Goal: Task Accomplishment & Management: Complete application form

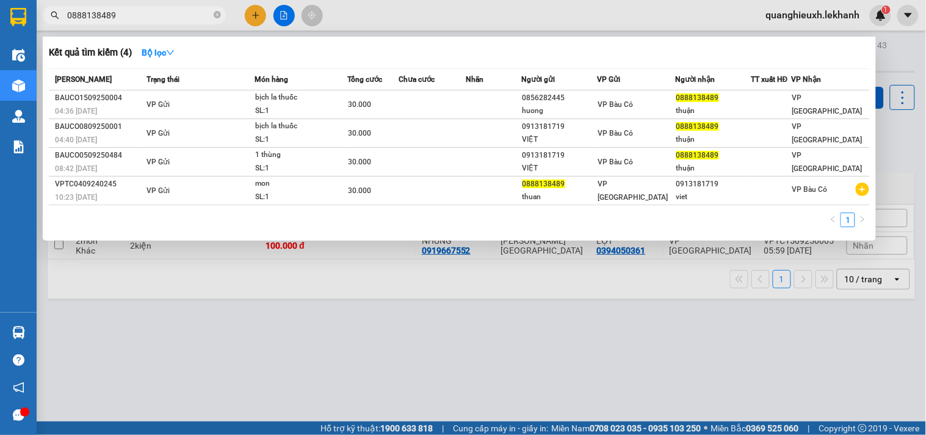
scroll to position [56, 0]
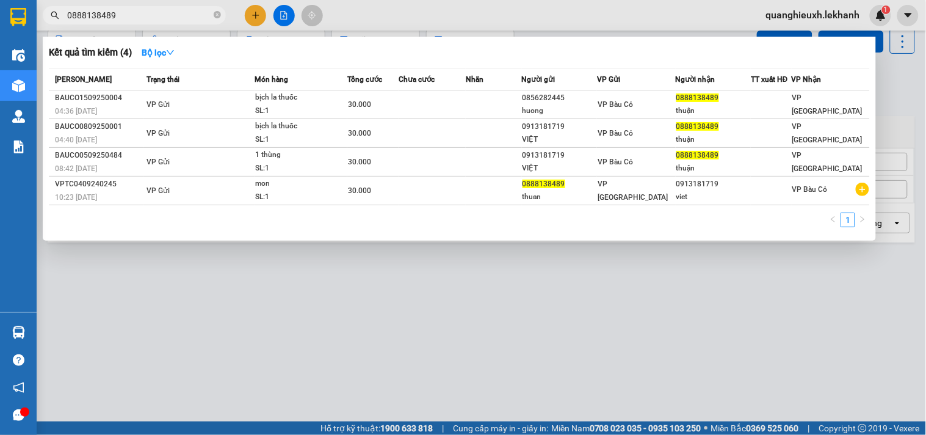
drag, startPoint x: 399, startPoint y: 301, endPoint x: 516, endPoint y: 263, distance: 123.4
click at [404, 301] on div at bounding box center [463, 217] width 926 height 435
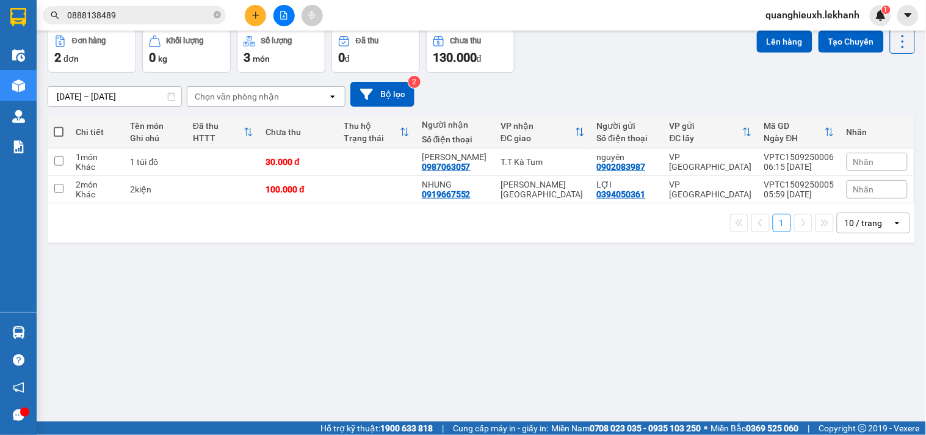
click at [270, 16] on div at bounding box center [284, 15] width 92 height 21
click at [256, 20] on button at bounding box center [255, 15] width 21 height 21
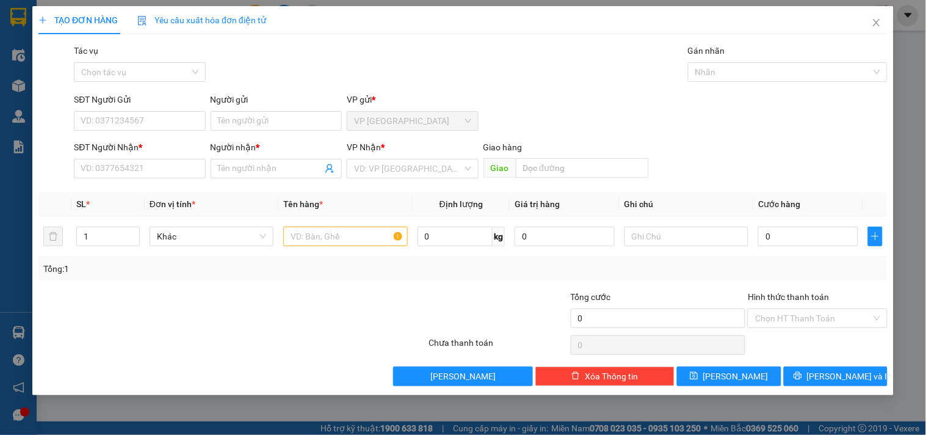
click at [169, 131] on div "SĐT Người Gửi VD: 0371234567" at bounding box center [139, 114] width 131 height 43
click at [169, 130] on input "SĐT Người Gửi" at bounding box center [139, 121] width 131 height 20
type input "0"
click at [436, 166] on input "search" at bounding box center [408, 168] width 108 height 18
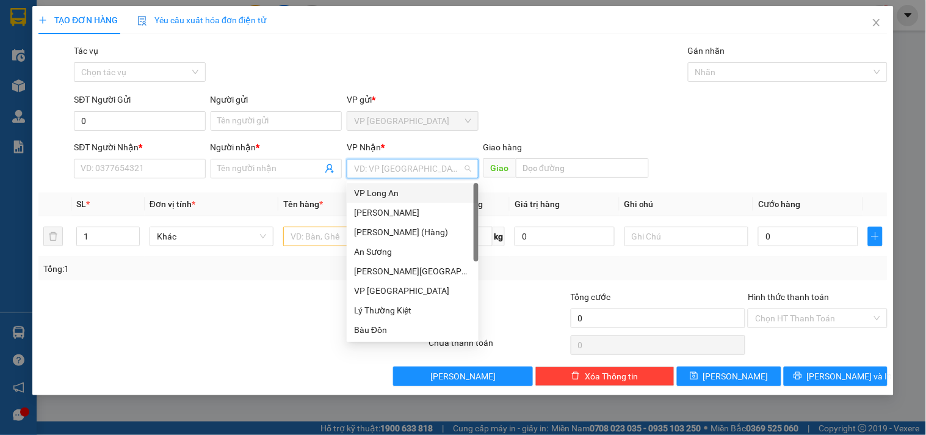
type input "T"
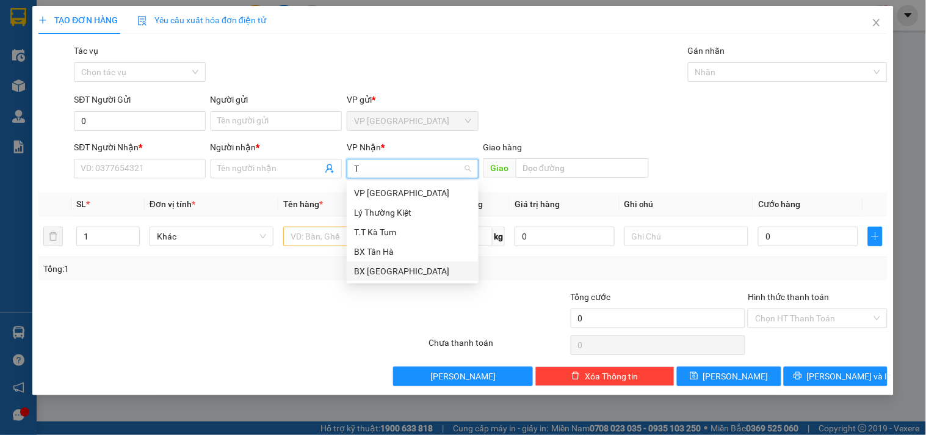
click at [413, 274] on div "BX [GEOGRAPHIC_DATA]" at bounding box center [412, 270] width 117 height 13
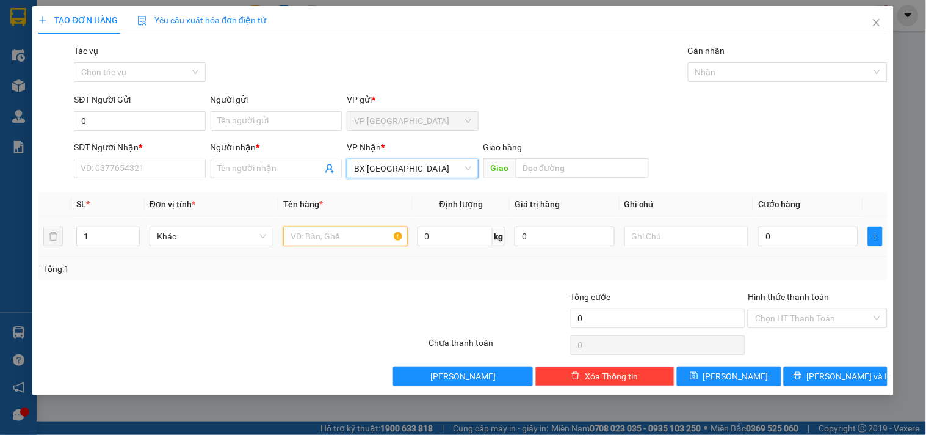
click at [320, 229] on input "text" at bounding box center [345, 237] width 124 height 20
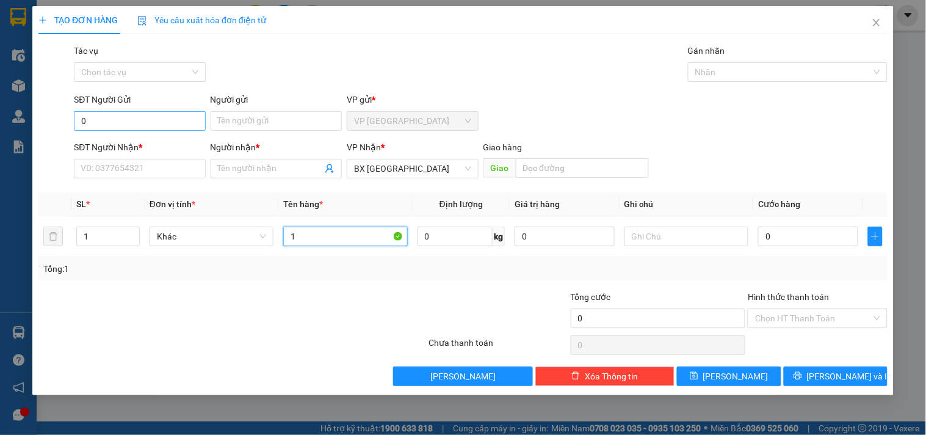
type input "1"
click at [119, 118] on input "0" at bounding box center [139, 121] width 131 height 20
type input "0965652393"
click at [270, 132] on div "Người gửi Tên người gửi" at bounding box center [276, 114] width 131 height 43
click at [272, 132] on div "Người gửi Tên người gửi" at bounding box center [276, 114] width 131 height 43
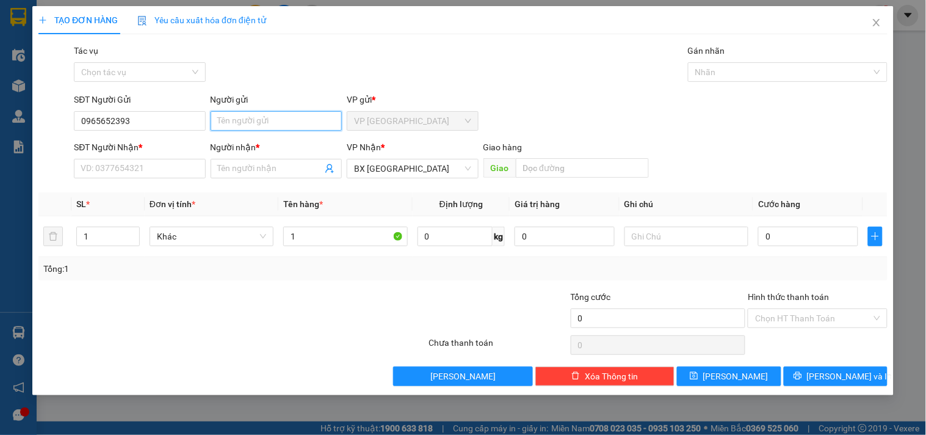
click at [274, 121] on input "Người gửi" at bounding box center [276, 121] width 131 height 20
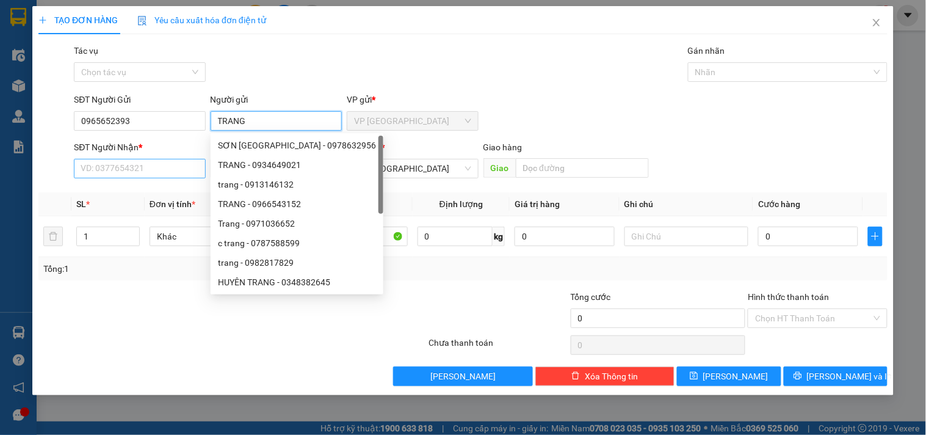
type input "TRANG"
click at [138, 168] on input "SĐT Người Nhận *" at bounding box center [139, 169] width 131 height 20
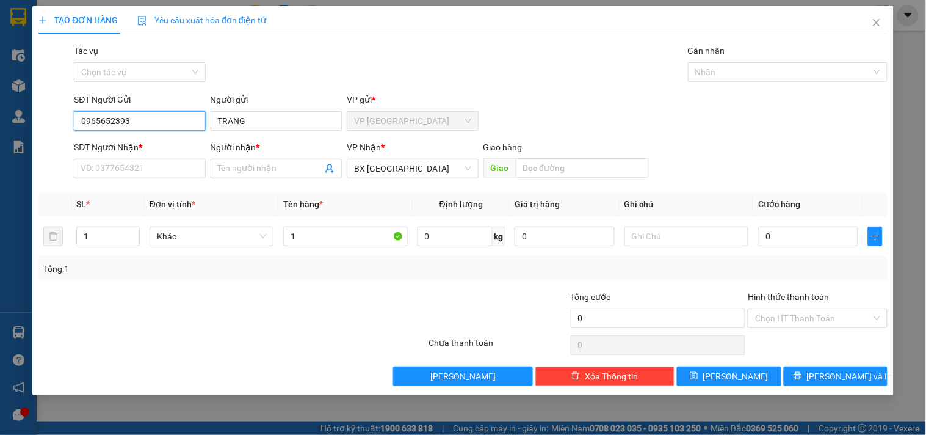
drag, startPoint x: 140, startPoint y: 118, endPoint x: 0, endPoint y: 111, distance: 140.6
click at [0, 111] on div "TẠO ĐƠN HÀNG Yêu cầu xuất hóa đơn điện tử Transit Pickup Surcharge Ids Transit …" at bounding box center [463, 217] width 926 height 435
click at [156, 175] on input "SĐT Người Nhận *" at bounding box center [139, 169] width 131 height 20
paste input "0965652393"
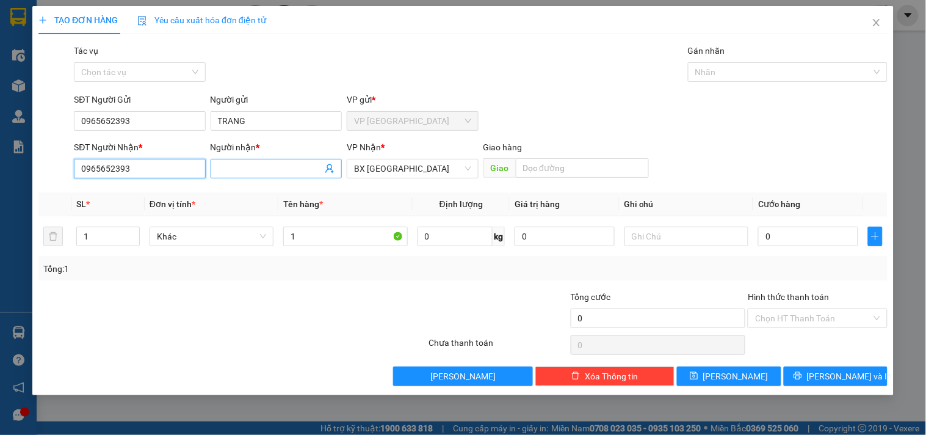
type input "0965652393"
click at [234, 171] on input "Người nhận *" at bounding box center [270, 168] width 104 height 13
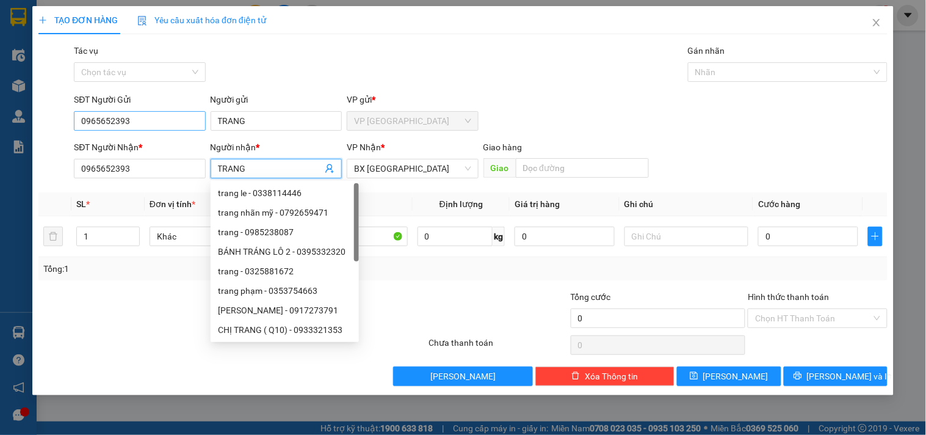
type input "TRANG"
drag, startPoint x: 155, startPoint y: 113, endPoint x: 0, endPoint y: 95, distance: 156.1
click at [0, 95] on div "TẠO ĐƠN HÀNG Yêu cầu xuất hóa đơn điện tử Transit Pickup Surcharge Ids Transit …" at bounding box center [463, 217] width 926 height 435
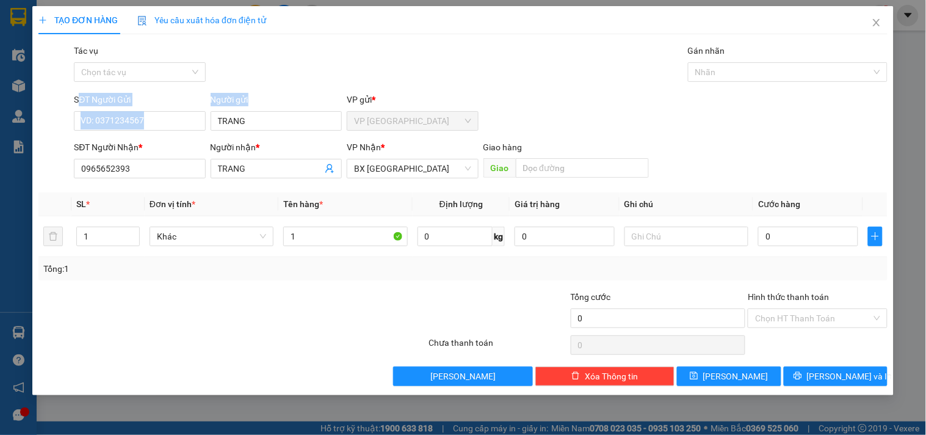
drag, startPoint x: 189, startPoint y: 124, endPoint x: 68, endPoint y: 98, distance: 123.6
click at [68, 98] on div "SĐT Người Gửi VD: 0371234567 Người gửi TRANG VP gửi * VP Tân Bình" at bounding box center [463, 114] width 852 height 43
click at [242, 109] on div "Người gửi" at bounding box center [276, 102] width 131 height 18
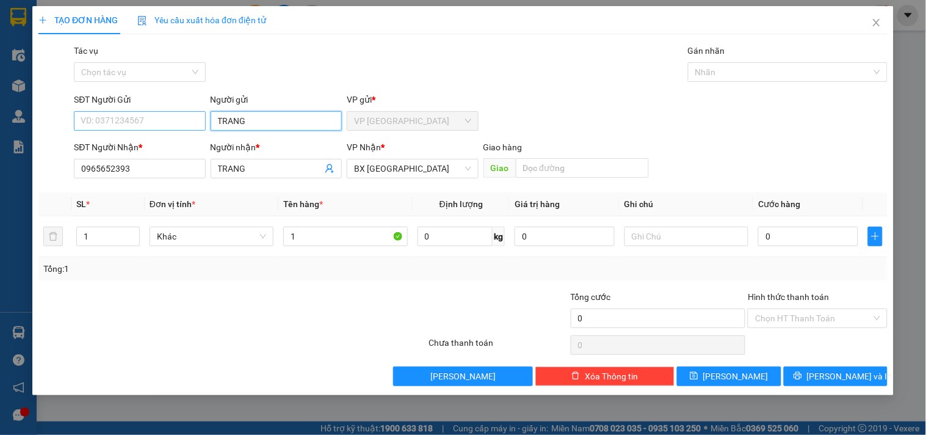
drag, startPoint x: 278, startPoint y: 123, endPoint x: 156, endPoint y: 125, distance: 122.7
click at [156, 125] on div "SĐT Người Gửi VD: 0371234567 Người gửi TRANG TRANG VP gửi * VP Tân Bình" at bounding box center [480, 114] width 819 height 43
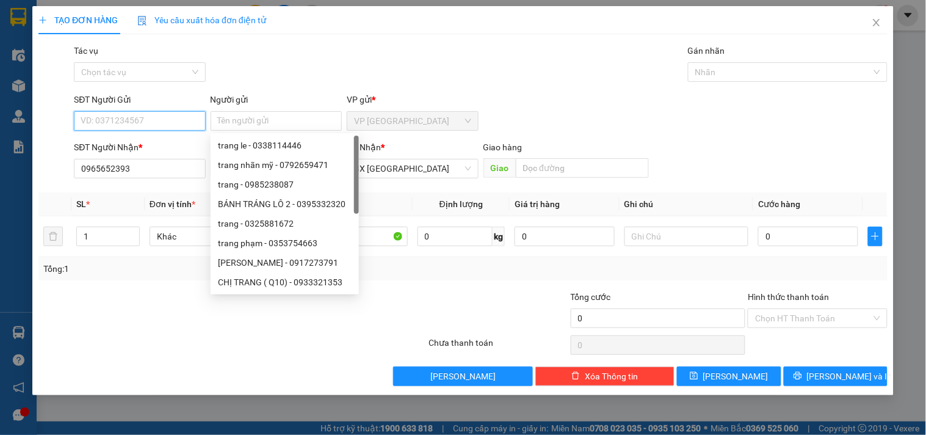
click at [150, 126] on input "SĐT Người Gửi" at bounding box center [139, 121] width 131 height 20
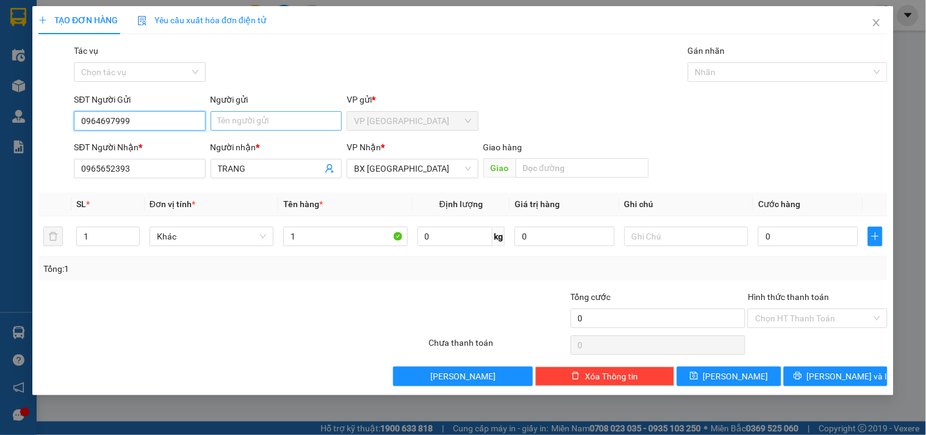
type input "0964697999"
click at [269, 126] on input "Người gửi" at bounding box center [276, 121] width 131 height 20
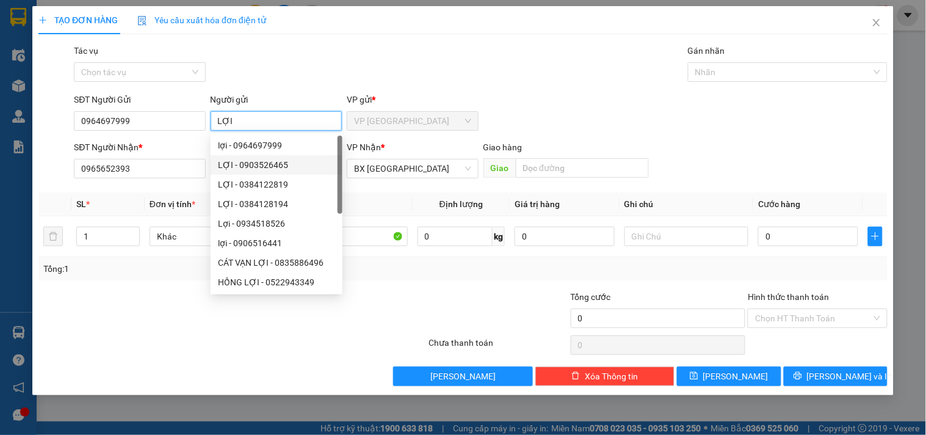
type input "LỢI"
click at [387, 209] on th "Tên hàng *" at bounding box center [345, 204] width 134 height 24
click at [350, 241] on input "1" at bounding box center [345, 237] width 124 height 20
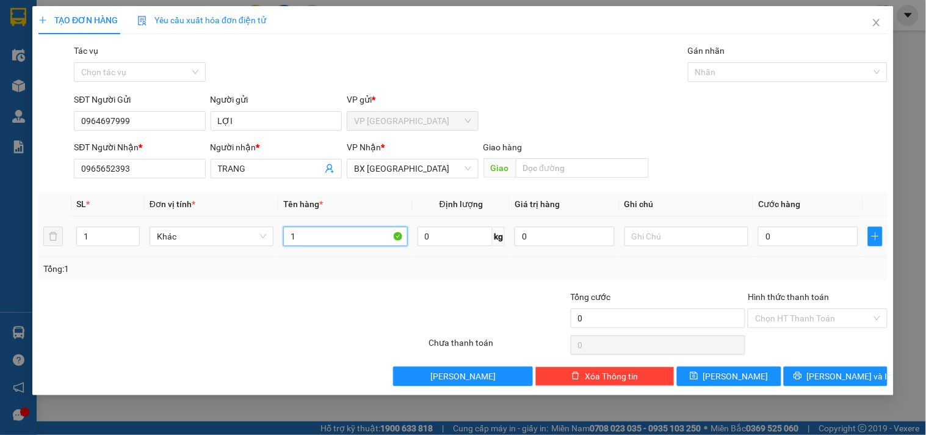
click at [328, 235] on input "1" at bounding box center [345, 237] width 124 height 20
type input "1"
type input "1 MỸ PHẨM"
click at [796, 235] on input "0" at bounding box center [808, 237] width 100 height 20
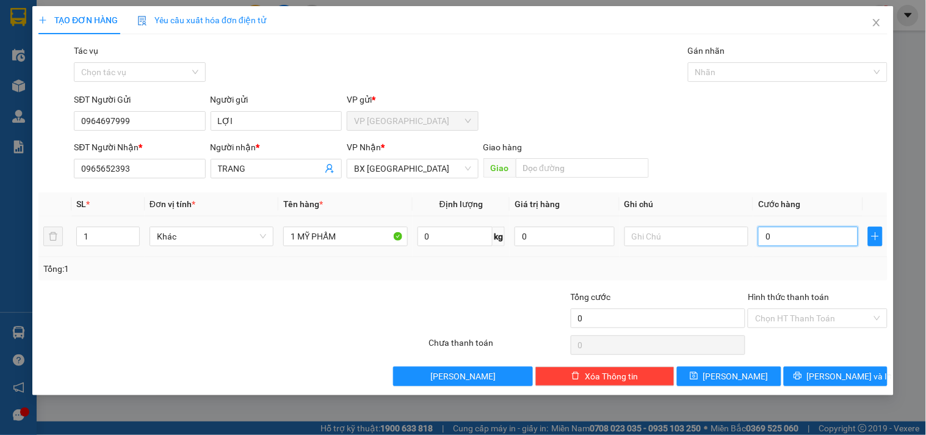
type input "3"
type input "30"
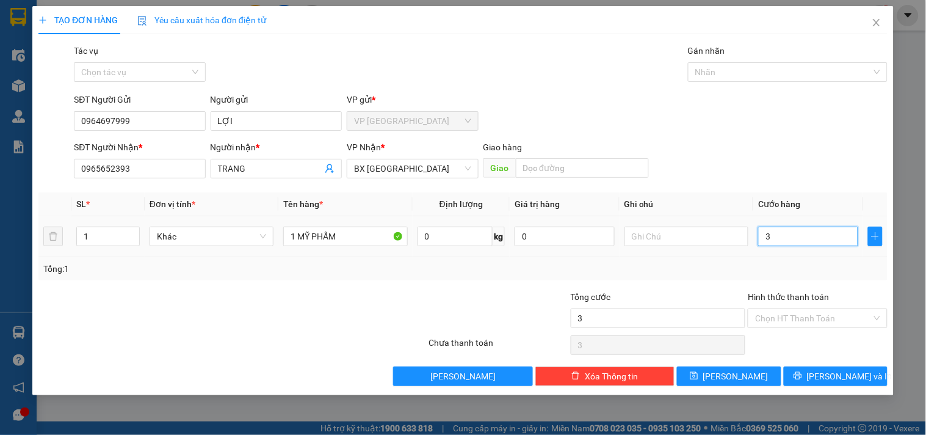
type input "30"
type input "300"
type input "3.000"
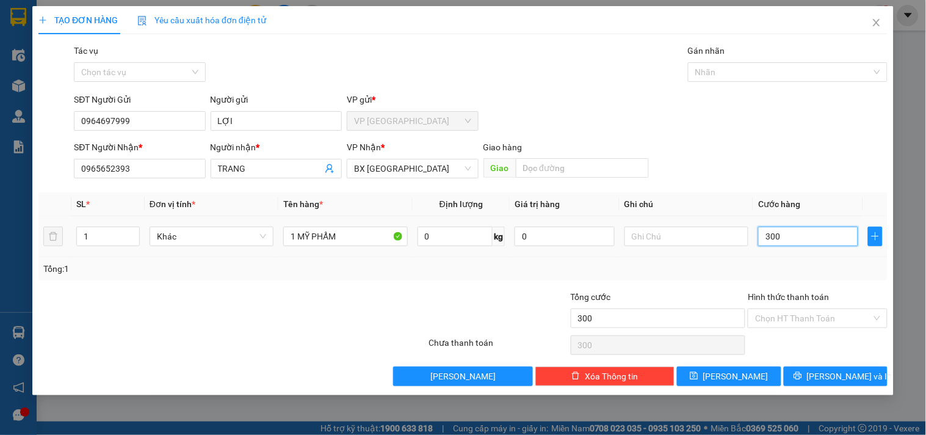
type input "3.000"
type input "30.000"
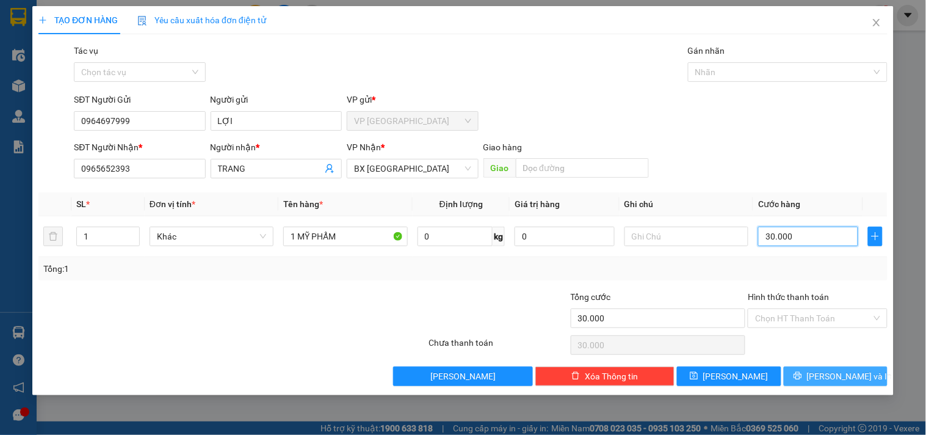
type input "30.000"
click at [801, 371] on button "[PERSON_NAME] và In" at bounding box center [836, 376] width 104 height 20
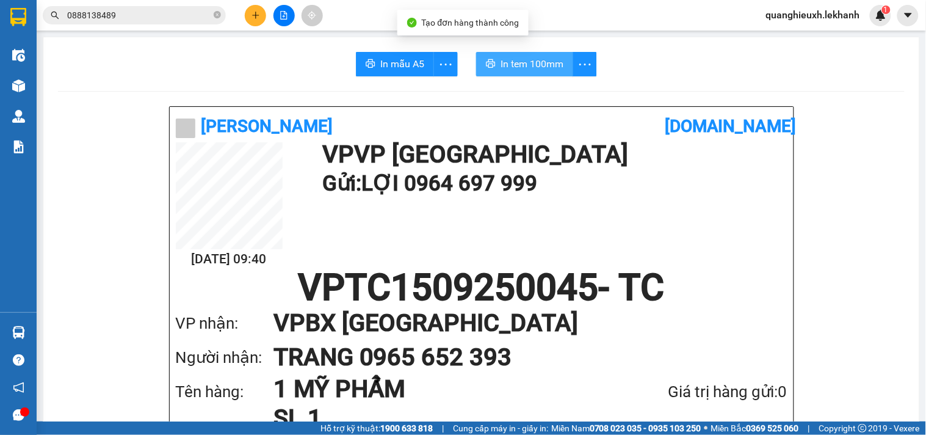
click at [546, 56] on span "In tem 100mm" at bounding box center [532, 63] width 63 height 15
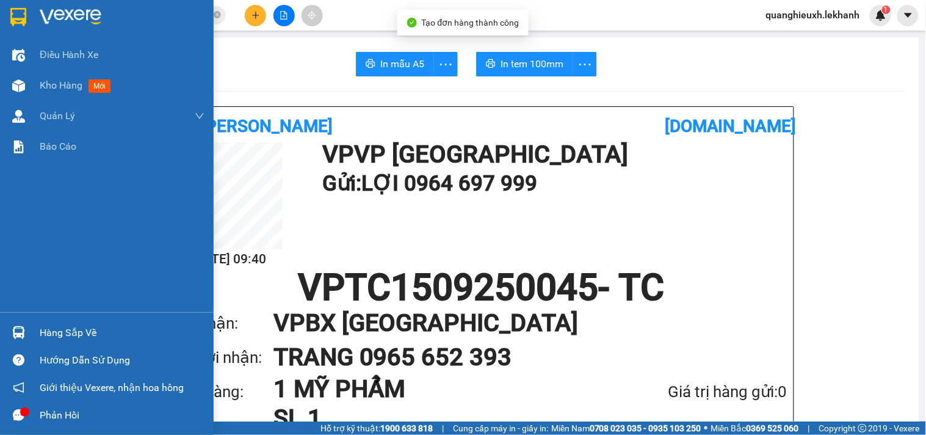
click at [32, 16] on div at bounding box center [107, 20] width 214 height 40
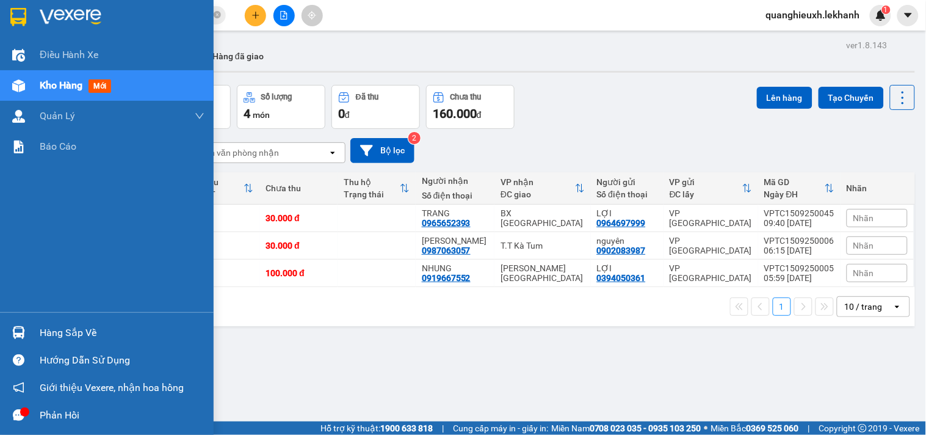
click at [40, 13] on img at bounding box center [71, 17] width 62 height 18
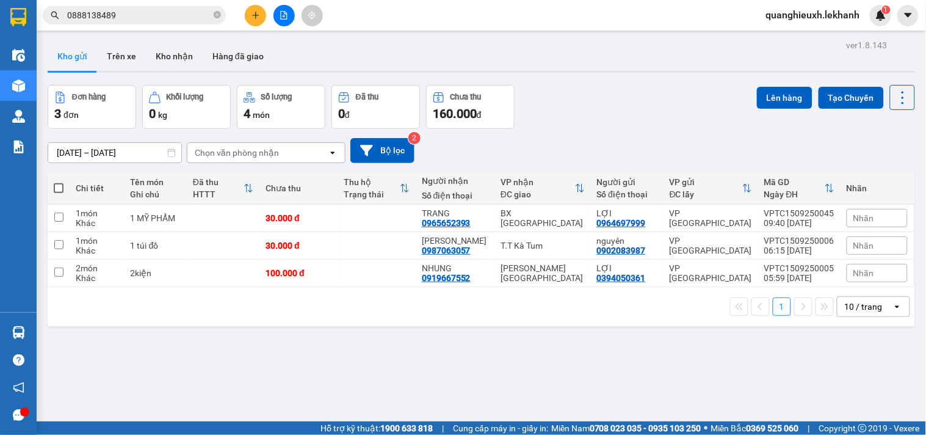
click at [248, 18] on button at bounding box center [255, 15] width 21 height 21
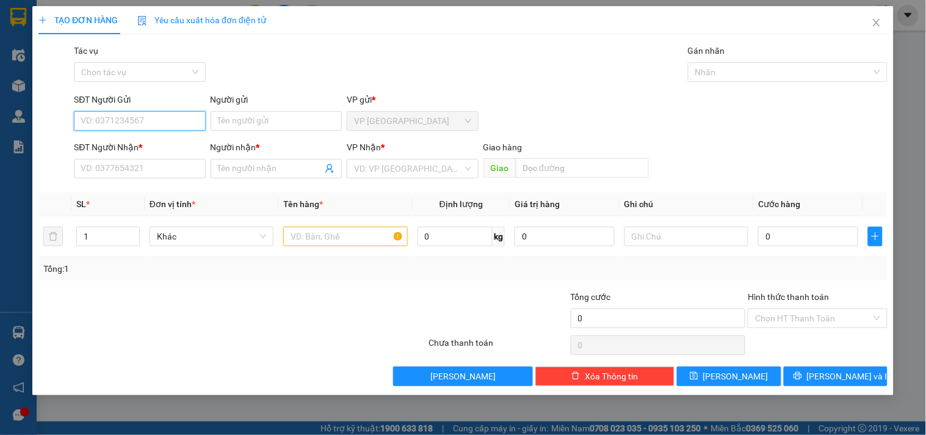
click at [117, 125] on input "SĐT Người Gửi" at bounding box center [139, 121] width 131 height 20
type input "0934807606"
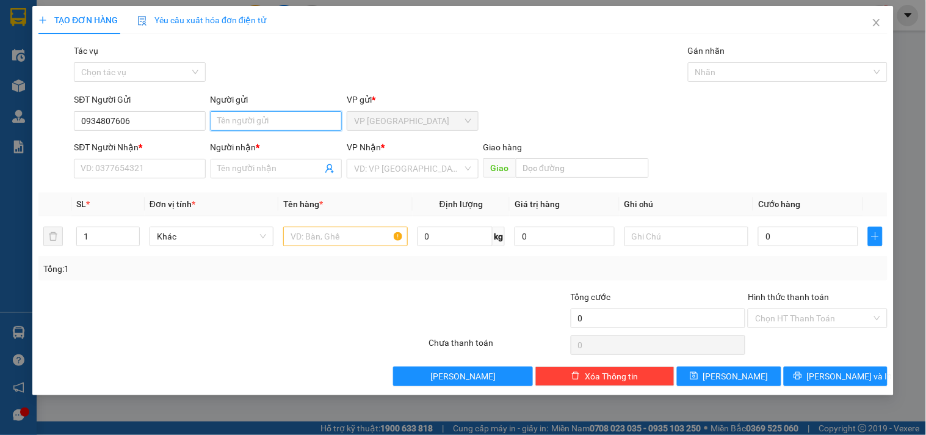
click at [248, 115] on input "Người gửi" at bounding box center [276, 121] width 131 height 20
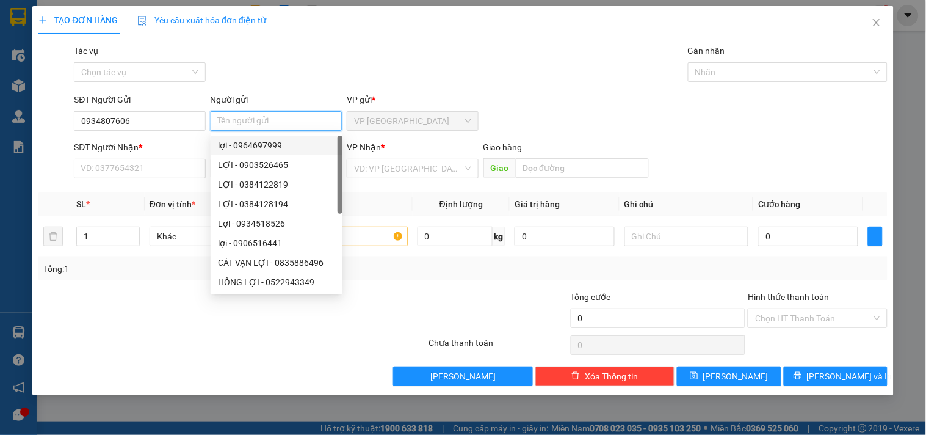
click at [244, 118] on input "Người gửi" at bounding box center [276, 121] width 131 height 20
type input "LAN"
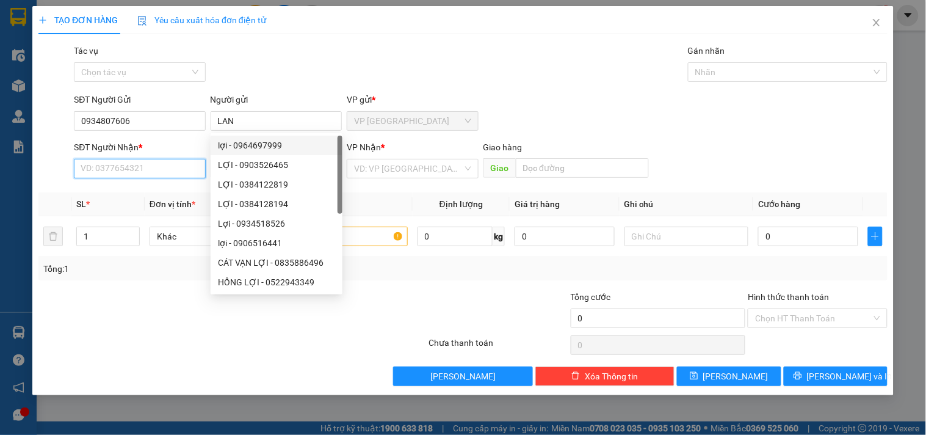
click at [172, 162] on input "SĐT Người Nhận *" at bounding box center [139, 169] width 131 height 20
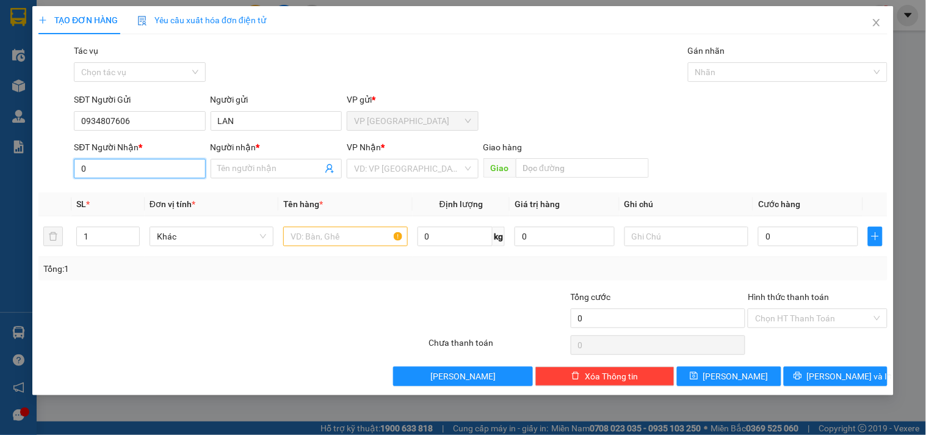
click at [172, 162] on input "0" at bounding box center [139, 169] width 131 height 20
click at [117, 173] on input "0" at bounding box center [139, 169] width 131 height 20
type input "0982915544"
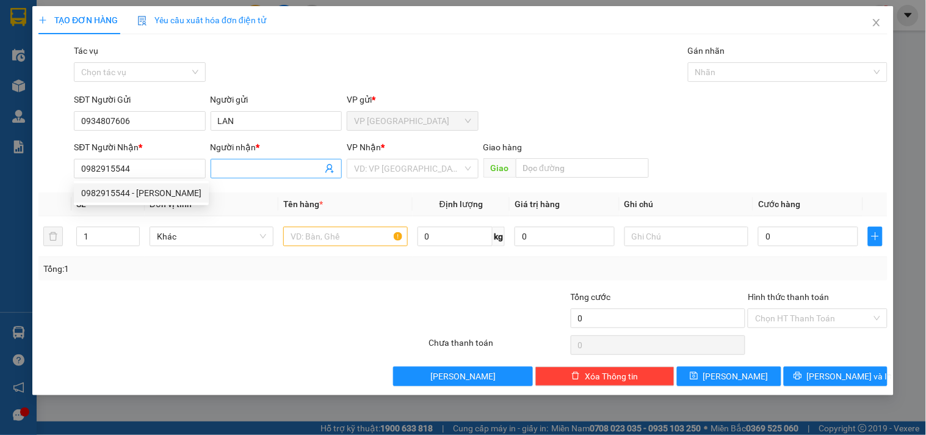
click at [250, 172] on input "Người nhận *" at bounding box center [270, 168] width 104 height 13
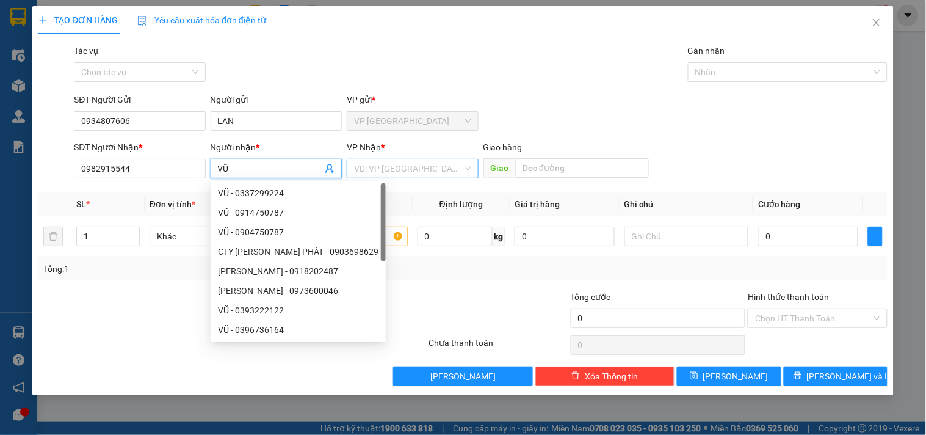
type input "VŨ"
click at [393, 170] on input "search" at bounding box center [408, 168] width 108 height 18
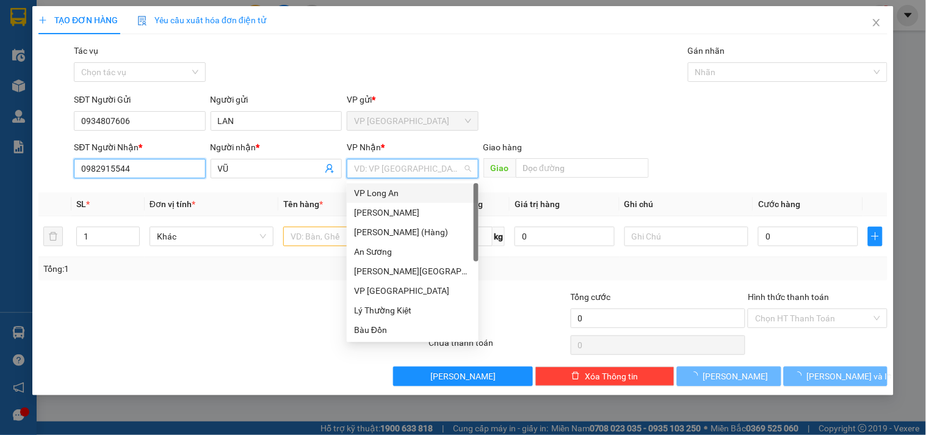
click at [140, 166] on input "0982915544" at bounding box center [139, 169] width 131 height 20
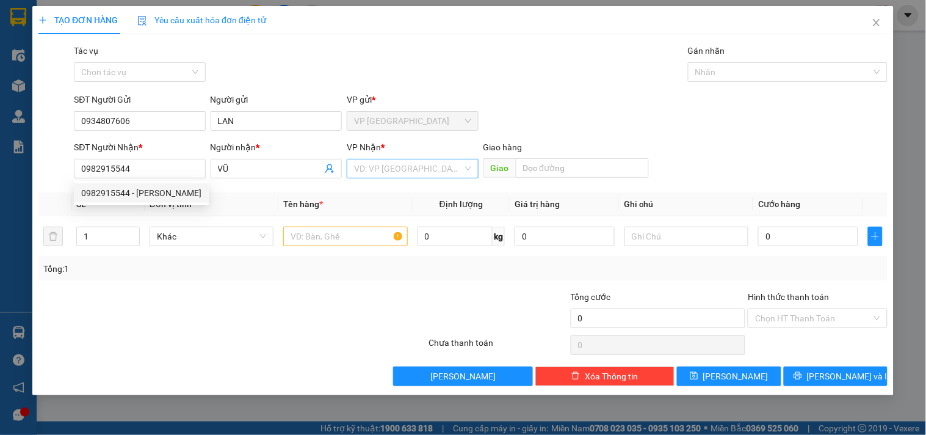
click at [388, 161] on input "search" at bounding box center [408, 168] width 108 height 18
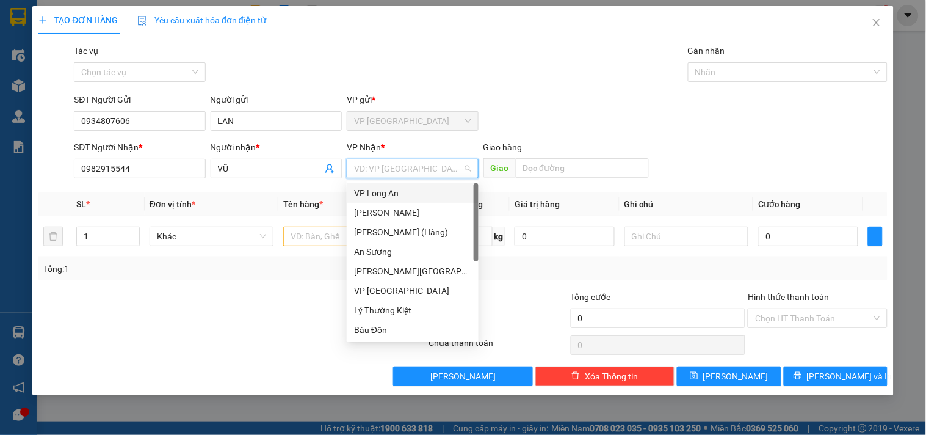
type input "T"
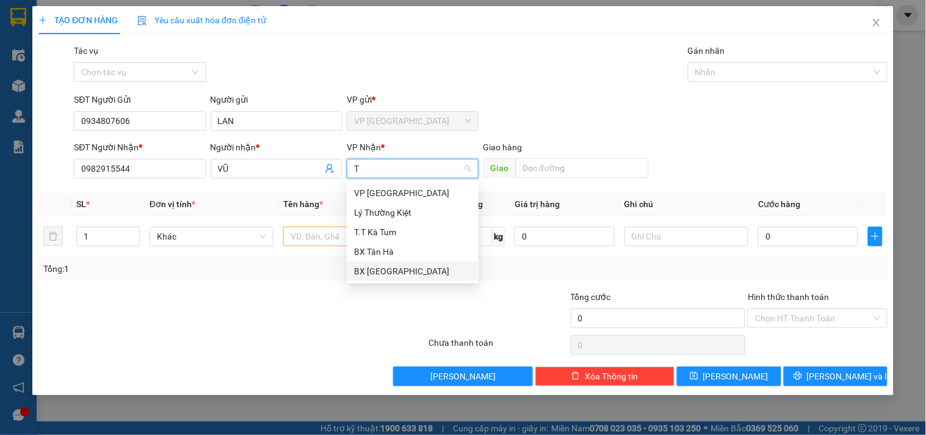
click at [394, 266] on div "BX [GEOGRAPHIC_DATA]" at bounding box center [412, 270] width 117 height 13
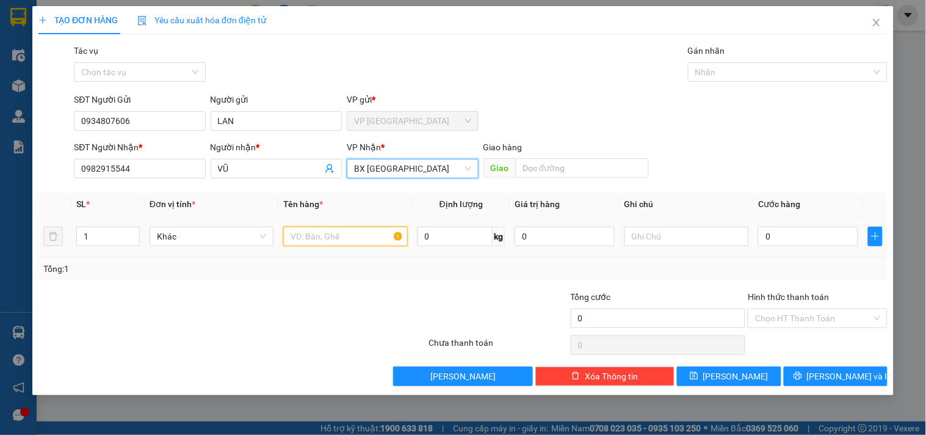
click at [354, 231] on input "text" at bounding box center [345, 237] width 124 height 20
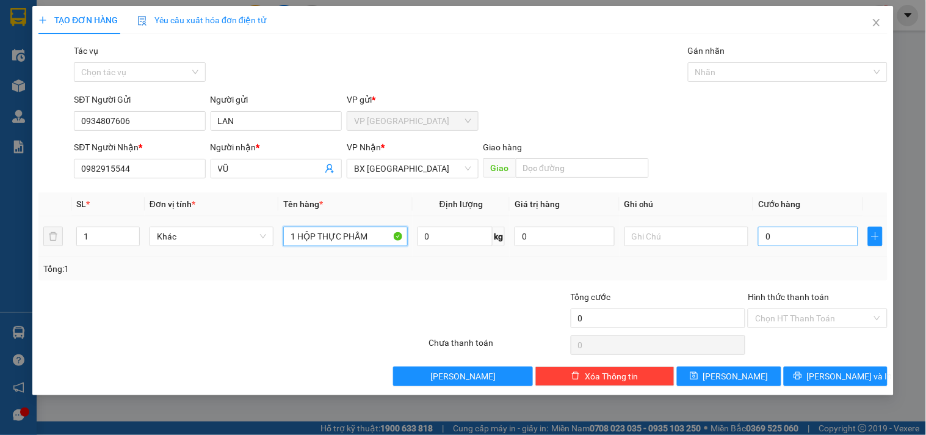
type input "1 HỘP THỰC PHẨM"
click at [773, 236] on input "0" at bounding box center [808, 237] width 100 height 20
type input "3"
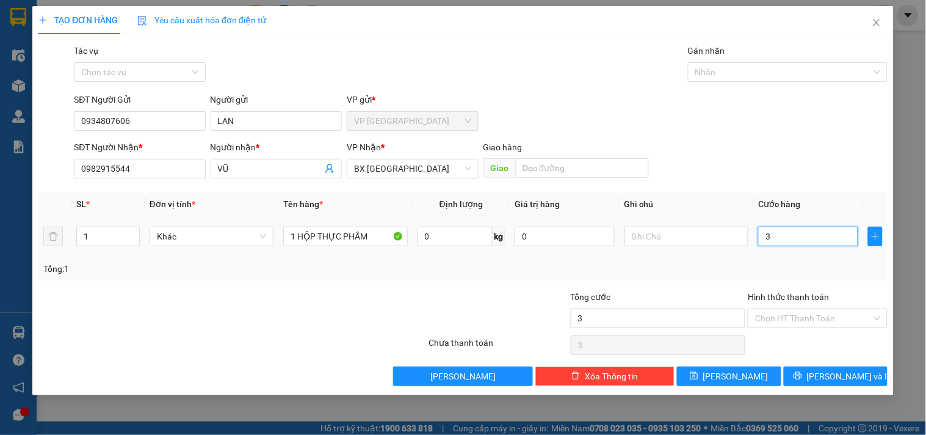
type input "30"
type input "300"
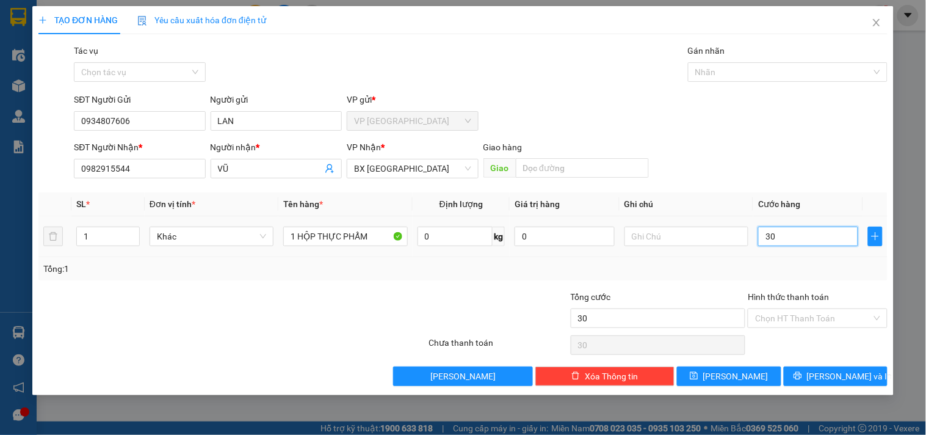
type input "300"
type input "3.000"
type input "30.000"
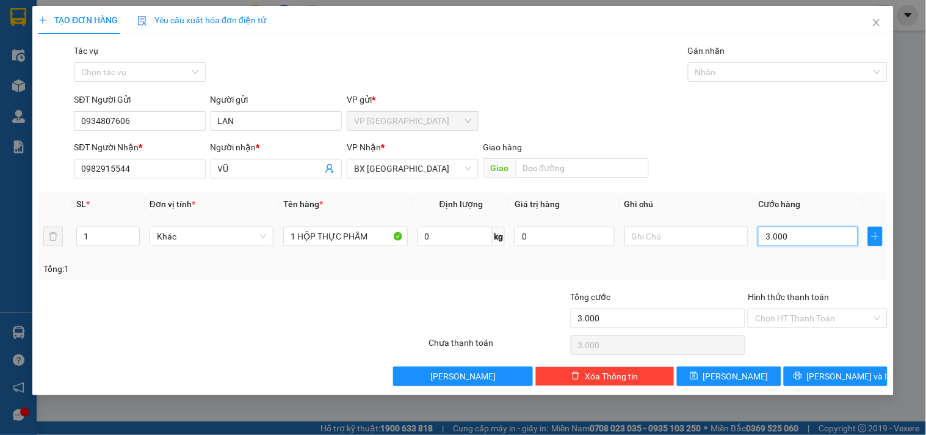
type input "30.000"
click at [786, 283] on div "Transit Pickup Surcharge Ids Transit Deliver Surcharge Ids Transit Deliver Surc…" at bounding box center [462, 215] width 849 height 342
click at [827, 380] on span "[PERSON_NAME] và In" at bounding box center [849, 375] width 85 height 13
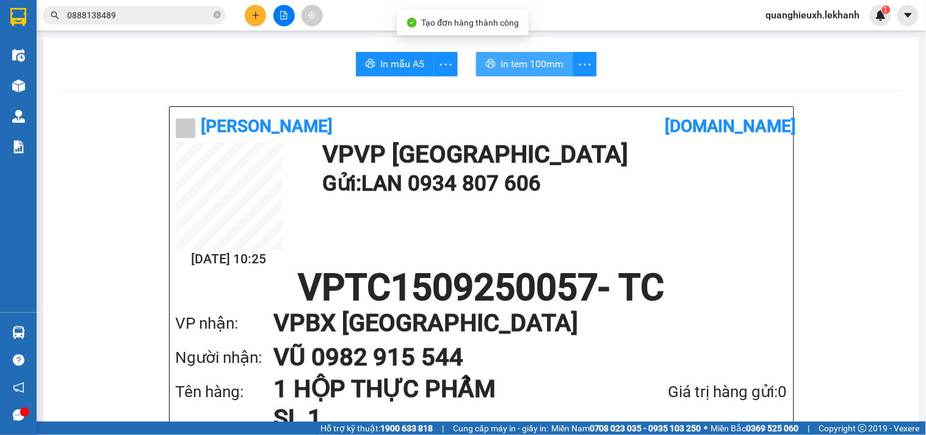
click at [537, 59] on span "In tem 100mm" at bounding box center [532, 63] width 63 height 15
click at [212, 21] on span "0888138489" at bounding box center [134, 15] width 183 height 18
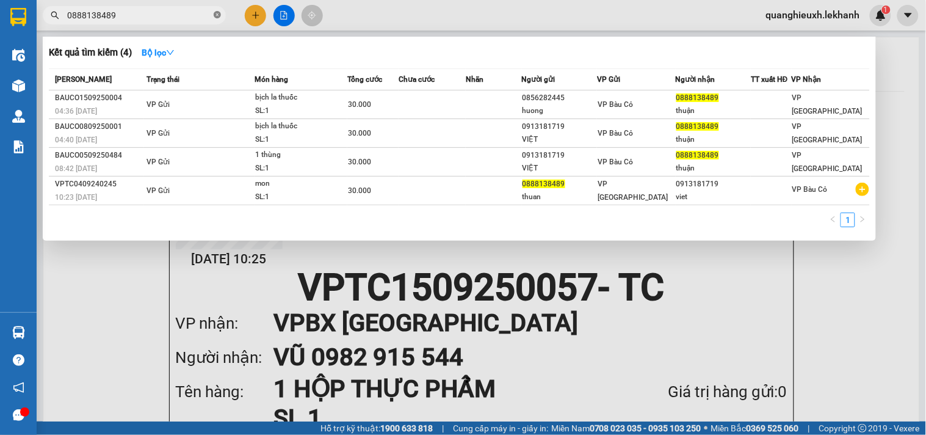
click at [215, 16] on icon "close-circle" at bounding box center [217, 14] width 7 height 7
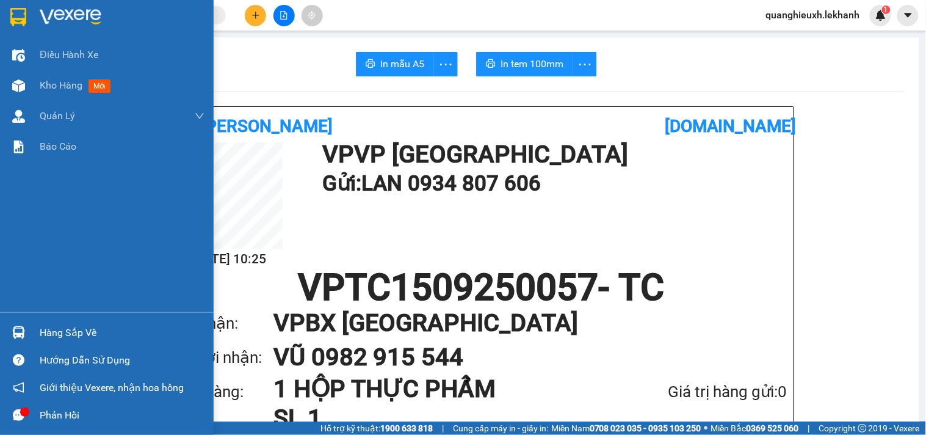
click at [57, 10] on img at bounding box center [71, 17] width 62 height 18
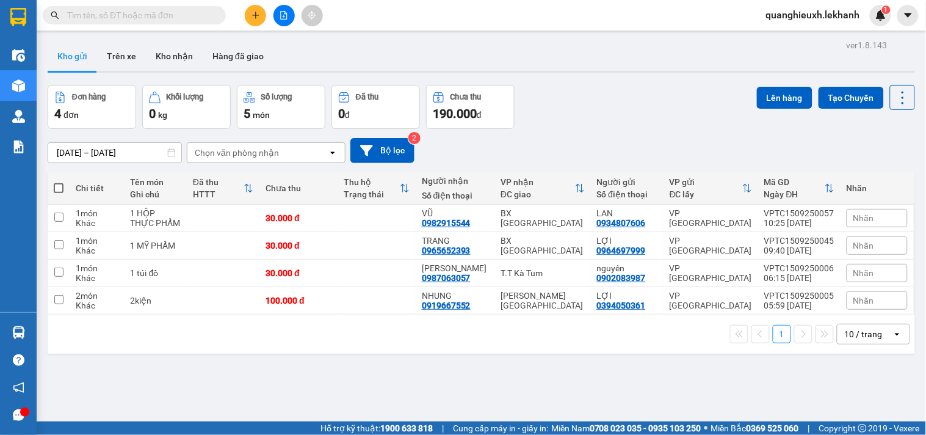
click at [254, 9] on button at bounding box center [255, 15] width 21 height 21
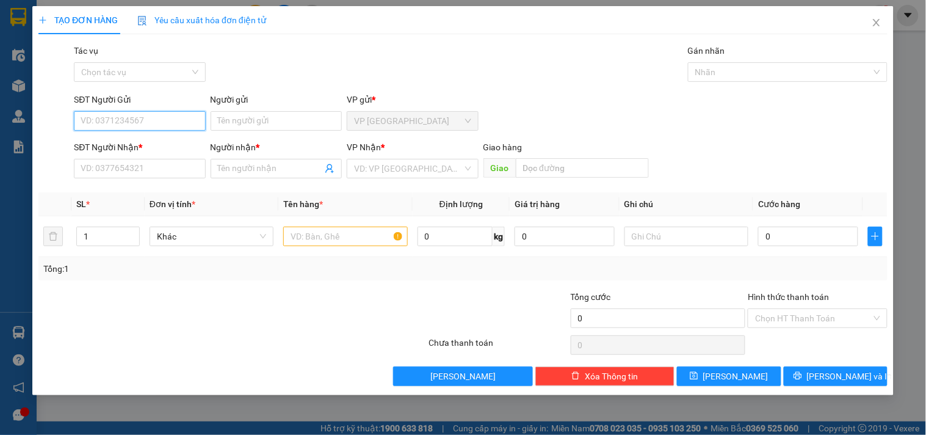
click at [186, 125] on input "SĐT Người Gửi" at bounding box center [139, 121] width 131 height 20
type input "0937554991"
click at [156, 148] on div "0937554991 - đào" at bounding box center [139, 145] width 117 height 13
type input "đào"
type input "0345996761"
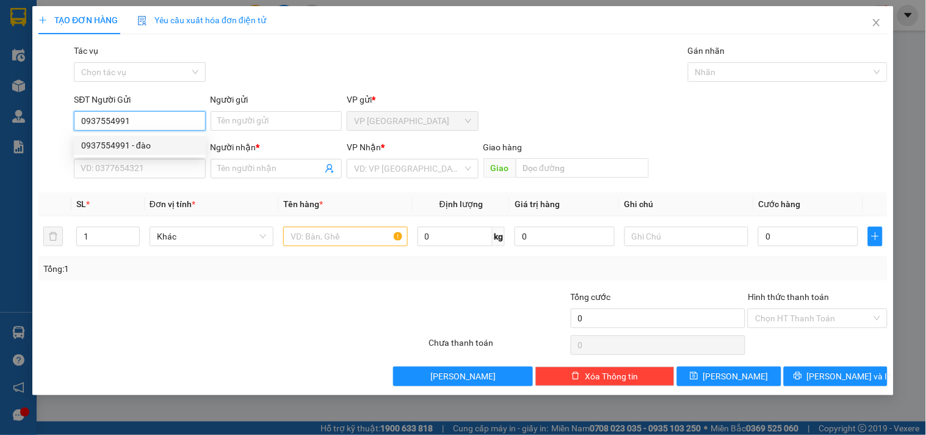
type input "VY"
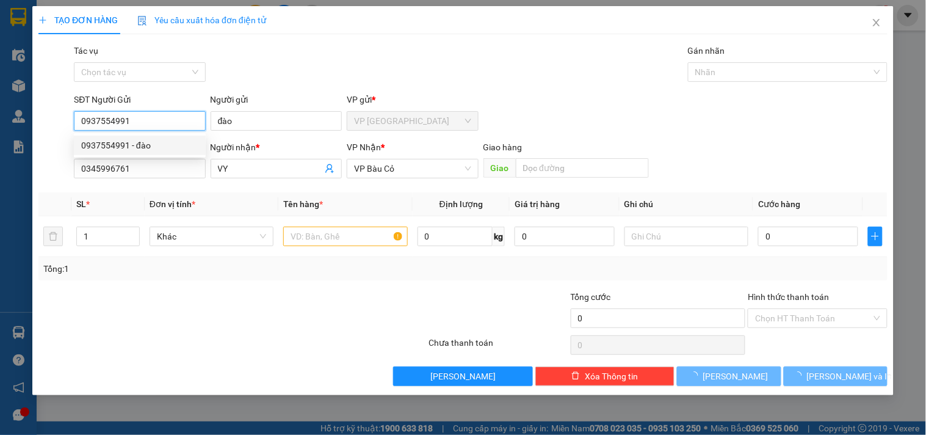
type input "30.000"
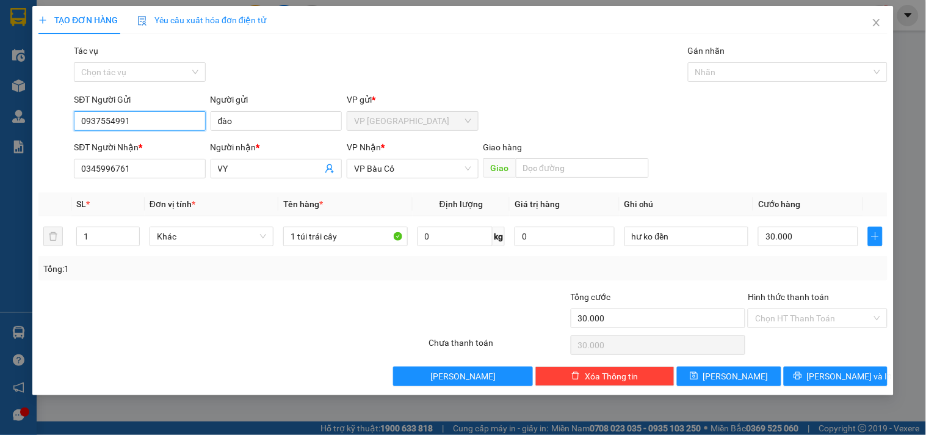
type input "0937554991"
click at [142, 166] on input "0345996761" at bounding box center [139, 169] width 131 height 20
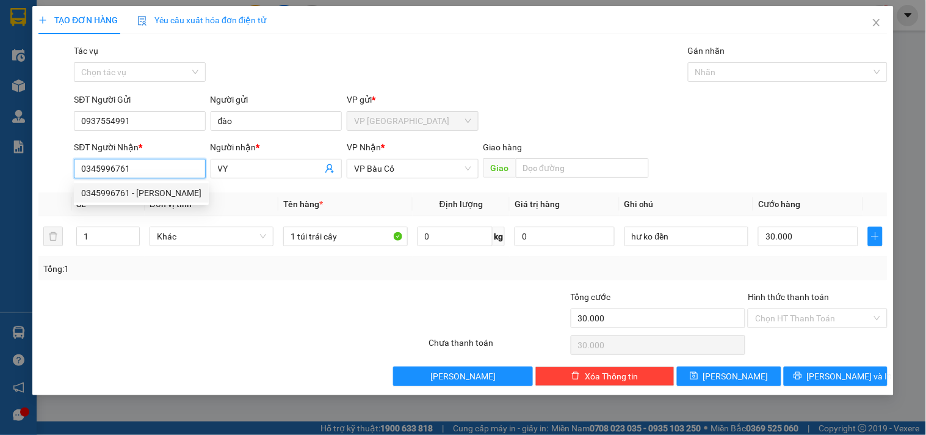
click at [142, 166] on input "0345996761" at bounding box center [139, 169] width 131 height 20
drag, startPoint x: 281, startPoint y: 168, endPoint x: 71, endPoint y: 154, distance: 210.5
click at [71, 154] on div "SĐT Người Nhận * 0345996761 Người nhận * VY VY VP Nhận * VP Bàu Cỏ Giao hàng Gi…" at bounding box center [480, 161] width 819 height 43
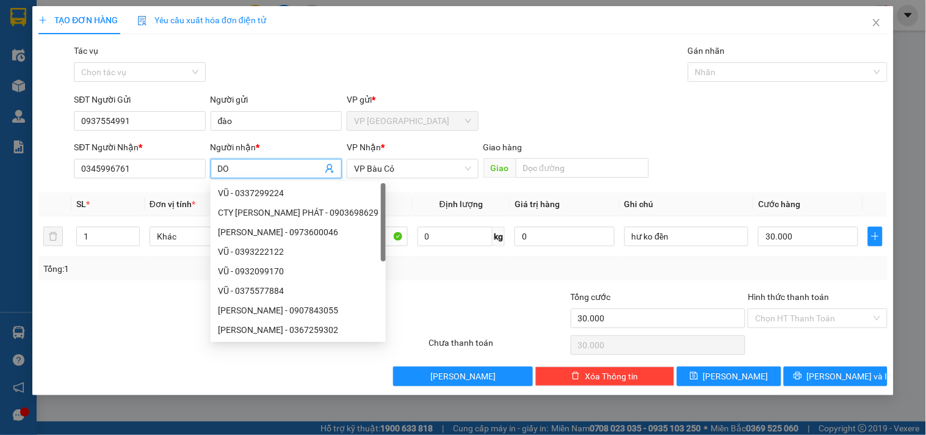
type input "D"
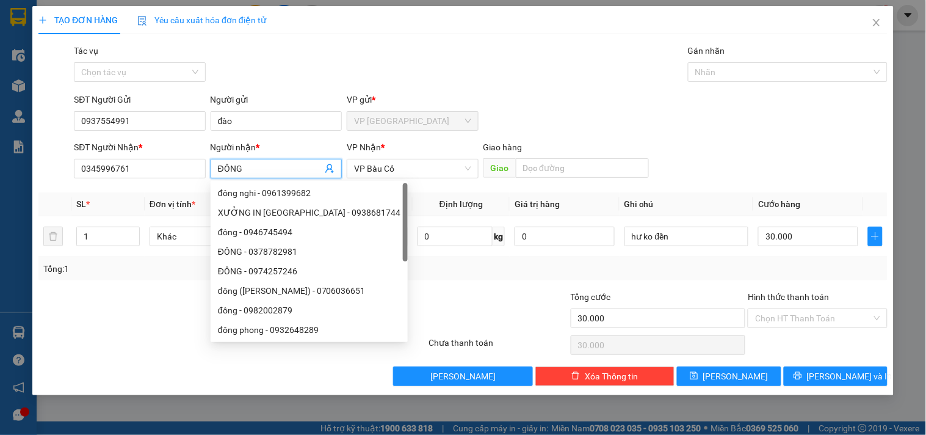
type input "ĐÔNG"
click at [115, 264] on div "Tổng: 1" at bounding box center [200, 268] width 315 height 13
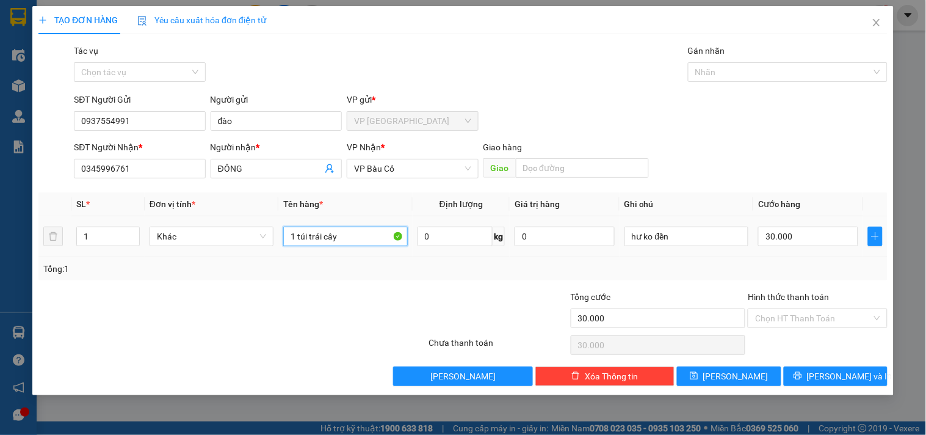
click at [350, 233] on input "1 túi trái cây" at bounding box center [345, 237] width 124 height 20
drag, startPoint x: 350, startPoint y: 233, endPoint x: 87, endPoint y: 241, distance: 263.3
click at [93, 241] on tr "1 Khác 1 túi trái cây 0 kg 0 hư ko đền 30.000" at bounding box center [462, 236] width 849 height 41
type input "1 BỊCH SỮA"
click at [814, 316] on input "Hình thức thanh toán" at bounding box center [813, 318] width 116 height 18
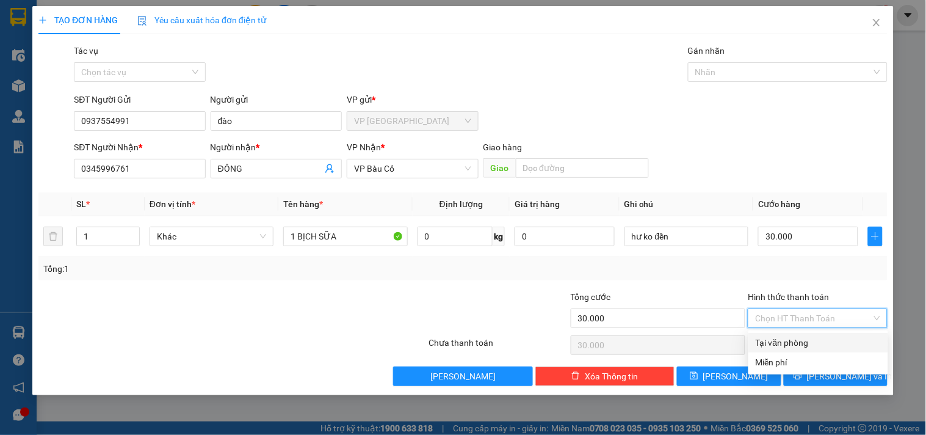
click at [810, 339] on div "Tại văn phòng" at bounding box center [818, 342] width 125 height 13
type input "0"
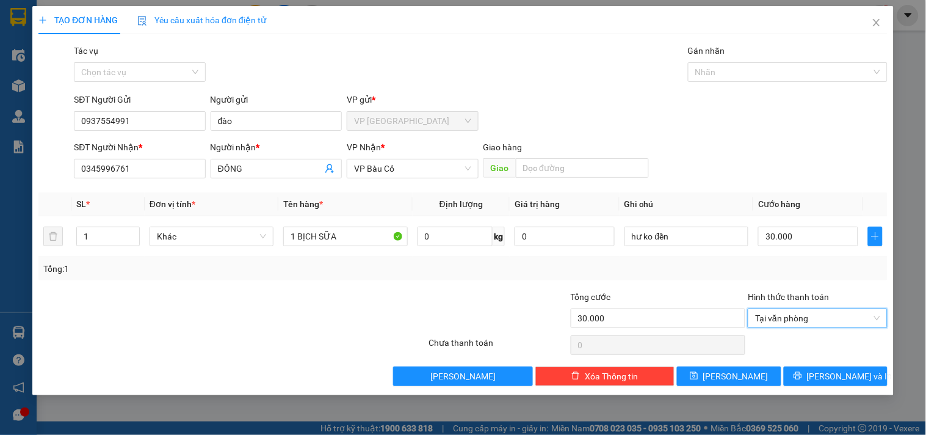
click at [782, 292] on label "Hình thức thanh toán" at bounding box center [788, 297] width 81 height 10
click at [782, 309] on input "Hình thức thanh toán" at bounding box center [813, 318] width 116 height 18
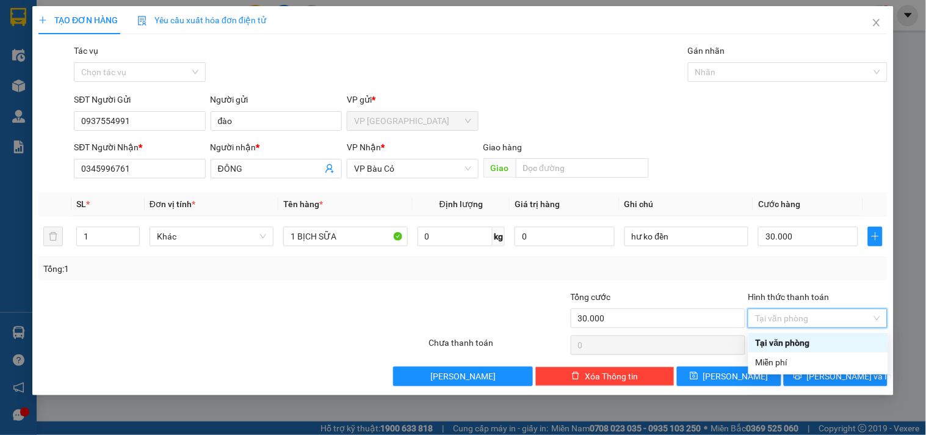
click at [736, 269] on div "Tổng: 1" at bounding box center [462, 268] width 839 height 13
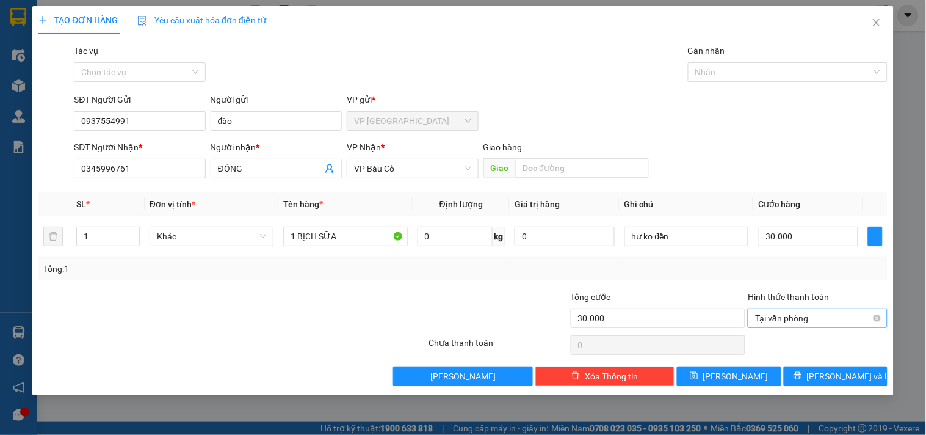
click at [821, 317] on span "Tại văn phòng" at bounding box center [817, 318] width 125 height 18
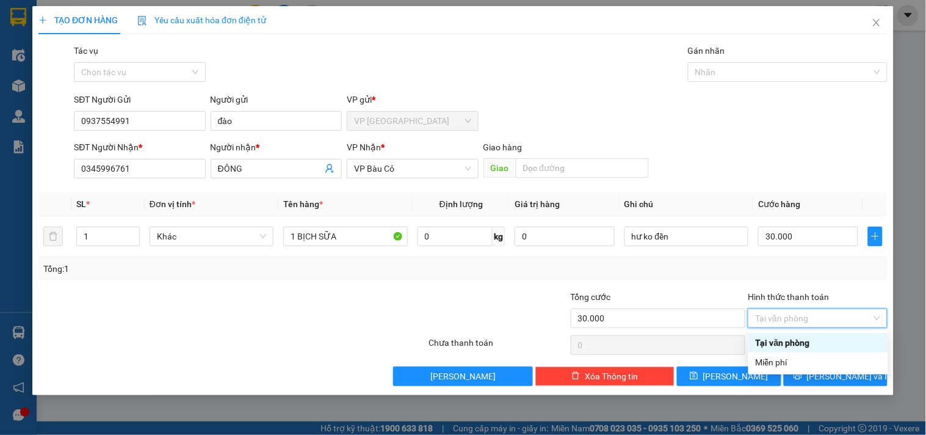
click at [797, 346] on div "Tại văn phòng" at bounding box center [818, 342] width 125 height 13
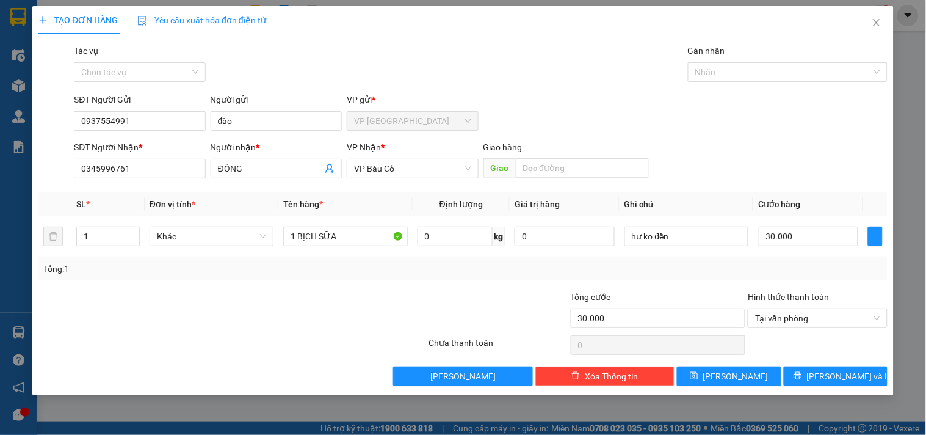
click at [676, 269] on div "Tổng: 1" at bounding box center [462, 268] width 839 height 13
click at [165, 122] on input "0937554991" at bounding box center [139, 121] width 131 height 20
click at [158, 184] on div "Transit Pickup Surcharge Ids Transit Deliver Surcharge Ids Transit Deliver Surc…" at bounding box center [462, 215] width 849 height 342
click at [141, 167] on input "0345996761" at bounding box center [139, 169] width 131 height 20
click at [860, 374] on button "[PERSON_NAME] và In" at bounding box center [836, 376] width 104 height 20
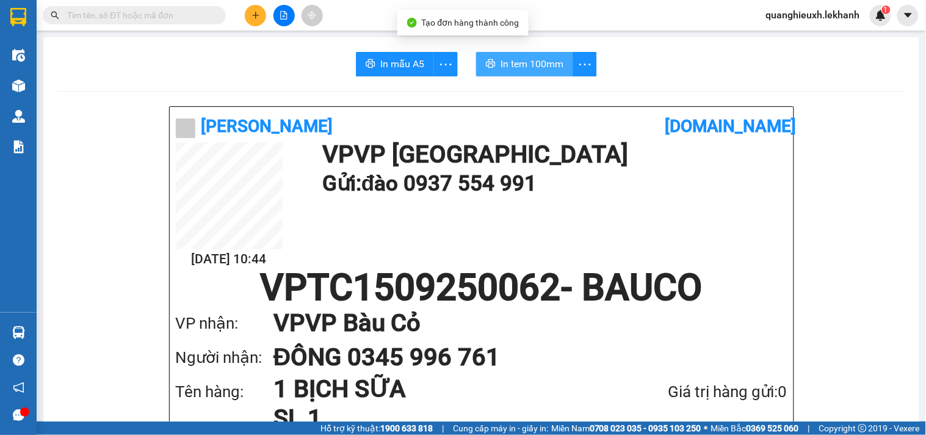
click at [540, 68] on span "In tem 100mm" at bounding box center [532, 63] width 63 height 15
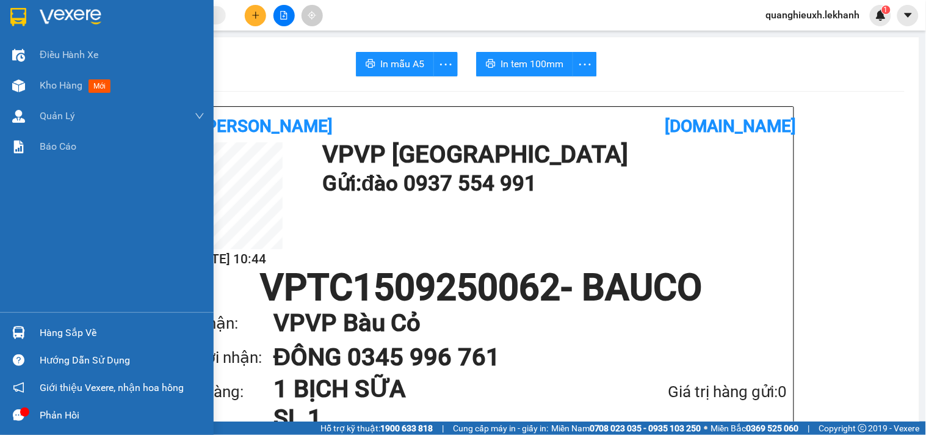
click at [22, 10] on img at bounding box center [18, 17] width 16 height 18
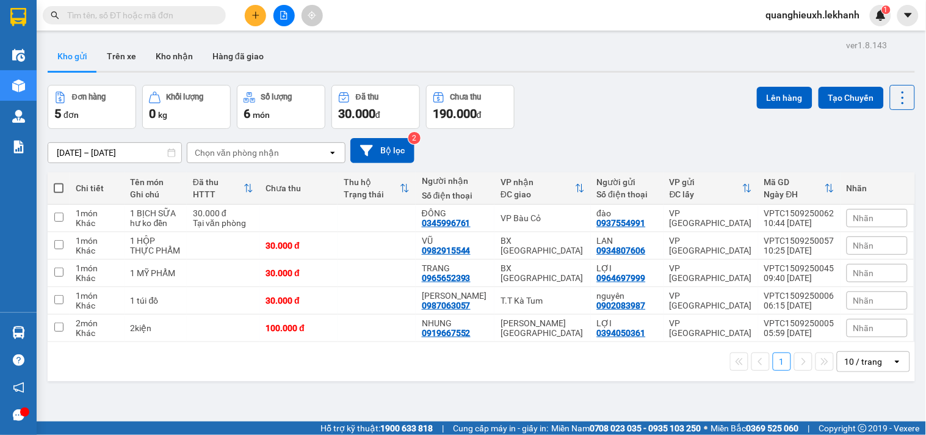
click at [263, 18] on button at bounding box center [255, 15] width 21 height 21
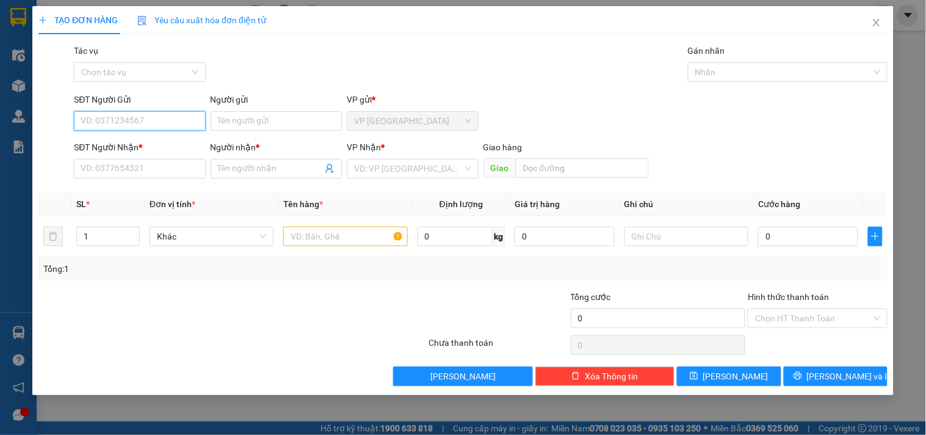
click at [123, 125] on input "SĐT Người Gửi" at bounding box center [139, 121] width 131 height 20
type input "0975353513"
click at [155, 147] on div "0975353513 - hưng" at bounding box center [139, 145] width 117 height 13
type input "hưng"
type input "0988233259"
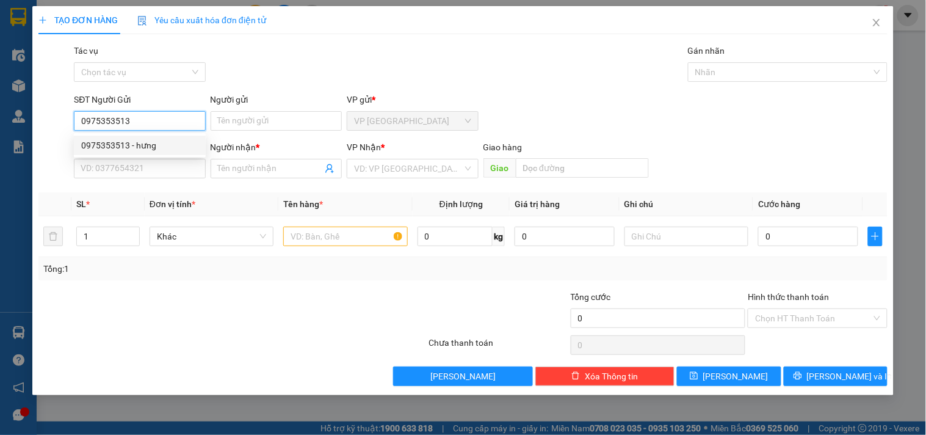
type input "cảnh"
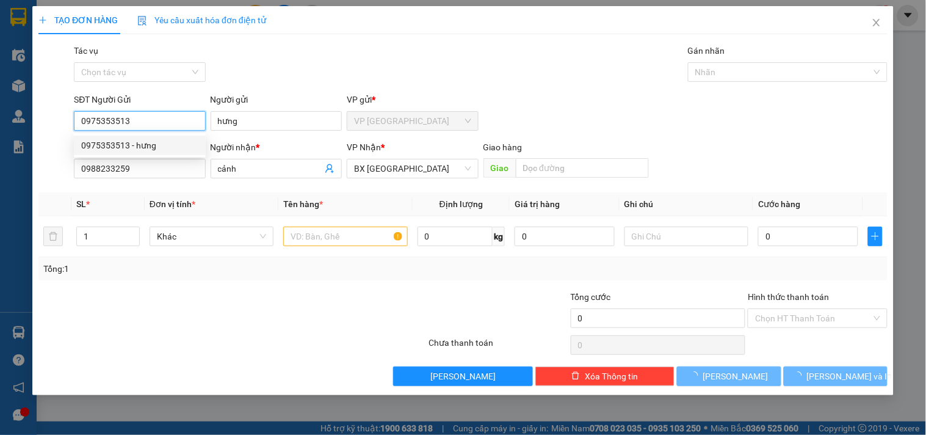
type input "30.000"
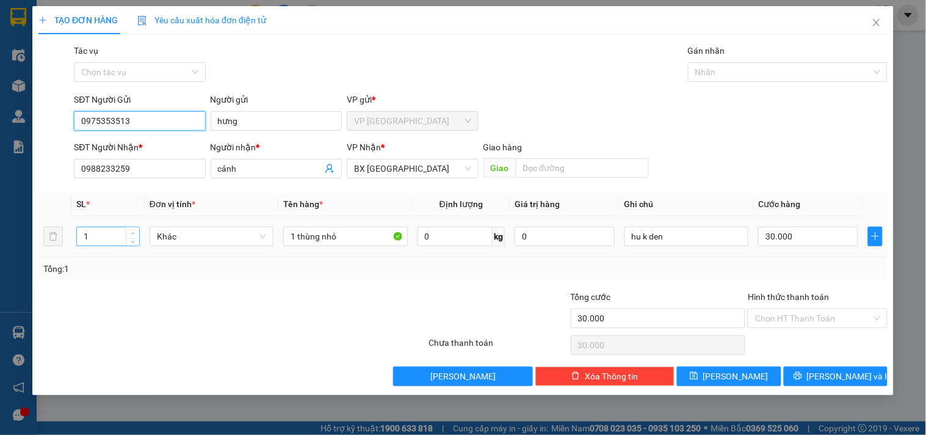
type input "0975353513"
type input "2"
click at [135, 231] on icon "up" at bounding box center [133, 233] width 4 height 4
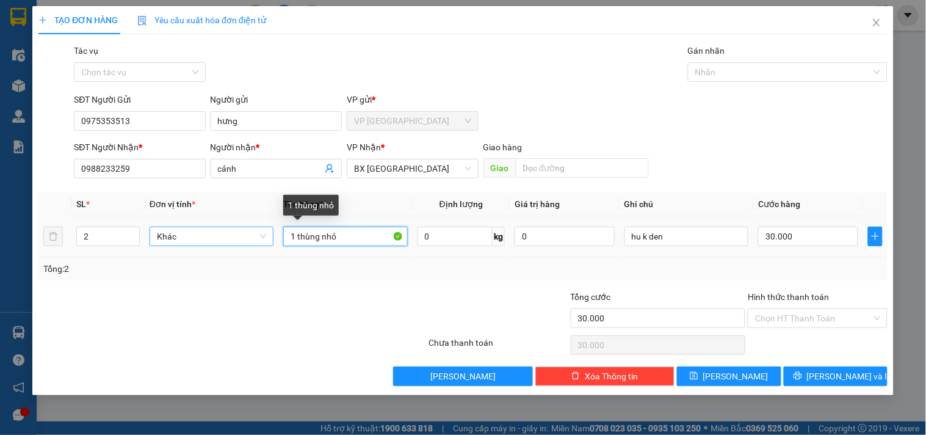
drag, startPoint x: 353, startPoint y: 239, endPoint x: 208, endPoint y: 239, distance: 144.7
click at [209, 239] on tr "2 Khác 1 thùng nhỏ 0 kg 0 hu k den 30.000" at bounding box center [462, 236] width 849 height 41
type input "2"
type input "1 THÙNG BỰ +1 HỘP"
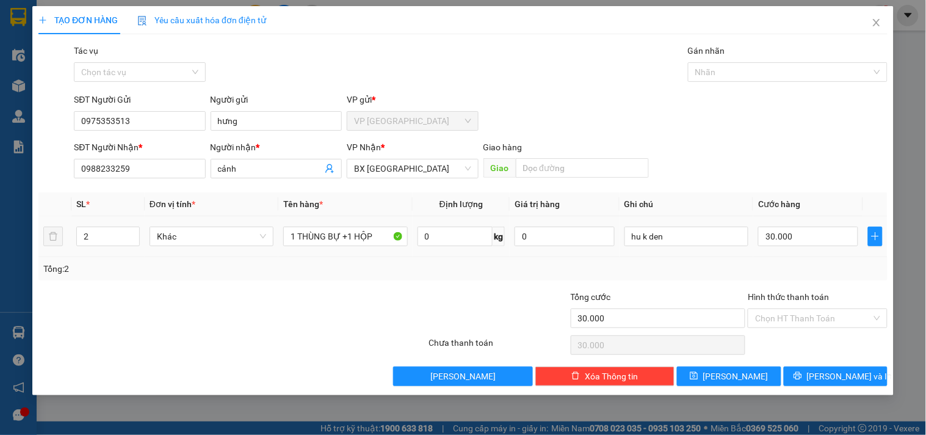
scroll to position [0, 0]
click at [780, 222] on td "30.000" at bounding box center [808, 236] width 110 height 41
click at [780, 239] on input "text" at bounding box center [808, 237] width 100 height 20
type input "0"
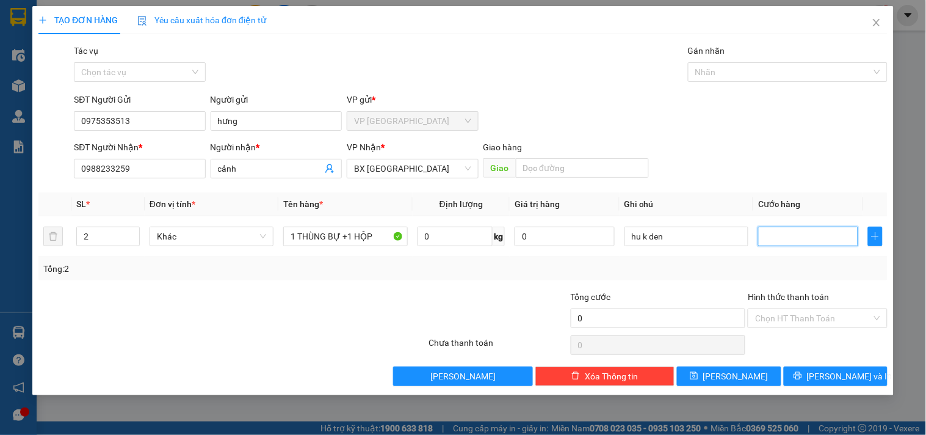
type input "8"
type input "80"
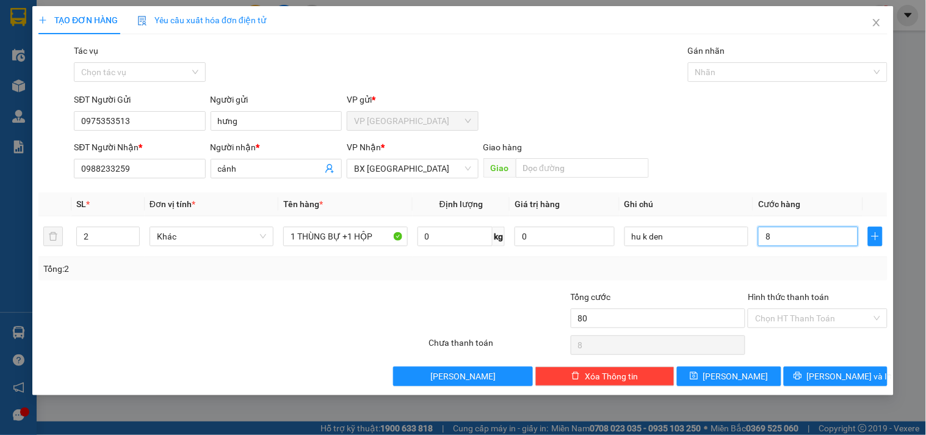
type input "80"
type input "800"
type input "8.000"
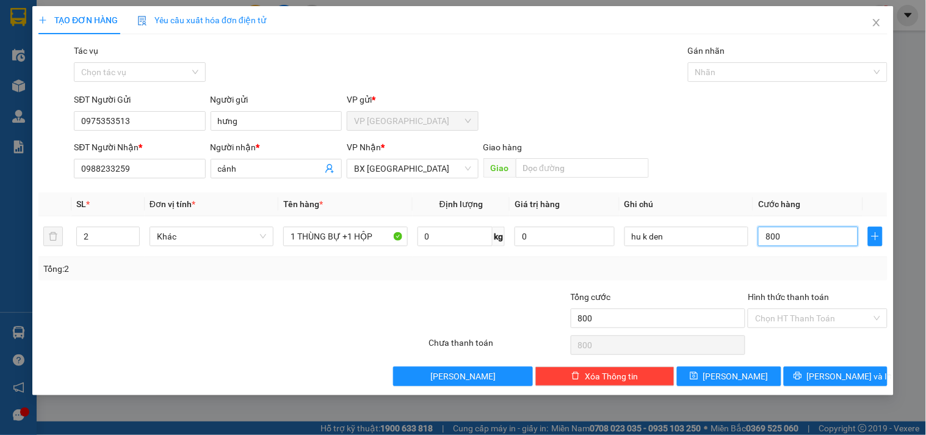
type input "8.000"
type input "800"
type input "8"
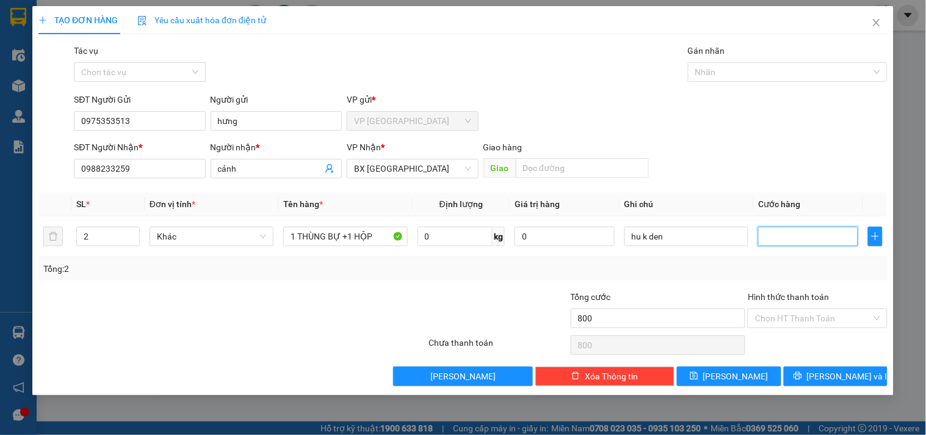
type input "0"
click at [777, 236] on input "text" at bounding box center [808, 237] width 100 height 20
click at [759, 236] on input "text" at bounding box center [808, 237] width 100 height 20
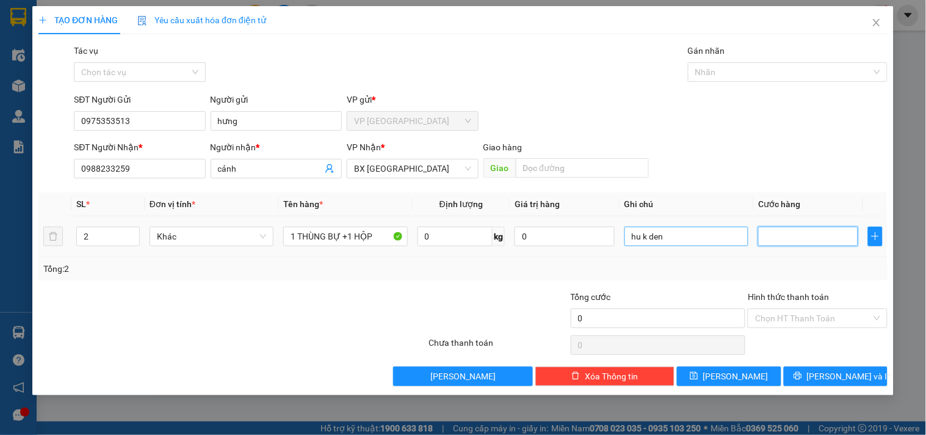
scroll to position [0, 0]
drag, startPoint x: 767, startPoint y: 238, endPoint x: 724, endPoint y: 241, distance: 43.5
click at [724, 241] on tr "2 Khác 1 THÙNG BỰ +1 HỘP 0 kg 0 hu k den" at bounding box center [462, 236] width 849 height 41
click at [770, 236] on input "text" at bounding box center [808, 237] width 100 height 20
type input "8"
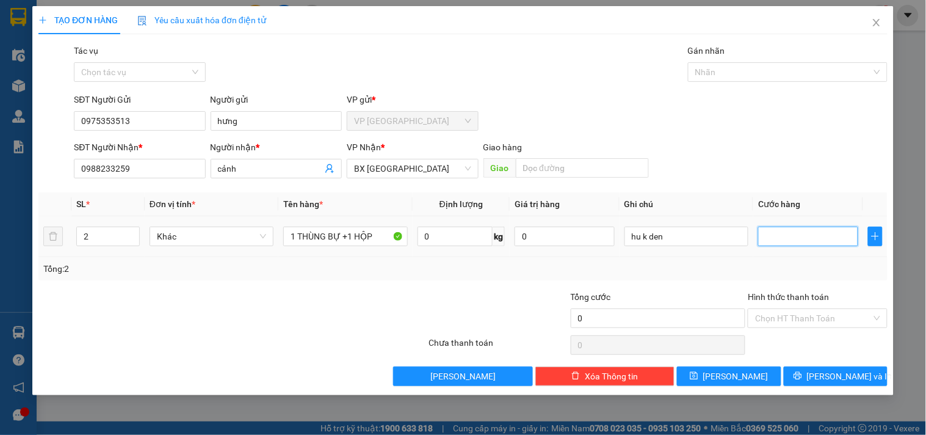
type input "8"
type input "80"
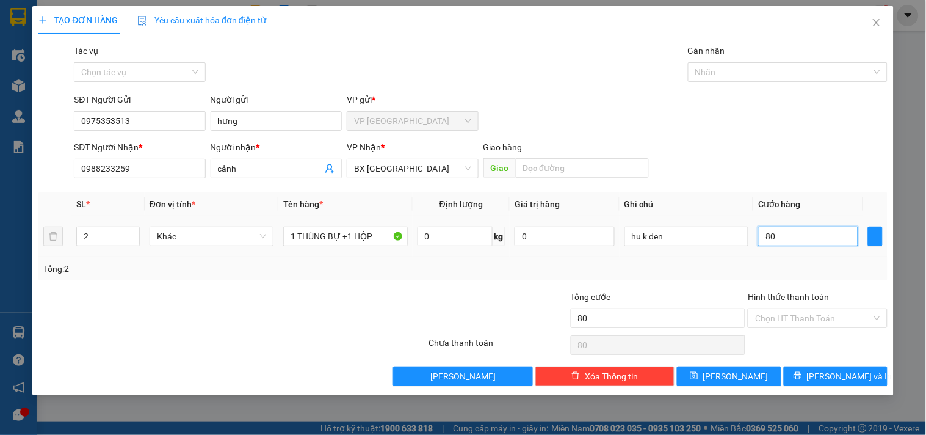
type input "800"
type input "8.000"
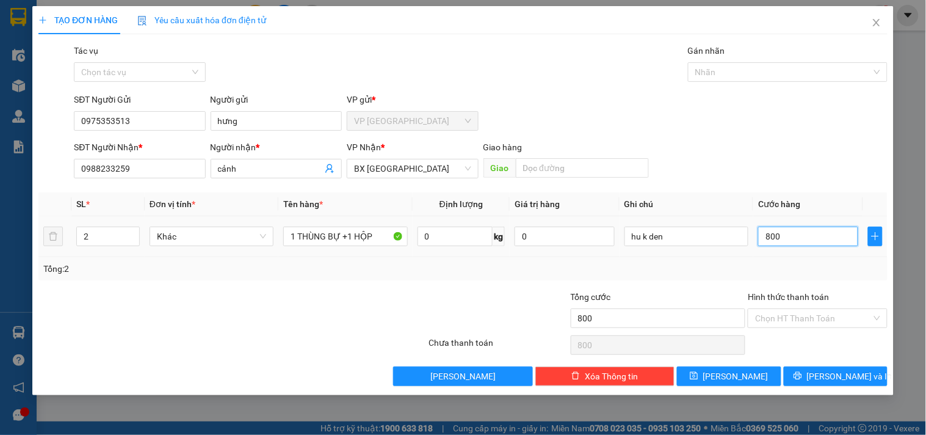
type input "8.000"
type input "0"
type input "8.000"
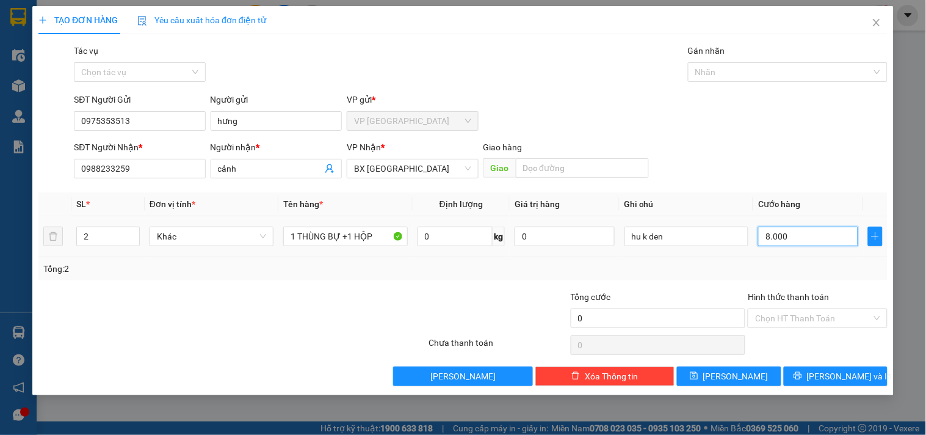
type input "8.000"
type input "8"
type input "0"
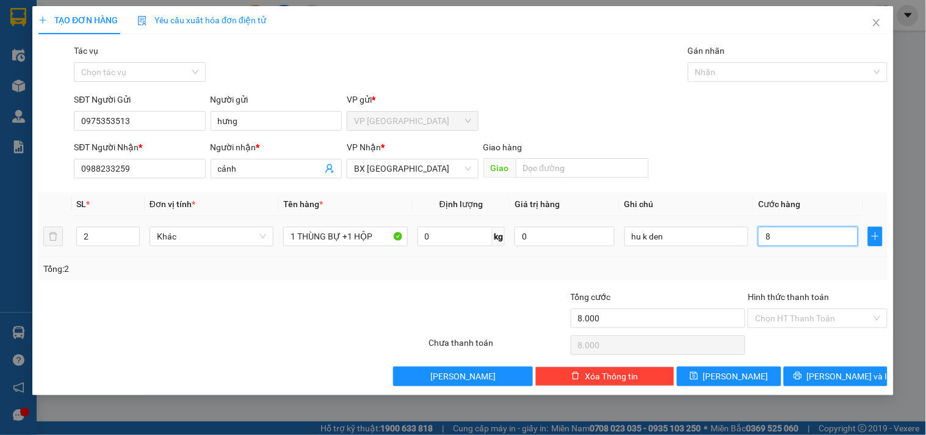
type input "0"
type input "80"
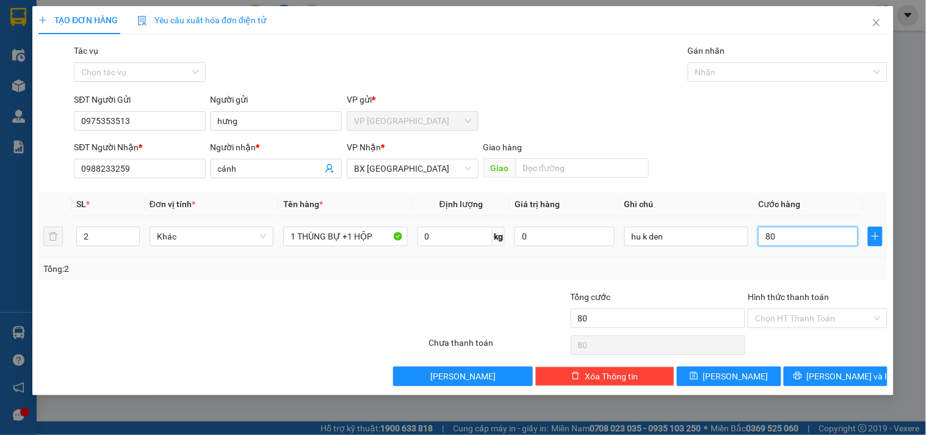
type input "800"
type input "8.000"
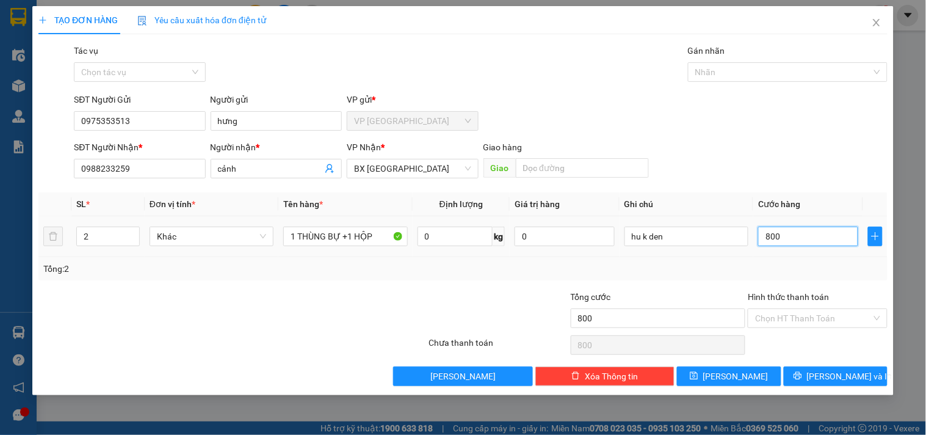
type input "8.000"
type input "80.000"
click at [802, 376] on icon "printer" at bounding box center [798, 375] width 9 height 9
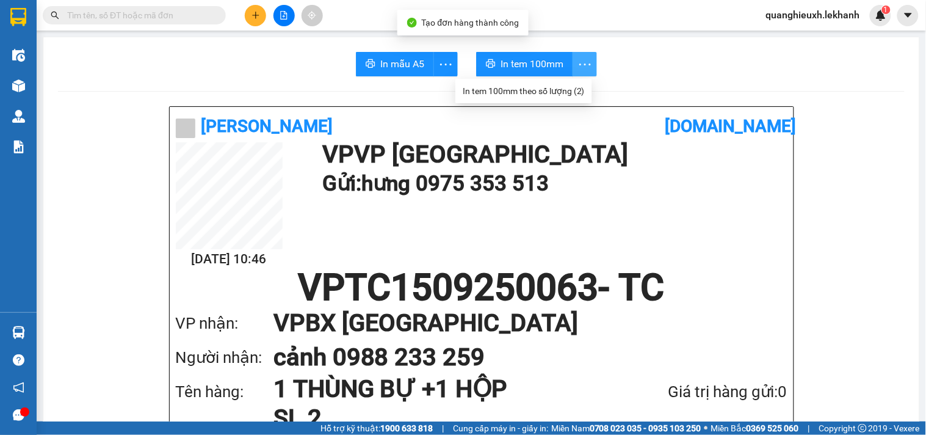
click at [578, 64] on icon "more" at bounding box center [585, 64] width 15 height 15
click at [568, 90] on div "In tem 100mm theo số lượng (2)" at bounding box center [524, 90] width 122 height 13
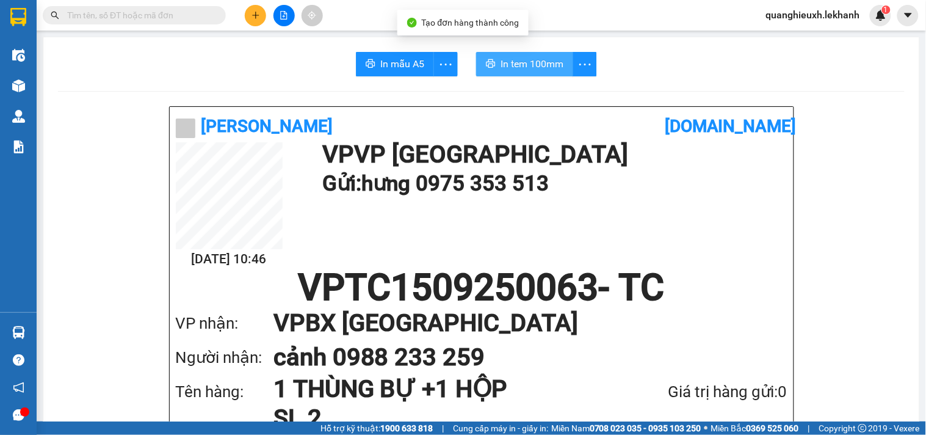
click at [538, 67] on span "In tem 100mm" at bounding box center [532, 63] width 63 height 15
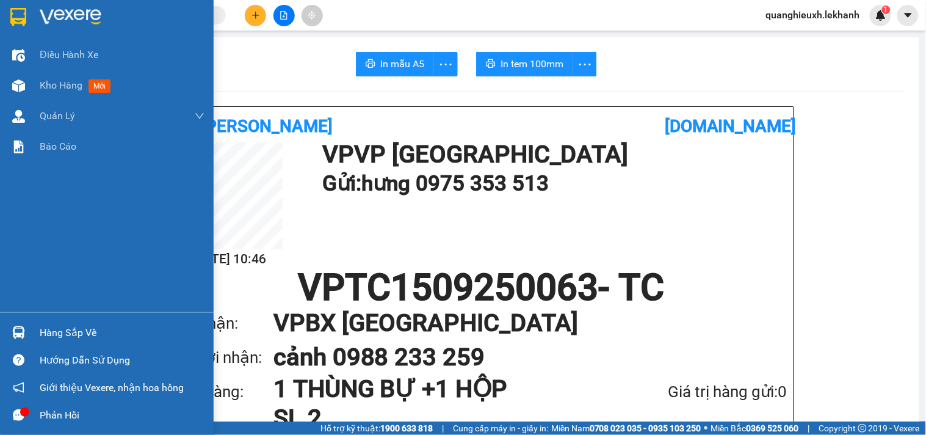
click at [35, 2] on div at bounding box center [107, 20] width 214 height 40
click at [33, 7] on div at bounding box center [107, 20] width 214 height 40
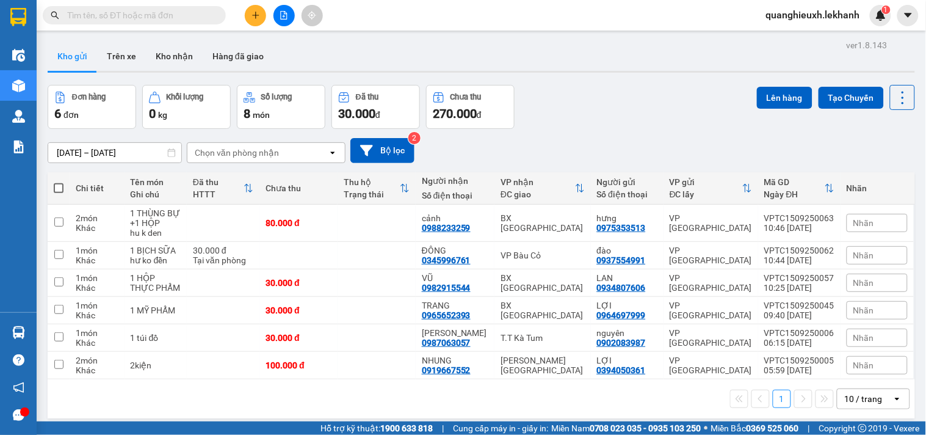
click at [256, 13] on icon "plus" at bounding box center [256, 15] width 9 height 9
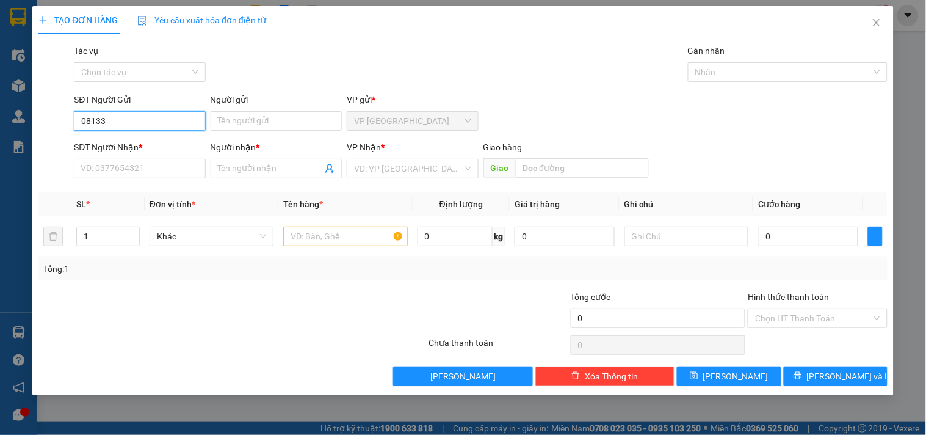
click at [139, 122] on input "08133" at bounding box center [139, 121] width 131 height 20
type input "0813370080"
click at [290, 112] on input "Người gửi" at bounding box center [276, 121] width 131 height 20
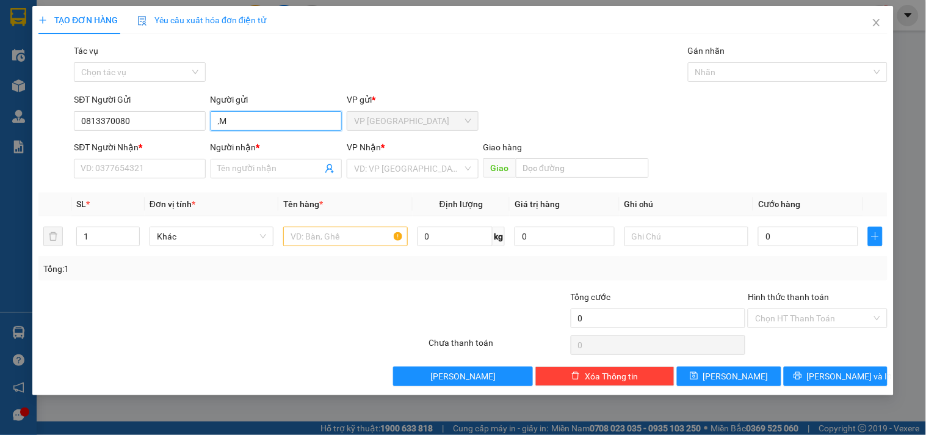
type input ","
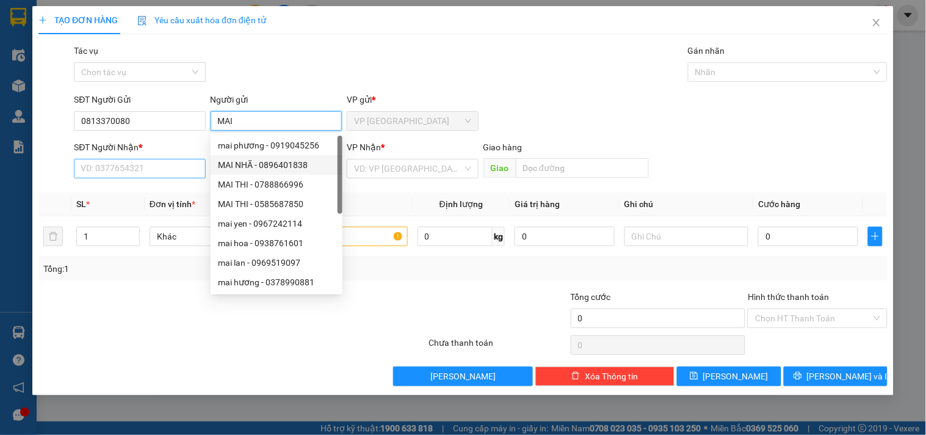
type input "MAI"
click at [137, 169] on input "SĐT Người Nhận *" at bounding box center [139, 169] width 131 height 20
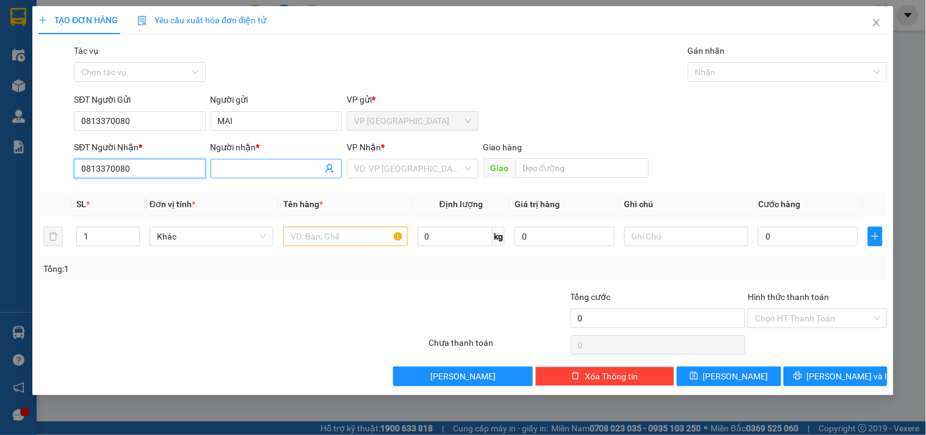
type input "0813370080"
click at [223, 169] on input "Người nhận *" at bounding box center [270, 168] width 104 height 13
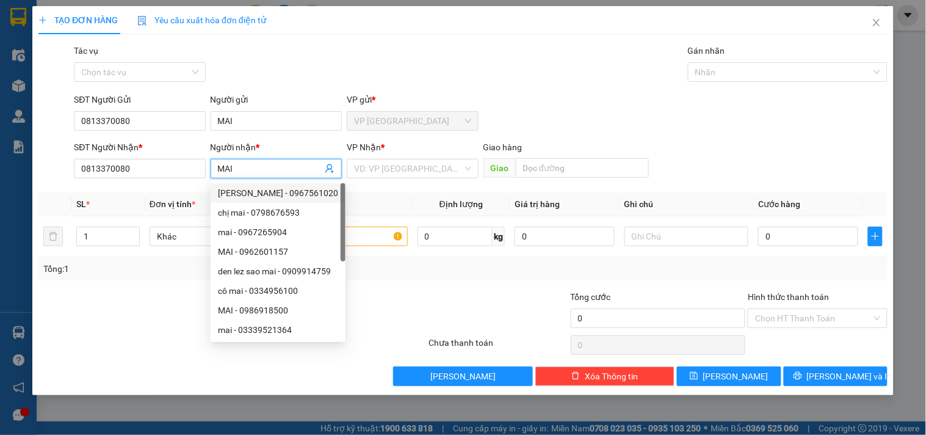
type input "MAI"
click at [401, 154] on div "VP Nhận *" at bounding box center [412, 149] width 131 height 18
click at [404, 167] on input "search" at bounding box center [408, 168] width 108 height 18
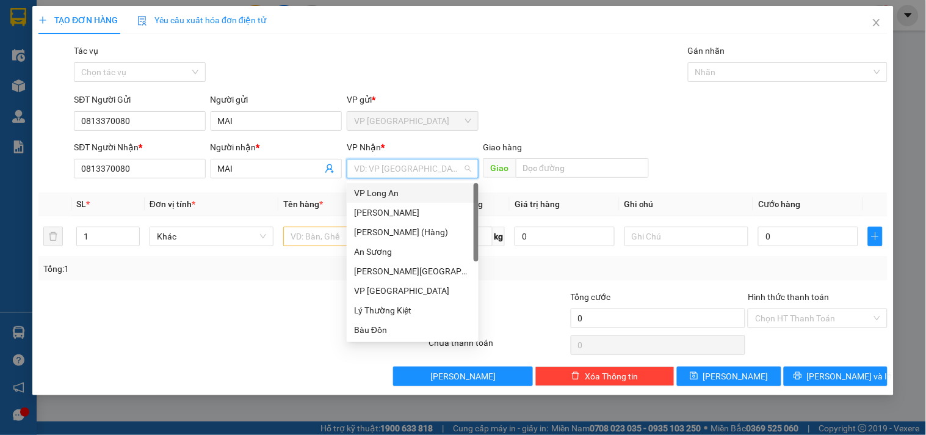
type input "K"
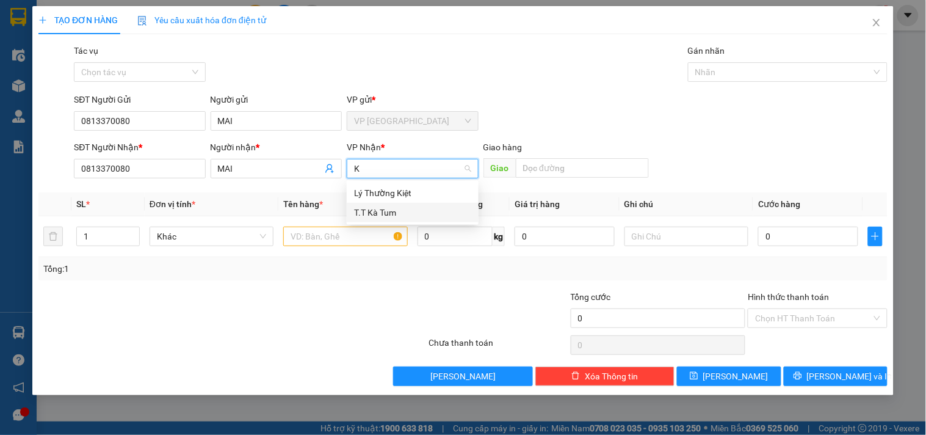
click at [383, 211] on div "T.T Kà Tum" at bounding box center [412, 212] width 117 height 13
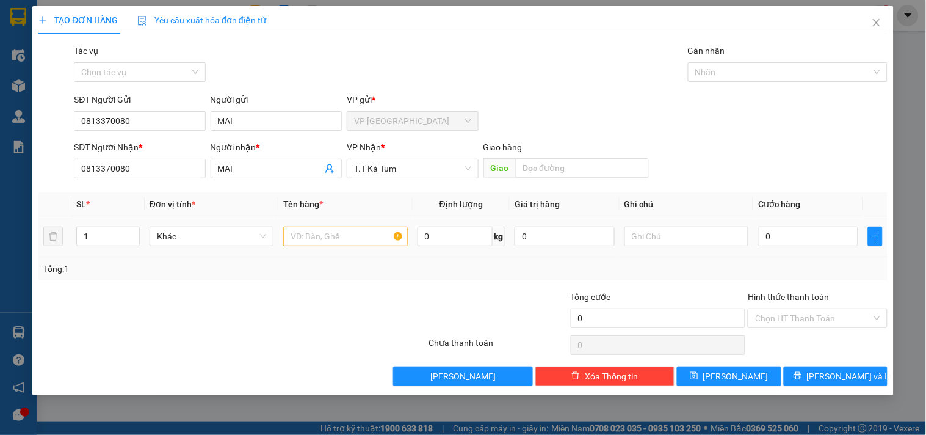
drag, startPoint x: 340, startPoint y: 223, endPoint x: 339, endPoint y: 214, distance: 9.2
click at [344, 228] on div at bounding box center [345, 236] width 124 height 24
click at [333, 242] on input "text" at bounding box center [345, 237] width 124 height 20
click at [321, 231] on input "1 TÚI" at bounding box center [345, 237] width 124 height 20
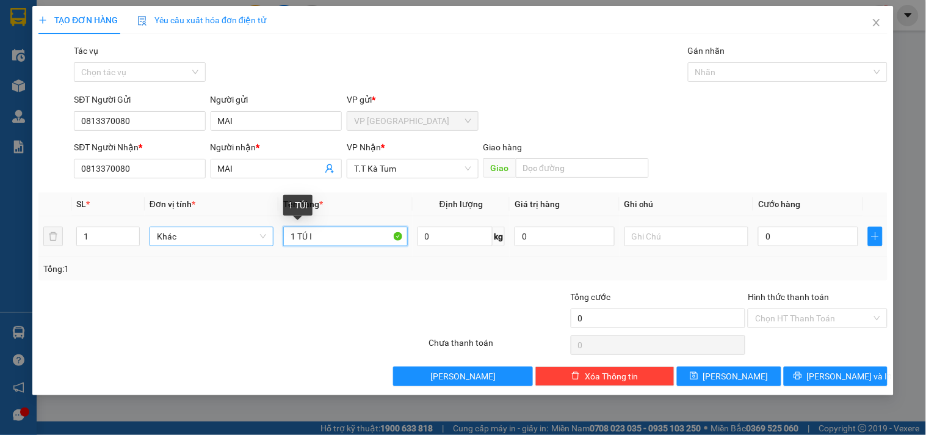
drag, startPoint x: 321, startPoint y: 231, endPoint x: 203, endPoint y: 238, distance: 118.1
click at [203, 238] on tr "1 Khác 1 TÚ I 0 kg 0 0" at bounding box center [462, 236] width 849 height 41
drag, startPoint x: 364, startPoint y: 236, endPoint x: 220, endPoint y: 222, distance: 144.8
click at [226, 236] on tr "1 Khác 1 TÚ I 0 kg 0 0" at bounding box center [462, 236] width 849 height 41
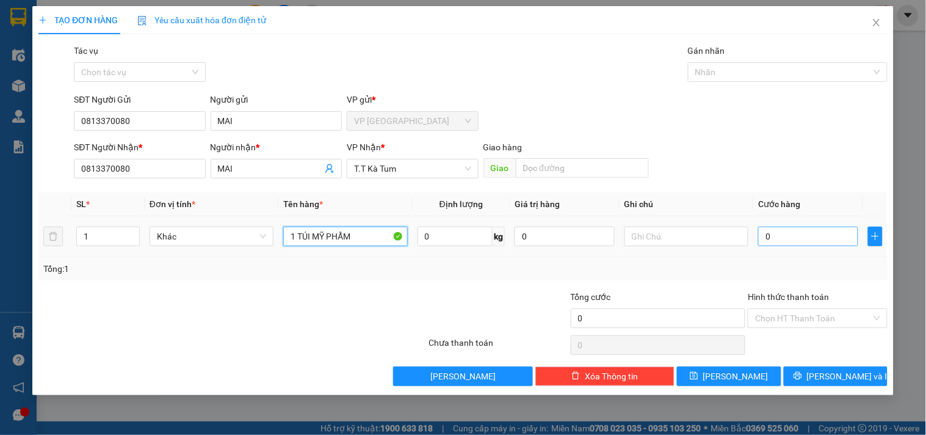
type input "1 TÚI MỸ PHẨM"
click at [769, 237] on input "0" at bounding box center [808, 237] width 100 height 20
type input "3"
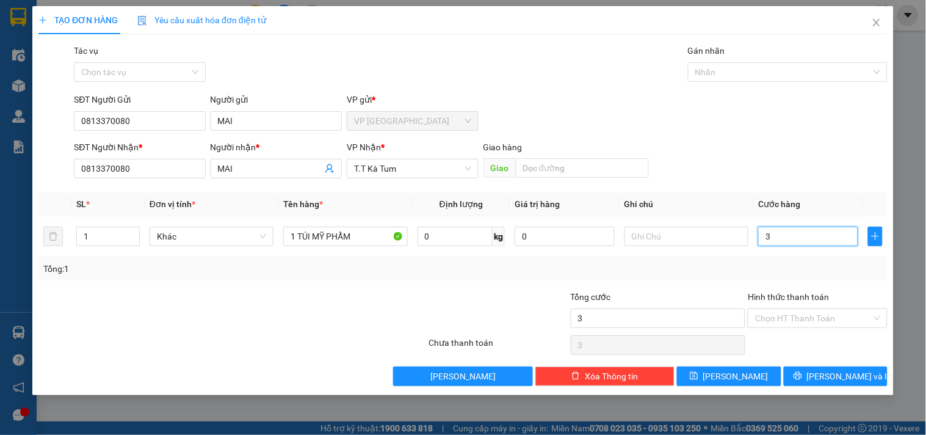
type input "30"
type input "300"
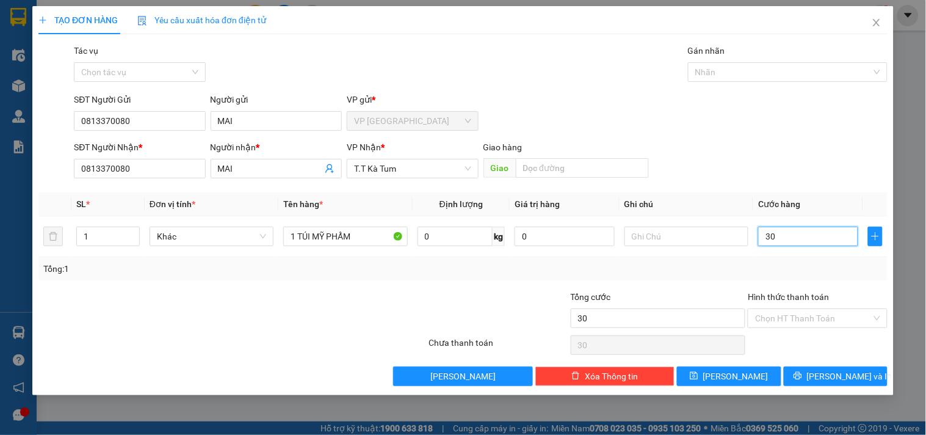
type input "300"
type input "3.000"
type input "30.000"
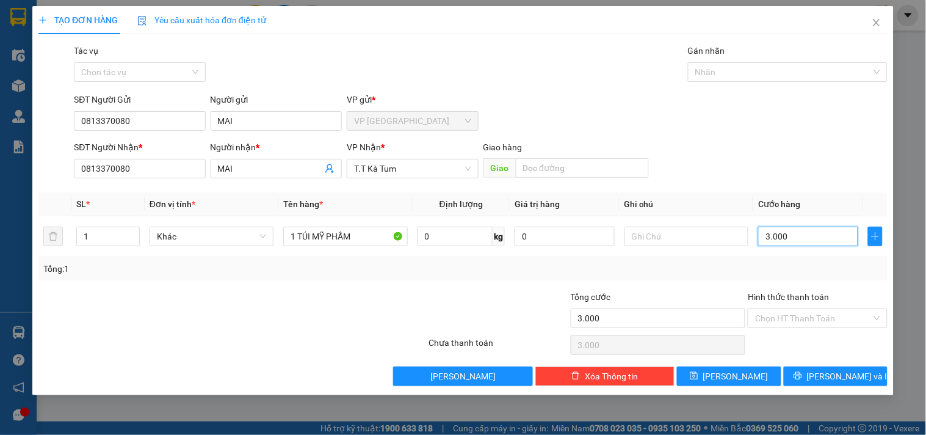
type input "30.000"
click at [798, 325] on input "Hình thức thanh toán" at bounding box center [813, 318] width 116 height 18
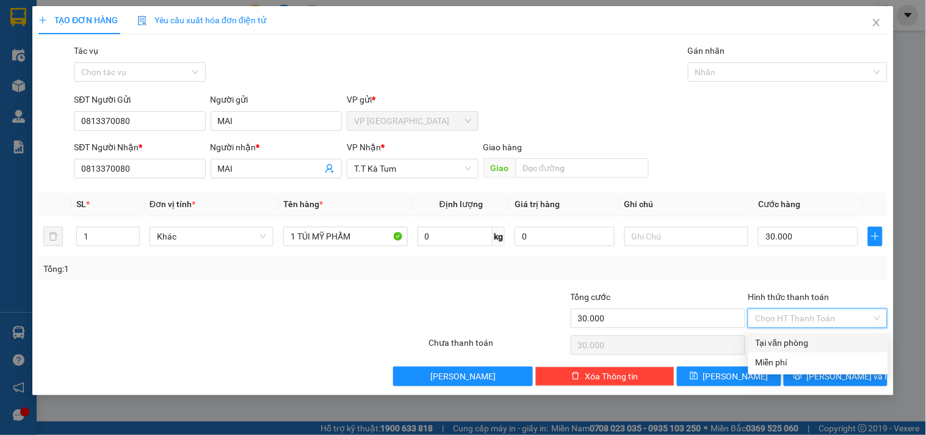
click at [789, 343] on div "Tại văn phòng" at bounding box center [818, 342] width 125 height 13
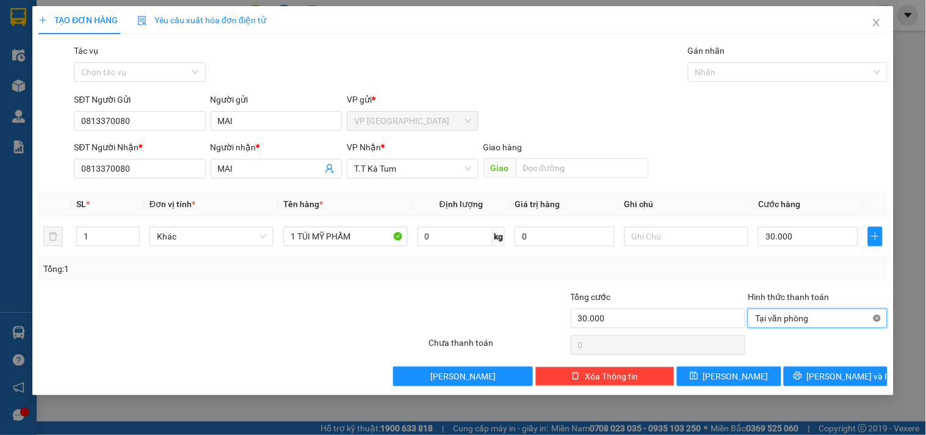
type input "30.000"
click at [714, 267] on div "Tổng: 1" at bounding box center [462, 268] width 839 height 13
click at [788, 235] on input "30.000" at bounding box center [808, 237] width 100 height 20
click at [812, 369] on button "[PERSON_NAME] và In" at bounding box center [836, 376] width 104 height 20
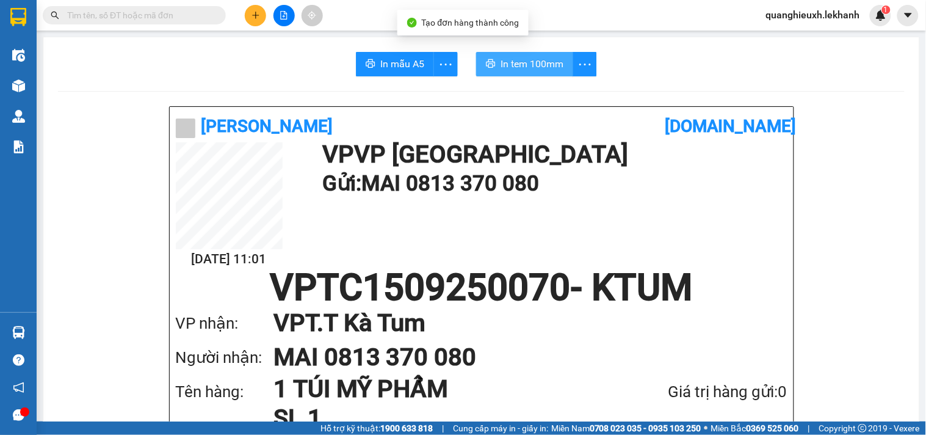
click at [501, 59] on span "In tem 100mm" at bounding box center [532, 63] width 63 height 15
click at [24, 16] on img at bounding box center [18, 17] width 16 height 18
click at [23, 16] on img at bounding box center [18, 17] width 16 height 18
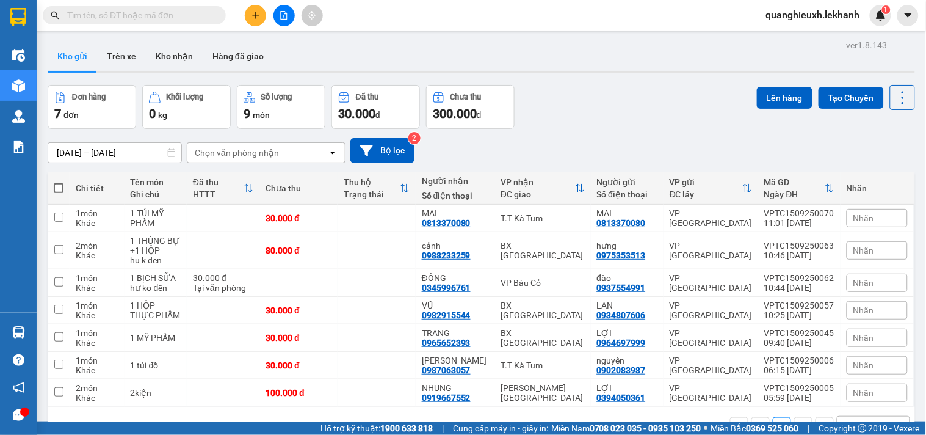
scroll to position [56, 0]
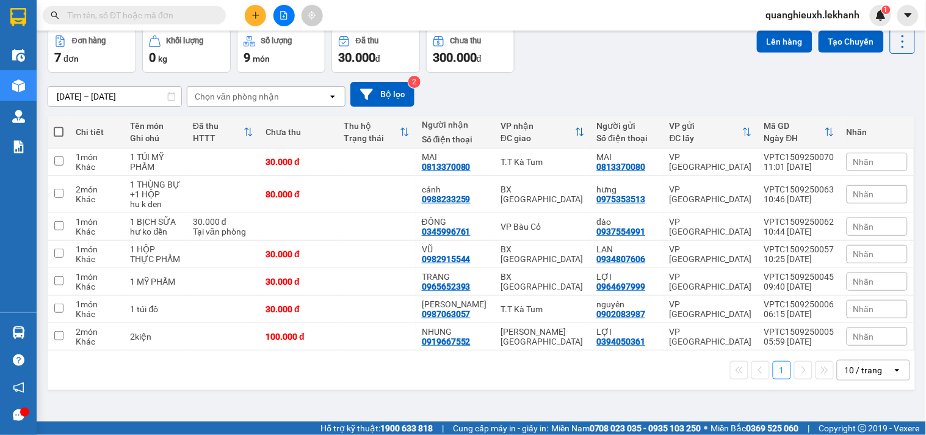
click at [181, 16] on input "text" at bounding box center [139, 15] width 144 height 13
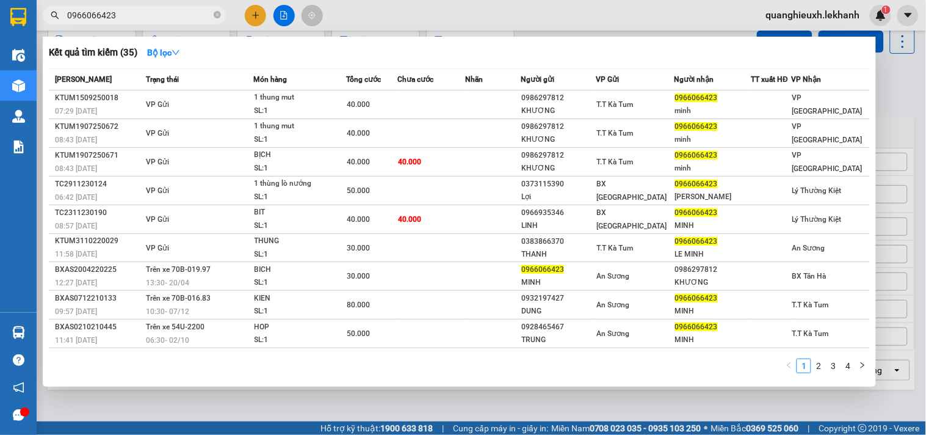
type input "0966066423"
click at [217, 26] on div at bounding box center [463, 217] width 926 height 435
click at [212, 17] on span "0966066423" at bounding box center [134, 15] width 183 height 18
click at [212, 13] on span "0966066423" at bounding box center [134, 15] width 183 height 18
click at [214, 13] on icon "close-circle" at bounding box center [217, 14] width 7 height 7
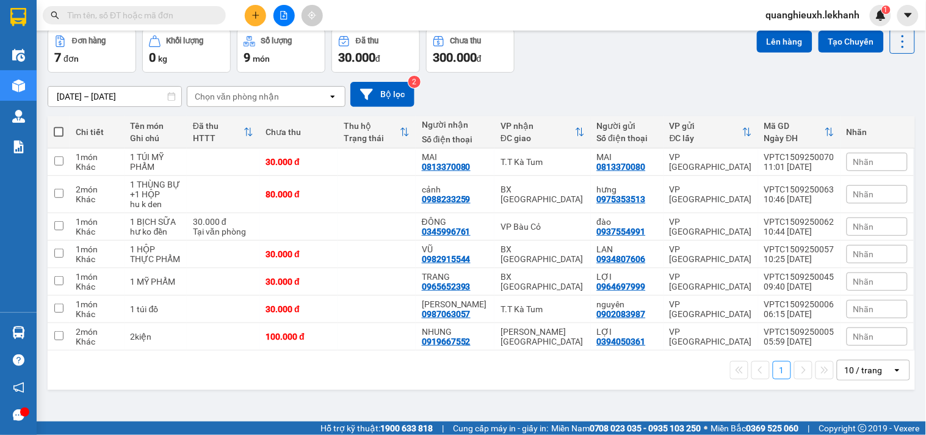
click at [257, 26] on div "Kết quả tìm kiếm ( 35 ) Bộ lọc Mã ĐH Trạng thái Món hàng Tổng cước Chưa cước Nh…" at bounding box center [463, 15] width 926 height 31
click at [254, 19] on icon "plus" at bounding box center [256, 15] width 9 height 9
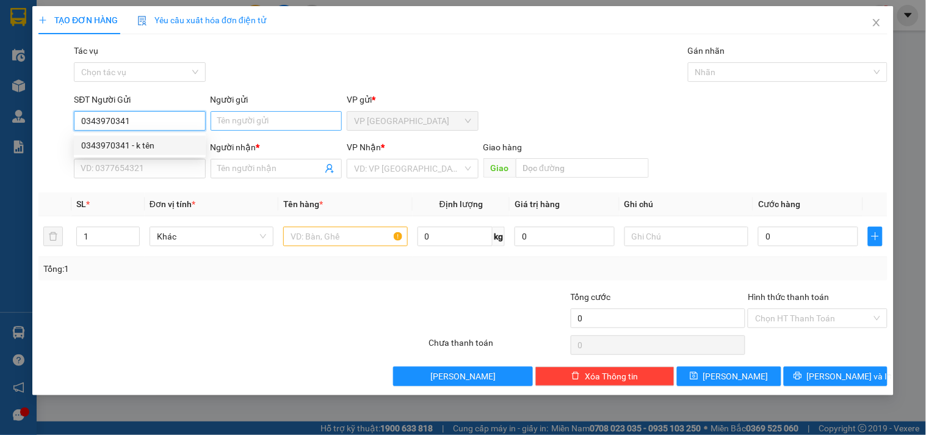
type input "0343970341"
click at [216, 115] on input "Người gửi" at bounding box center [276, 121] width 131 height 20
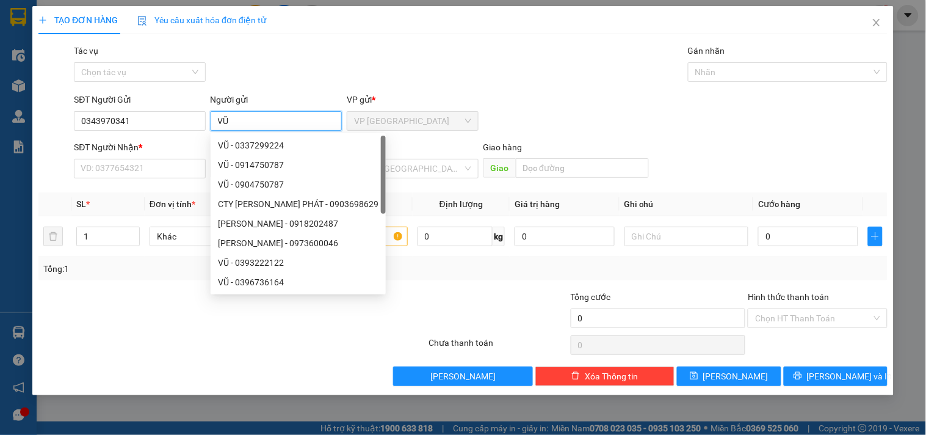
type input "VŨ"
click at [170, 179] on div "SĐT Người Nhận * VD: 0377654321" at bounding box center [139, 161] width 131 height 43
click at [181, 166] on input "SĐT Người Nhận *" at bounding box center [139, 169] width 131 height 20
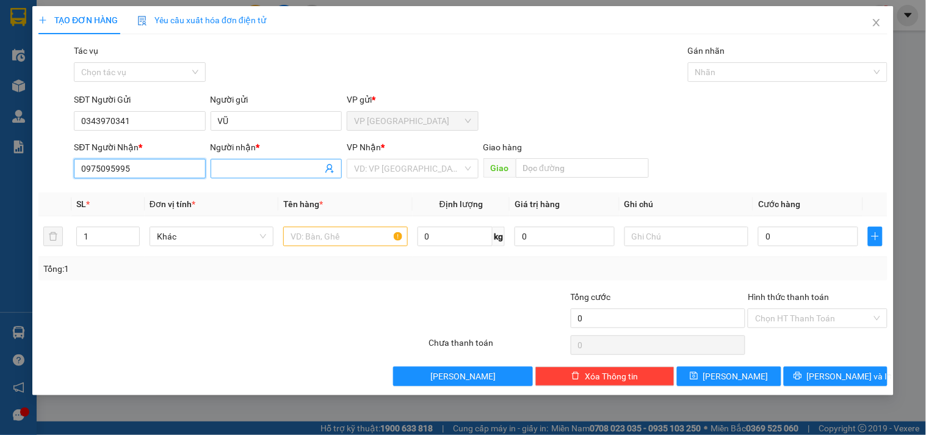
type input "0975095995"
click at [252, 173] on input "Người nhận *" at bounding box center [270, 168] width 104 height 13
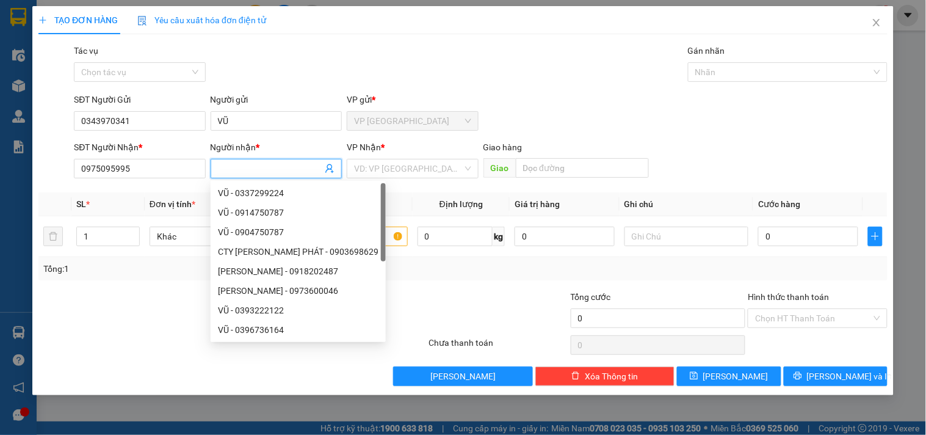
type input "M"
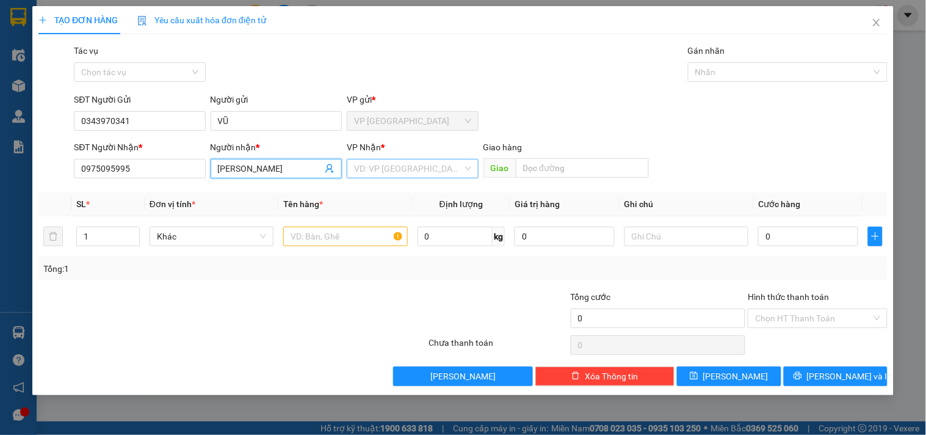
type input "[PERSON_NAME]"
click at [404, 166] on input "search" at bounding box center [408, 168] width 108 height 18
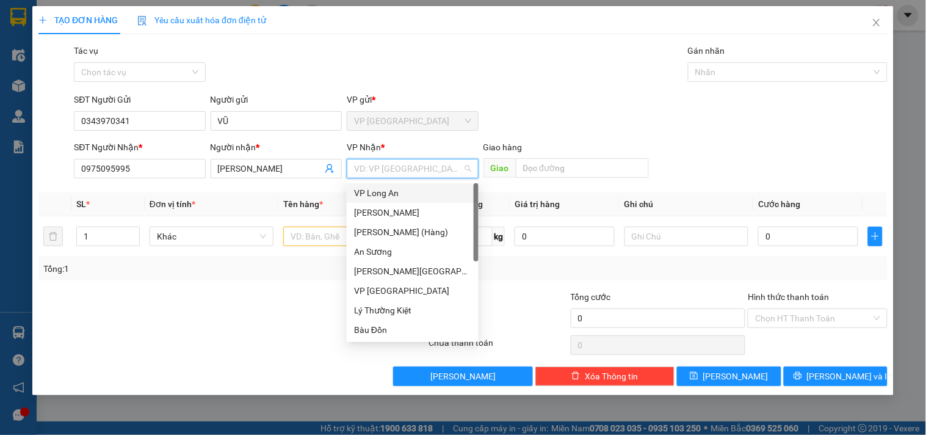
click at [405, 174] on input "search" at bounding box center [408, 168] width 108 height 18
click at [403, 171] on input "search" at bounding box center [408, 168] width 108 height 18
click at [391, 327] on div "Bàu Đồn" at bounding box center [412, 329] width 117 height 13
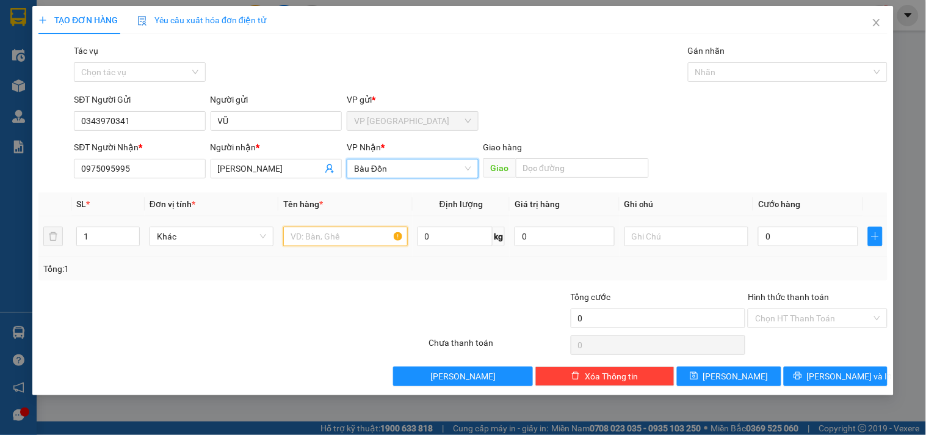
click at [346, 234] on input "text" at bounding box center [345, 237] width 124 height 20
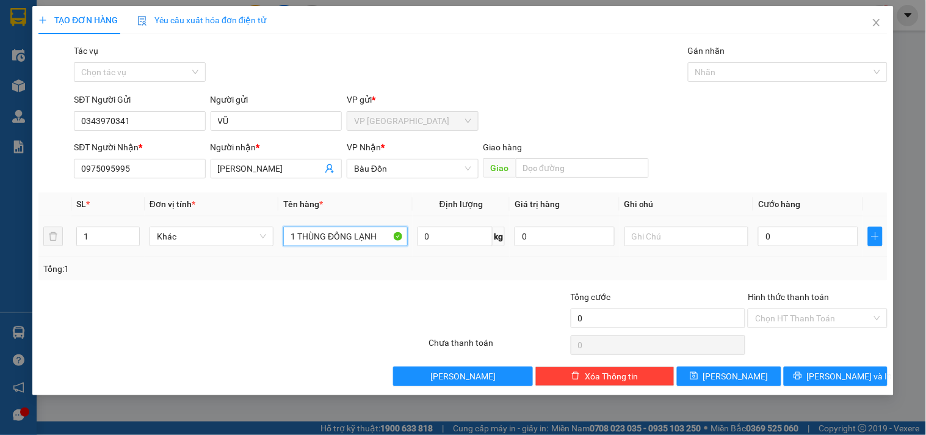
click at [333, 240] on input "1 THÙNG ĐÔNG LẠNH" at bounding box center [345, 237] width 124 height 20
type input "1 THÙNG ĐÔNG LẠNH"
click at [790, 243] on input "0" at bounding box center [808, 237] width 100 height 20
type input "4"
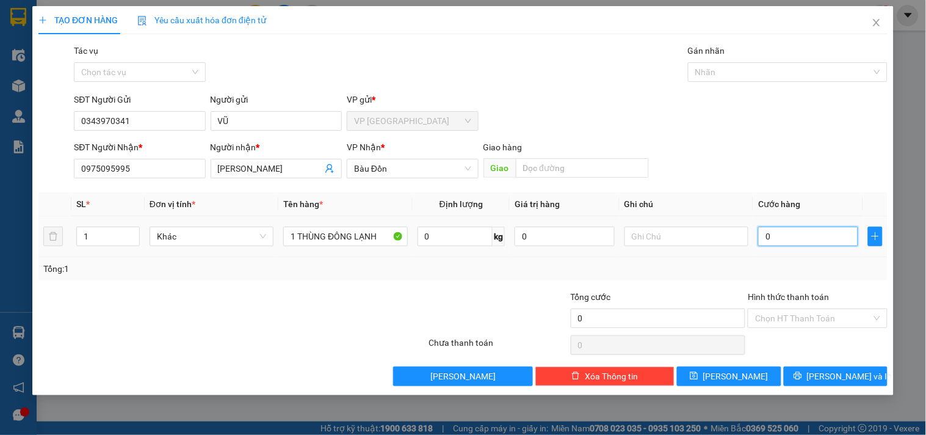
type input "4"
type input "40"
type input "400"
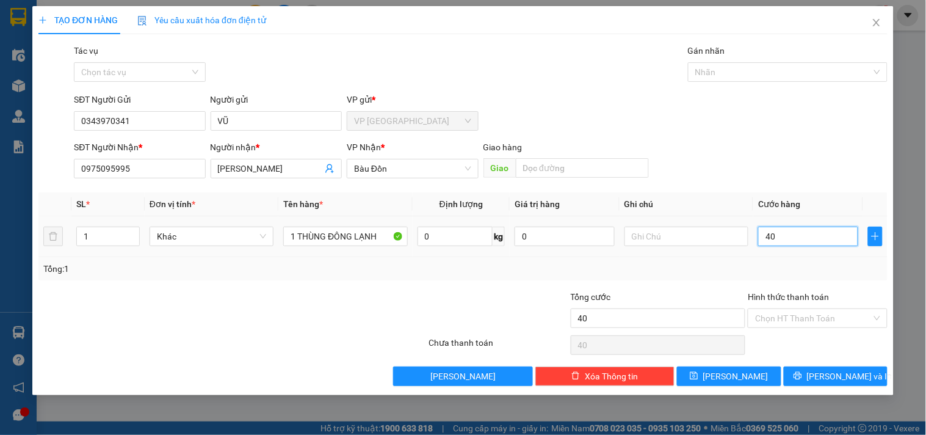
type input "400"
type input "4.000"
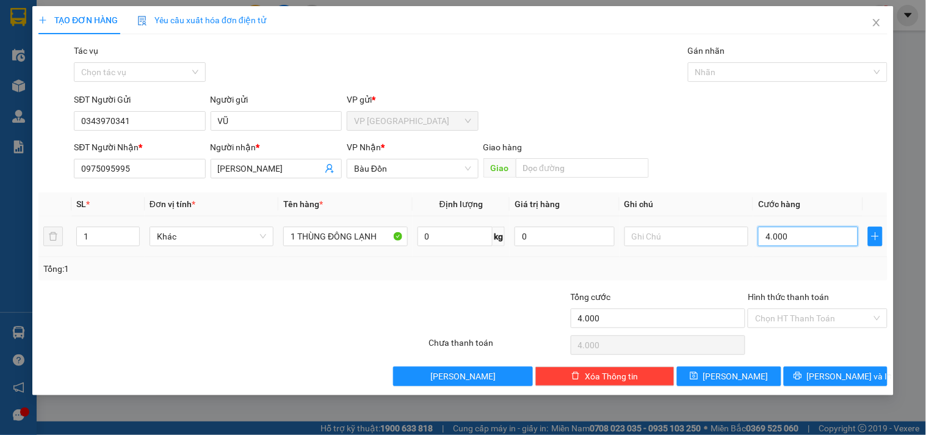
type input "40.000"
drag, startPoint x: 834, startPoint y: 376, endPoint x: 822, endPoint y: 368, distance: 14.4
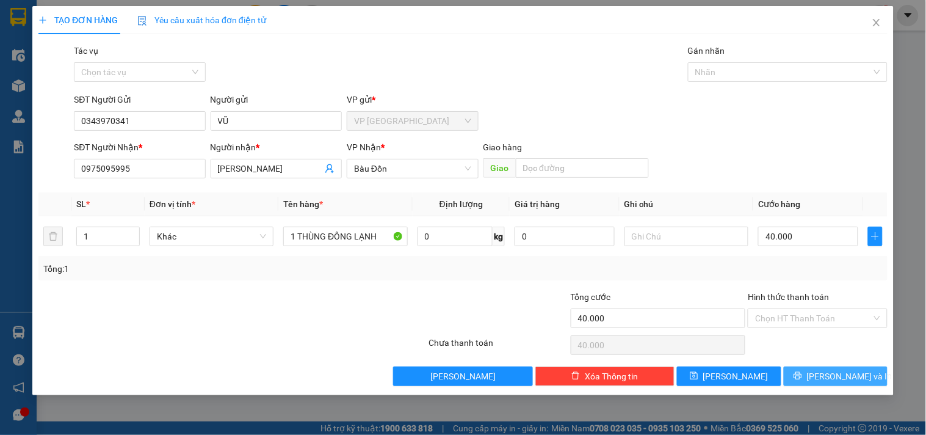
click at [835, 379] on span "[PERSON_NAME] và In" at bounding box center [849, 375] width 85 height 13
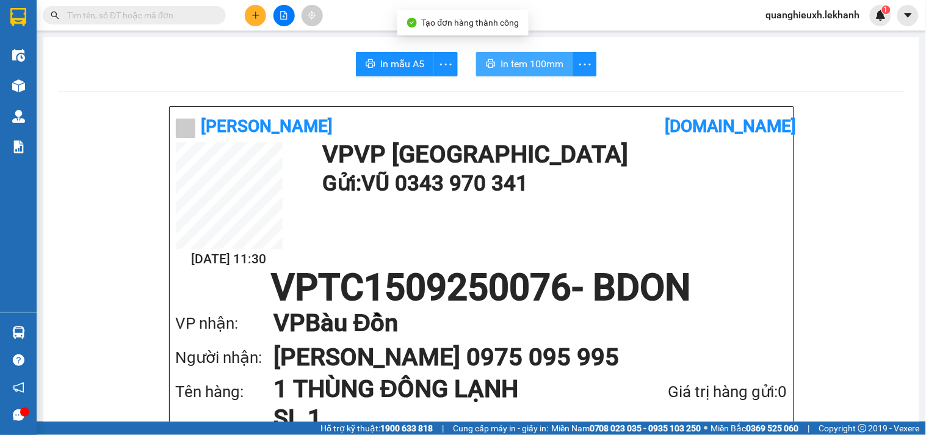
click at [523, 70] on span "In tem 100mm" at bounding box center [532, 63] width 63 height 15
click at [29, 9] on div at bounding box center [18, 20] width 37 height 40
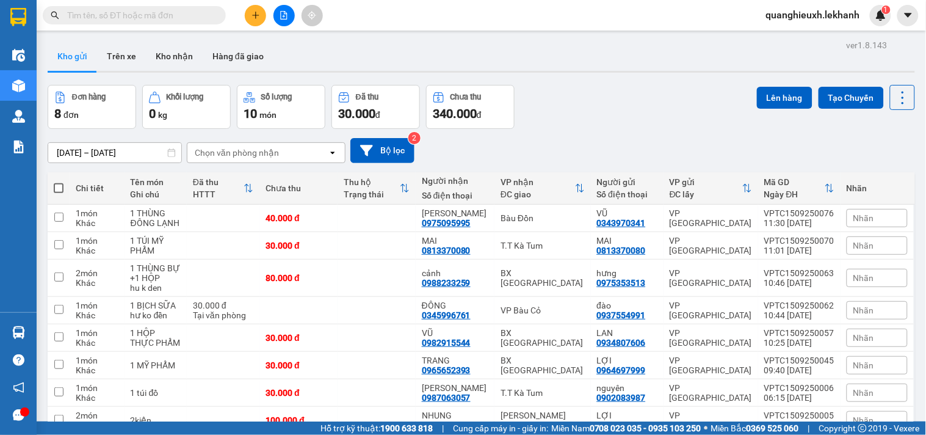
click at [194, 9] on input "text" at bounding box center [139, 15] width 144 height 13
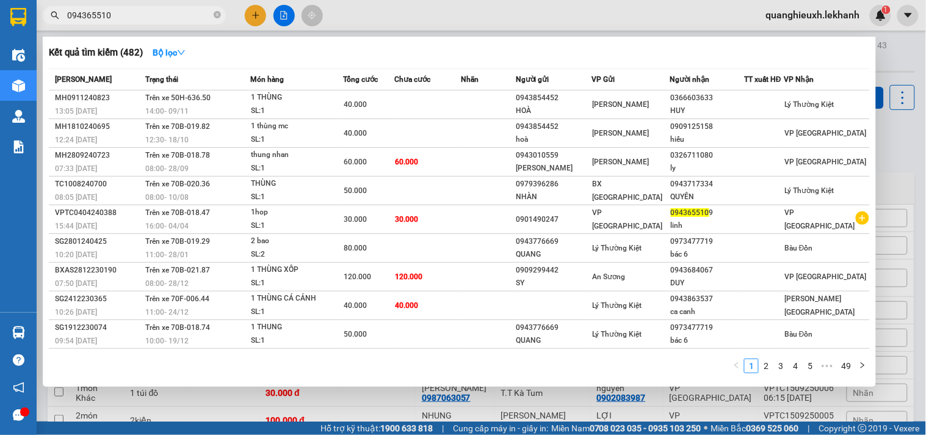
type input "0943655109"
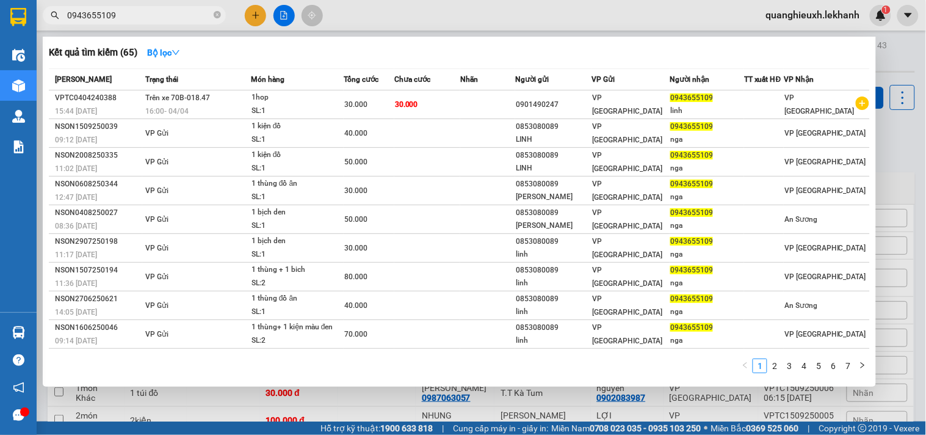
click at [193, 21] on input "0943655109" at bounding box center [139, 15] width 144 height 13
click at [208, 16] on input "0943655109" at bounding box center [139, 15] width 144 height 13
click at [220, 16] on icon "close-circle" at bounding box center [217, 14] width 7 height 7
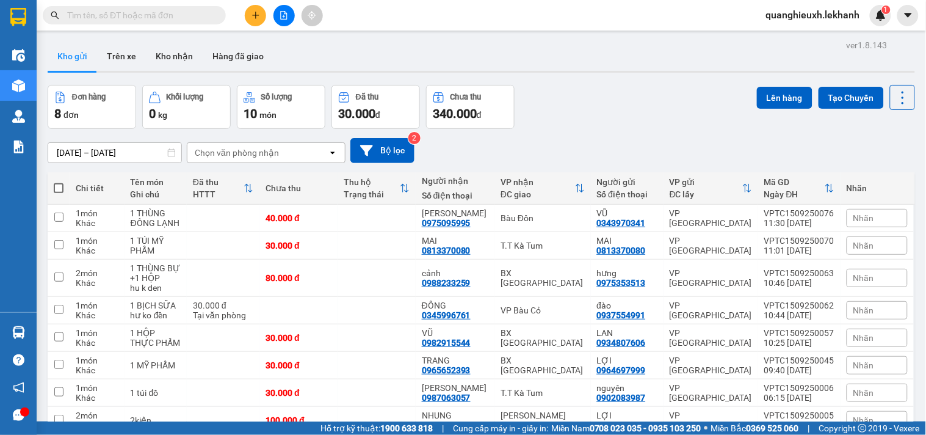
click at [258, 20] on button at bounding box center [255, 15] width 21 height 21
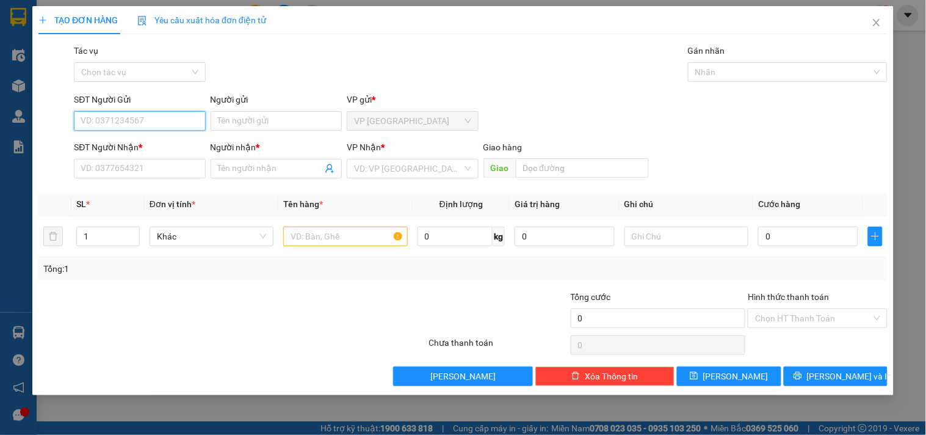
click at [183, 120] on input "SĐT Người Gửi" at bounding box center [139, 121] width 131 height 20
type input "0888182235"
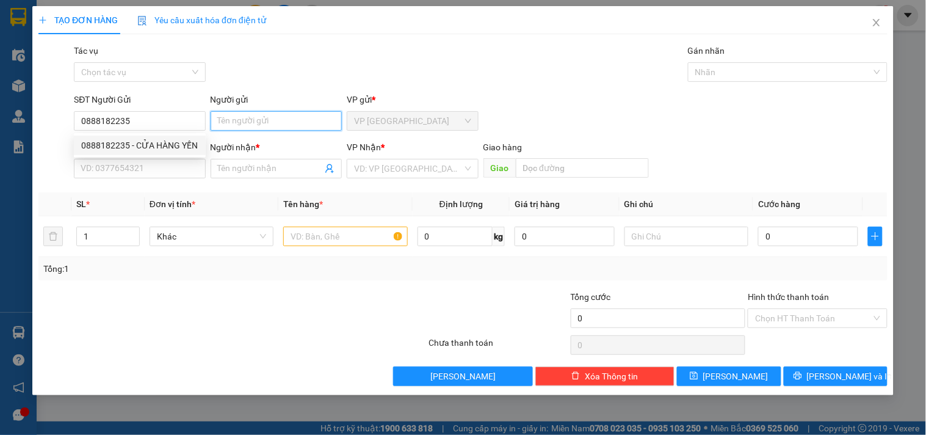
click at [249, 112] on input "Người gửi" at bounding box center [276, 121] width 131 height 20
type input "CTY YẾN"
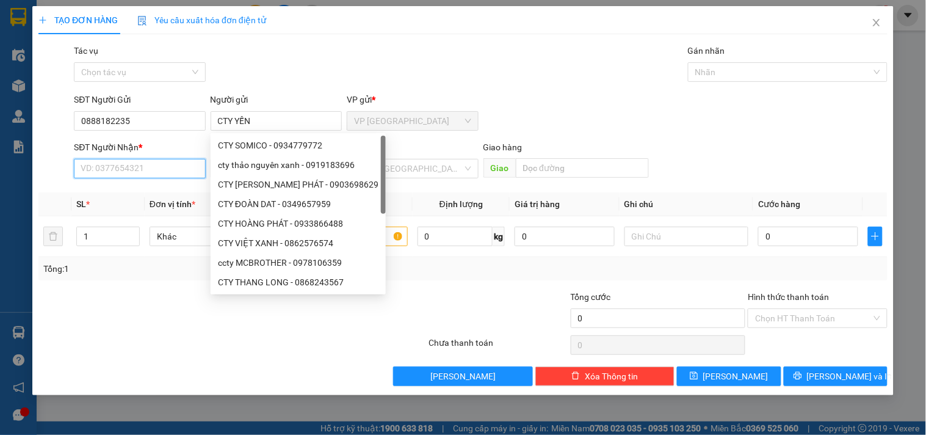
click at [184, 164] on input "SĐT Người Nhận *" at bounding box center [139, 169] width 131 height 20
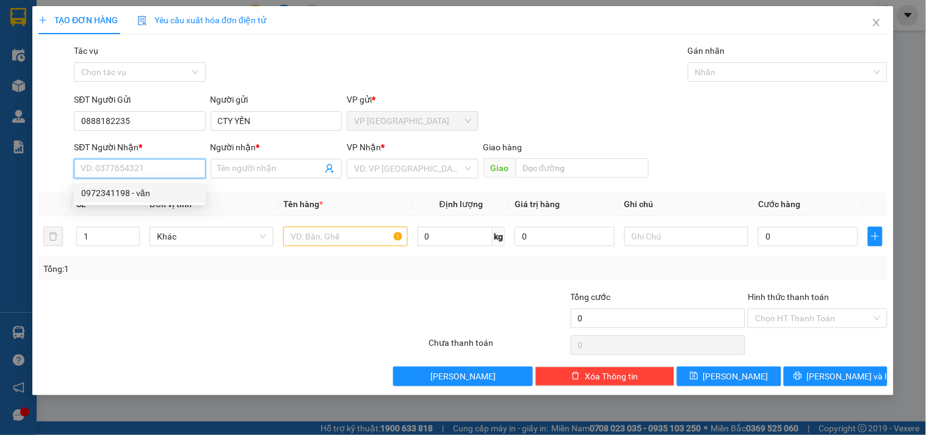
click at [174, 188] on div "0972341198 - văn" at bounding box center [139, 192] width 117 height 13
type input "0972341198"
type input "văn"
type input "50.000"
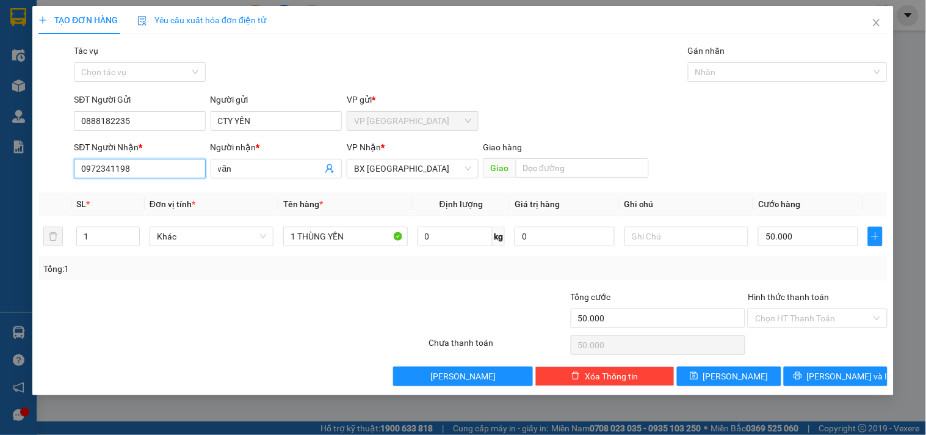
click at [129, 166] on input "0972341198" at bounding box center [139, 169] width 131 height 20
drag, startPoint x: 136, startPoint y: 171, endPoint x: 2, endPoint y: 78, distance: 163.6
click at [0, 78] on div "TẠO ĐƠN HÀNG Yêu cầu xuất hóa đơn điện tử Transit Pickup Surcharge Ids Transit …" at bounding box center [463, 217] width 926 height 435
type input "0"
click at [137, 169] on input "SĐT Người Nhận *" at bounding box center [139, 169] width 131 height 20
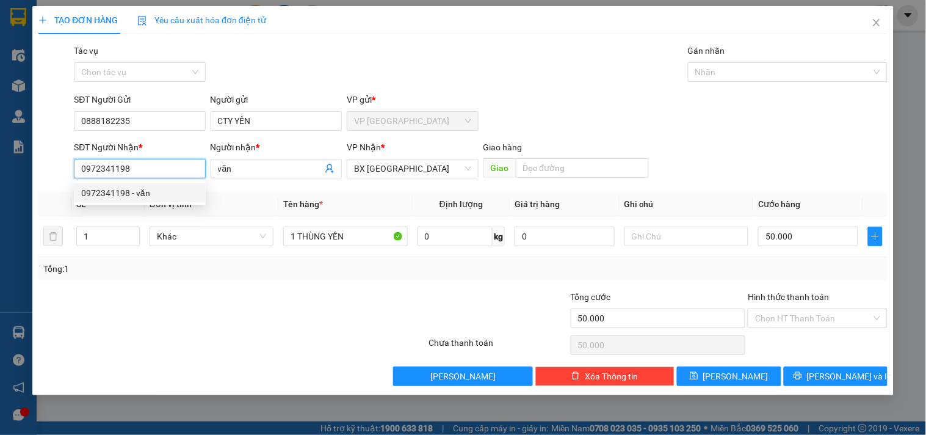
type input "0972341198"
click at [335, 194] on th "Tên hàng *" at bounding box center [345, 204] width 134 height 24
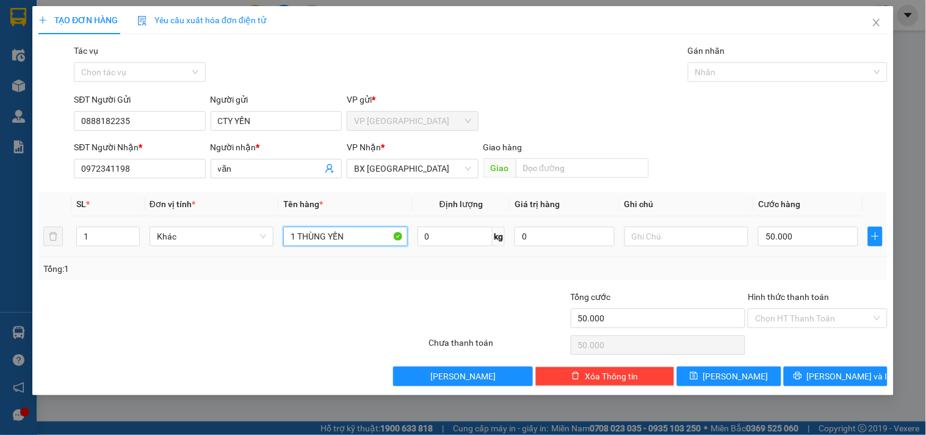
click at [328, 233] on input "1 THÙNG YẾN" at bounding box center [345, 237] width 124 height 20
click at [344, 238] on input "1 THÙNG YẾN" at bounding box center [345, 237] width 124 height 20
click at [826, 374] on span "[PERSON_NAME] và In" at bounding box center [849, 375] width 85 height 13
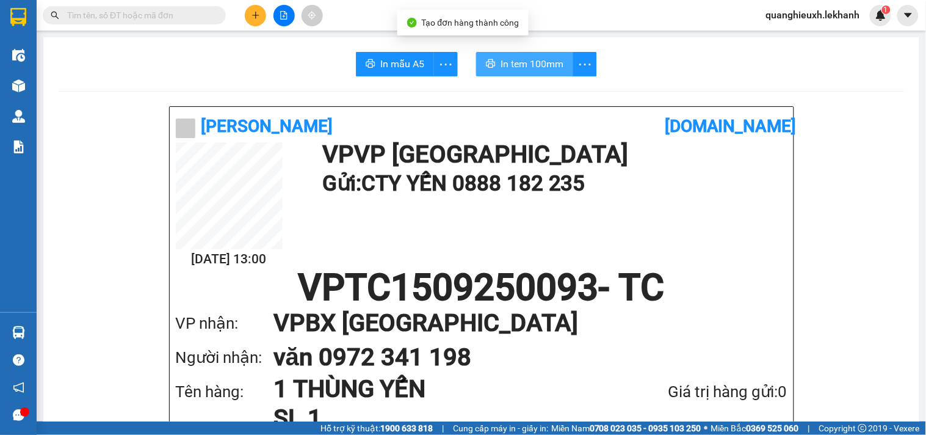
click at [510, 65] on span "In tem 100mm" at bounding box center [532, 63] width 63 height 15
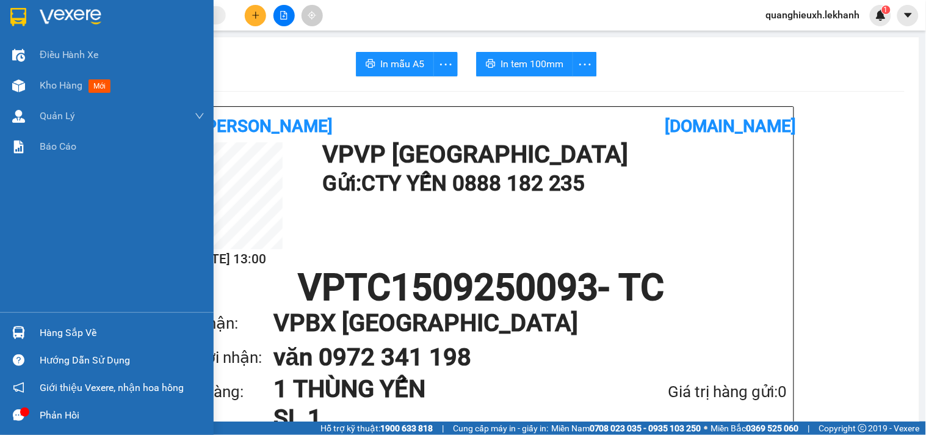
click at [24, 2] on div at bounding box center [107, 20] width 214 height 40
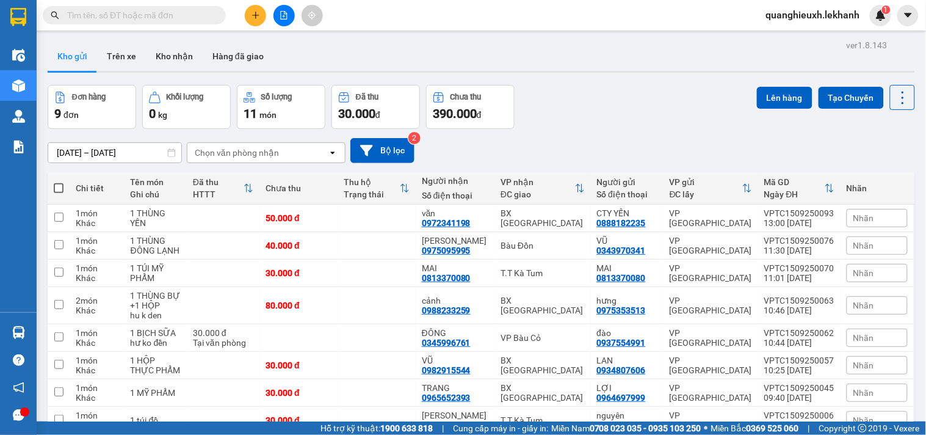
click at [252, 13] on icon "plus" at bounding box center [256, 15] width 9 height 9
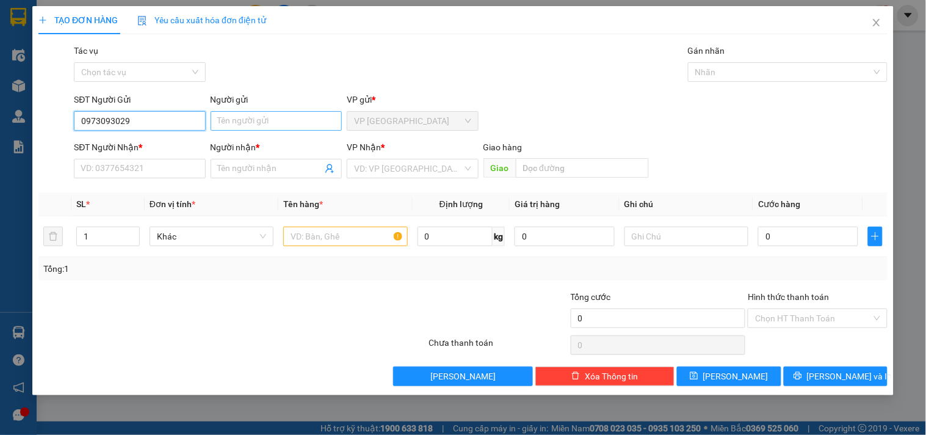
type input "0973093029"
click at [234, 120] on input "Người gửi" at bounding box center [276, 121] width 131 height 20
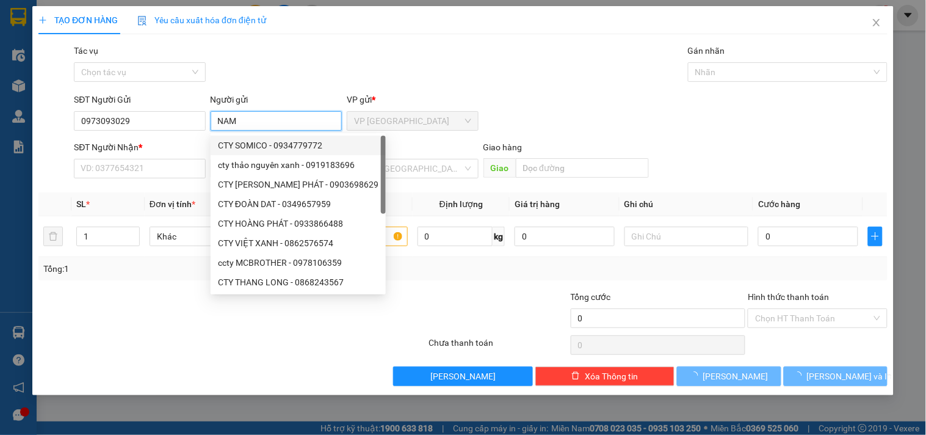
type input "NAM"
click at [179, 157] on div "SĐT Người Nhận *" at bounding box center [139, 149] width 131 height 18
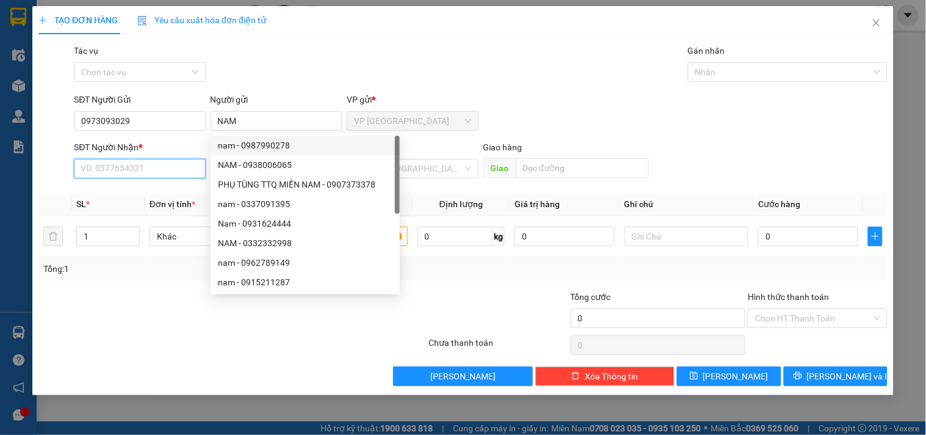
click at [168, 167] on input "SĐT Người Nhận *" at bounding box center [139, 169] width 131 height 20
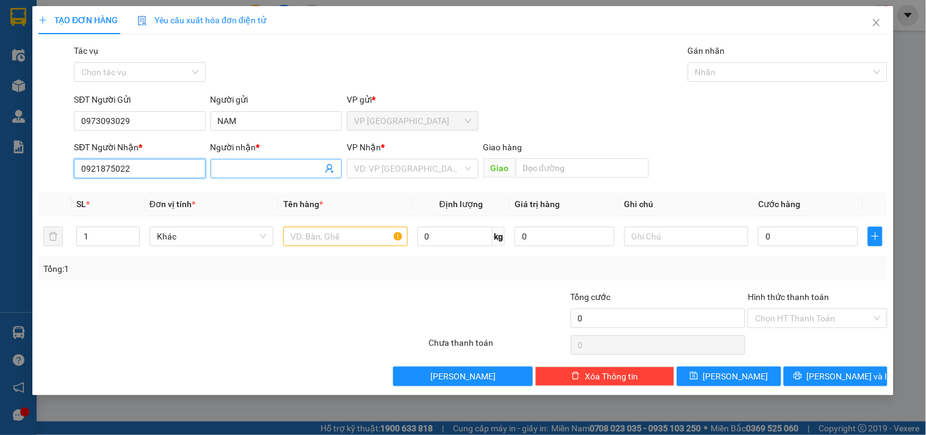
type input "0921875022"
click at [239, 160] on span at bounding box center [276, 169] width 131 height 20
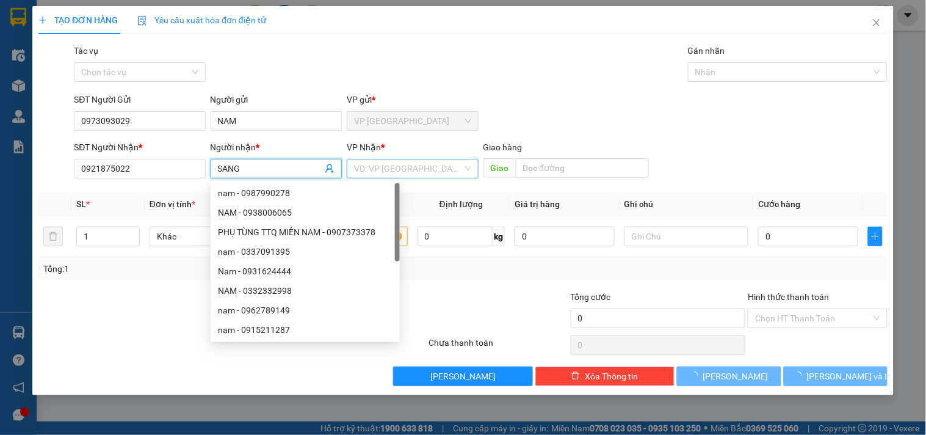
type input "SANG"
click at [361, 167] on input "search" at bounding box center [408, 168] width 108 height 18
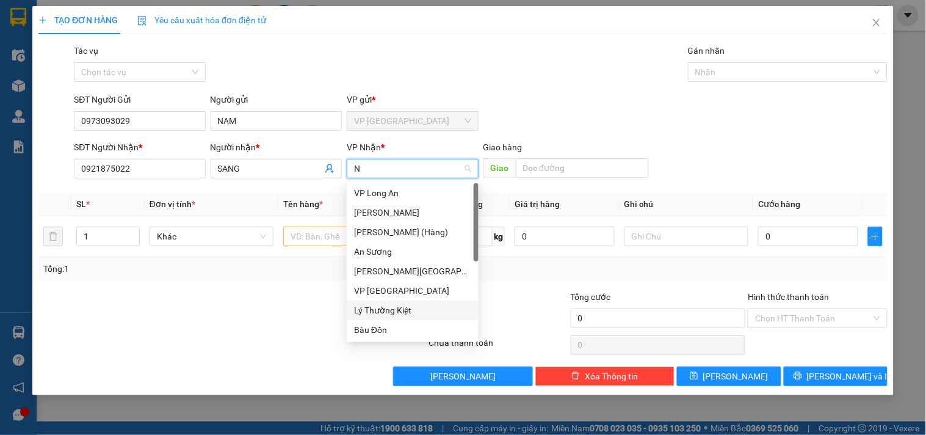
type input "NI"
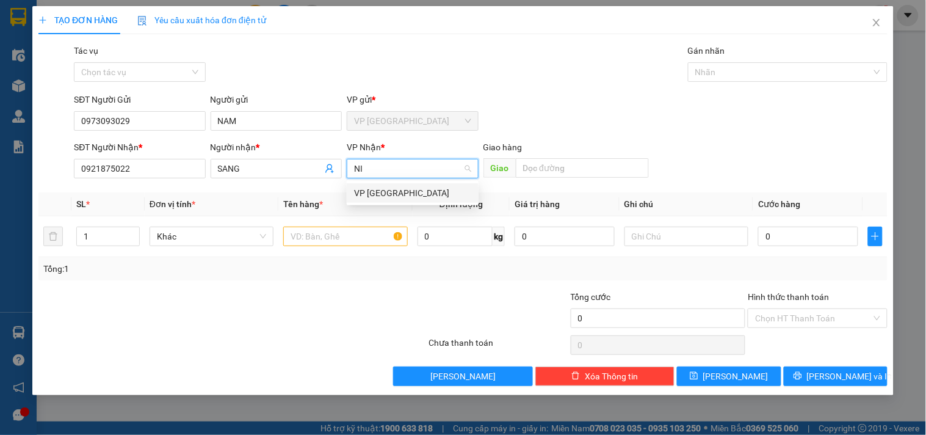
click at [397, 188] on div "VP [GEOGRAPHIC_DATA]" at bounding box center [412, 192] width 117 height 13
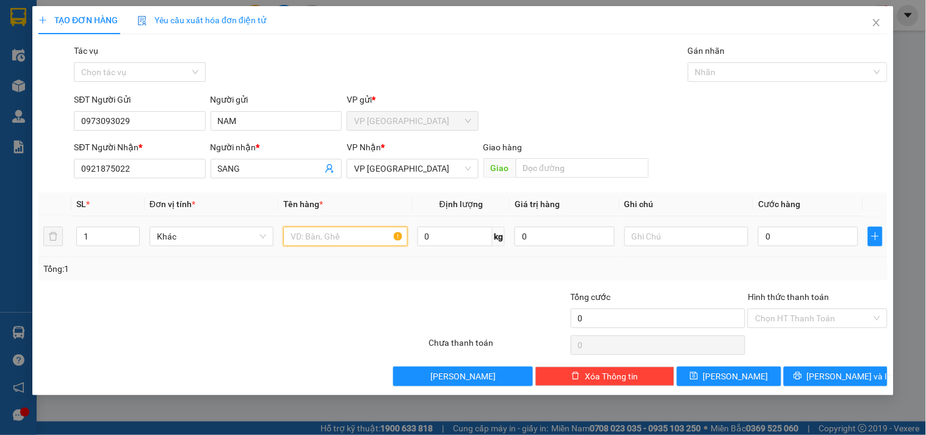
click at [328, 234] on input "text" at bounding box center [345, 237] width 124 height 20
type input "1 CỤC ĐÁ KHÓI"
drag, startPoint x: 760, startPoint y: 245, endPoint x: 766, endPoint y: 241, distance: 7.4
click at [762, 244] on input "0" at bounding box center [808, 237] width 100 height 20
type input "3"
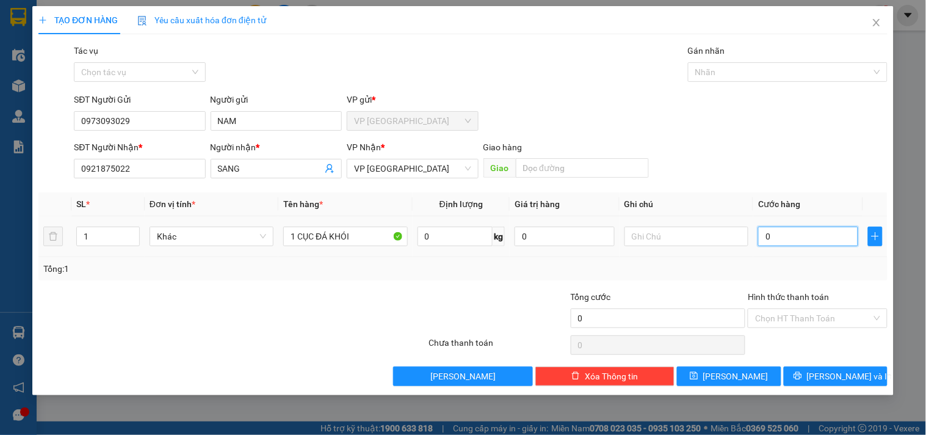
type input "3"
click at [832, 370] on span "[PERSON_NAME] và In" at bounding box center [849, 375] width 85 height 13
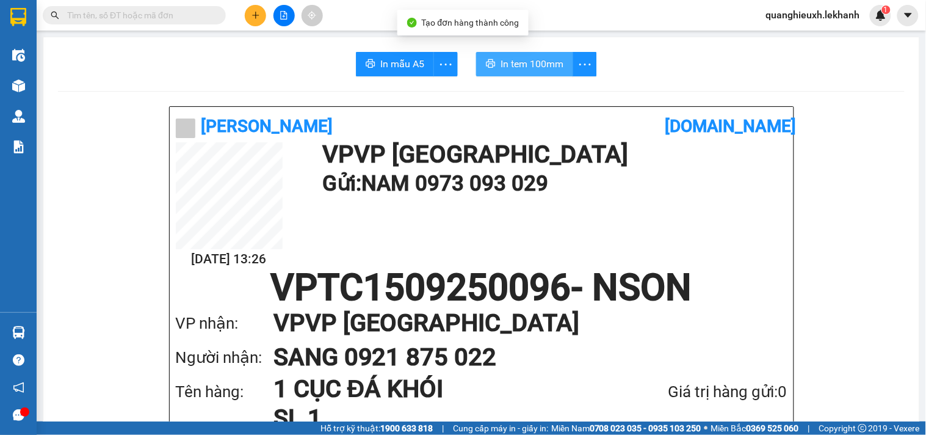
click at [531, 63] on span "In tem 100mm" at bounding box center [532, 63] width 63 height 15
click at [29, 13] on div at bounding box center [18, 20] width 37 height 40
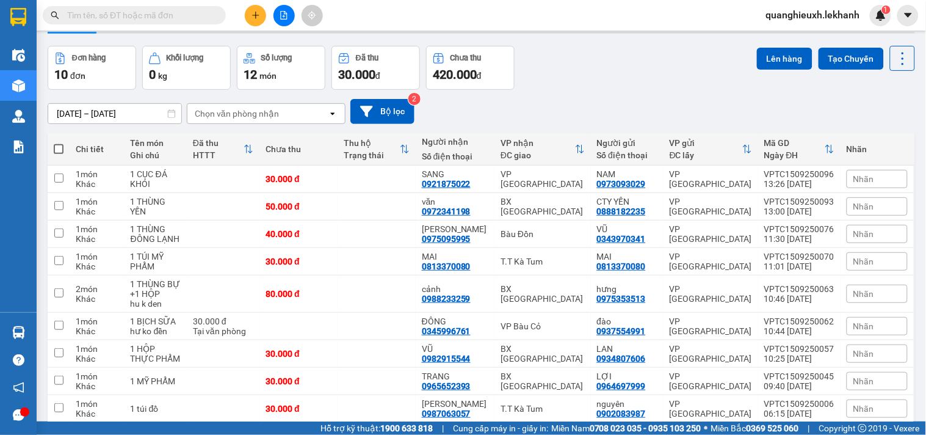
scroll to position [51, 0]
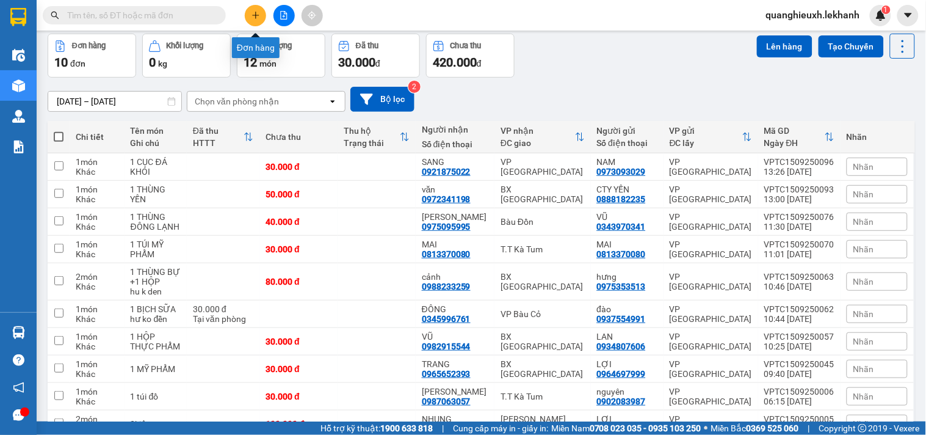
click at [253, 17] on icon "plus" at bounding box center [256, 15] width 9 height 9
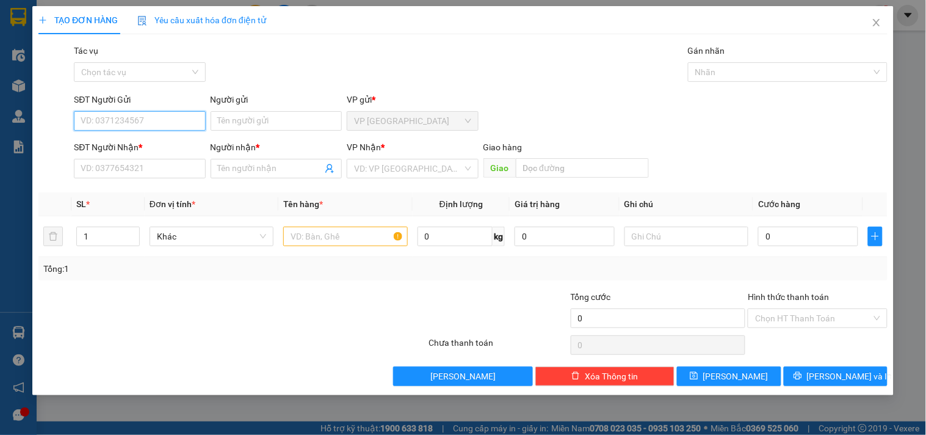
click at [142, 120] on input "SĐT Người Gửi" at bounding box center [139, 121] width 131 height 20
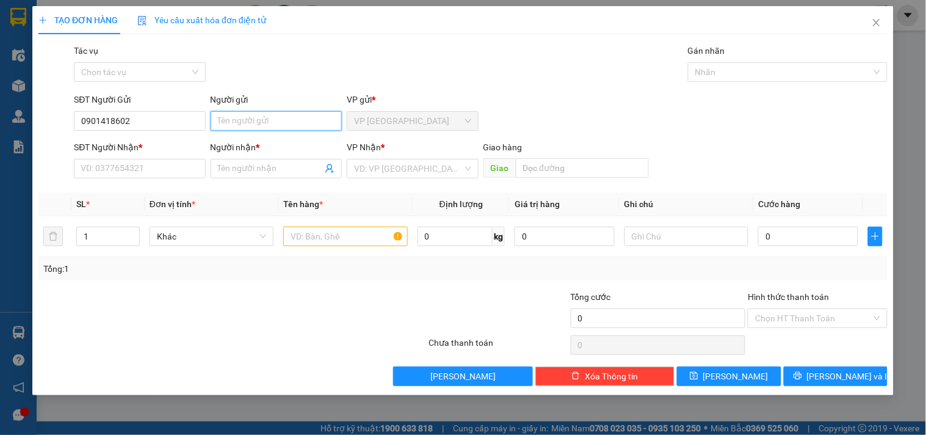
click at [274, 123] on input "Người gửi" at bounding box center [276, 121] width 131 height 20
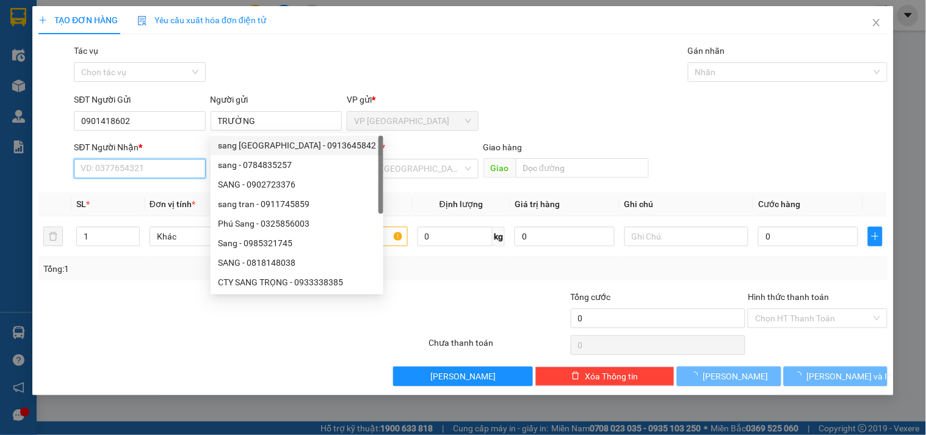
click at [172, 178] on input "SĐT Người Nhận *" at bounding box center [139, 169] width 131 height 20
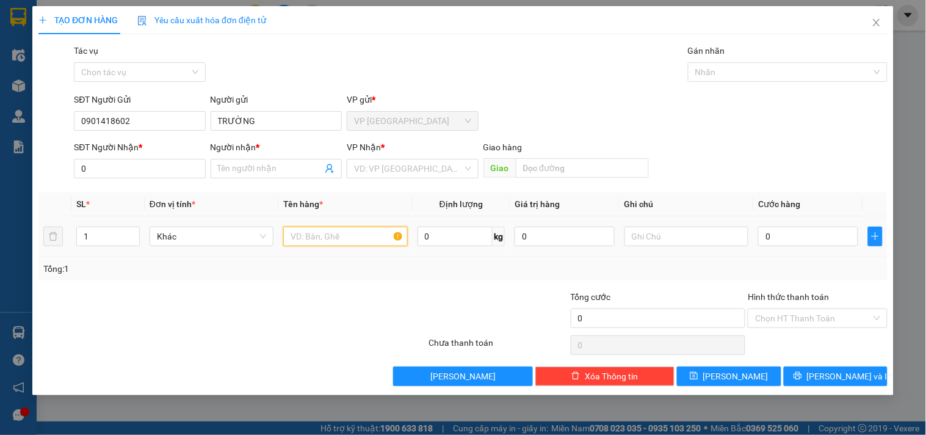
click at [336, 237] on input "text" at bounding box center [345, 237] width 124 height 20
click at [158, 180] on div "SĐT Người Nhận * 0" at bounding box center [139, 161] width 131 height 43
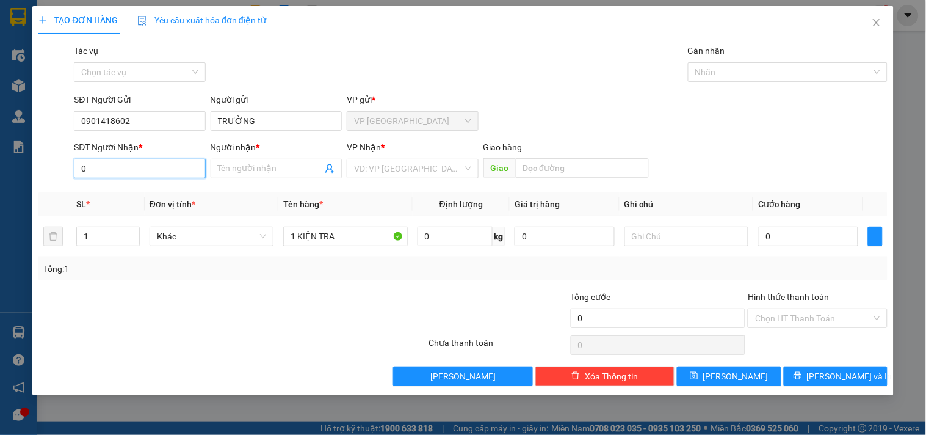
click at [161, 169] on input "0" at bounding box center [139, 169] width 131 height 20
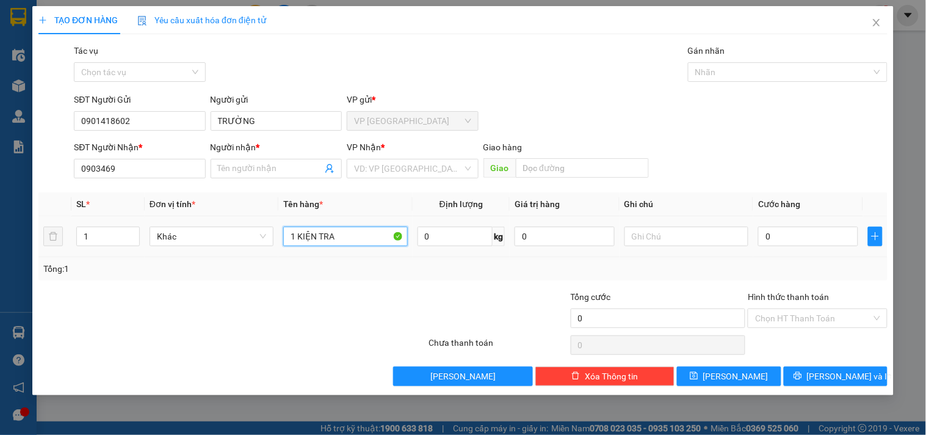
click at [336, 235] on input "1 KIỆN TRA" at bounding box center [345, 237] width 124 height 20
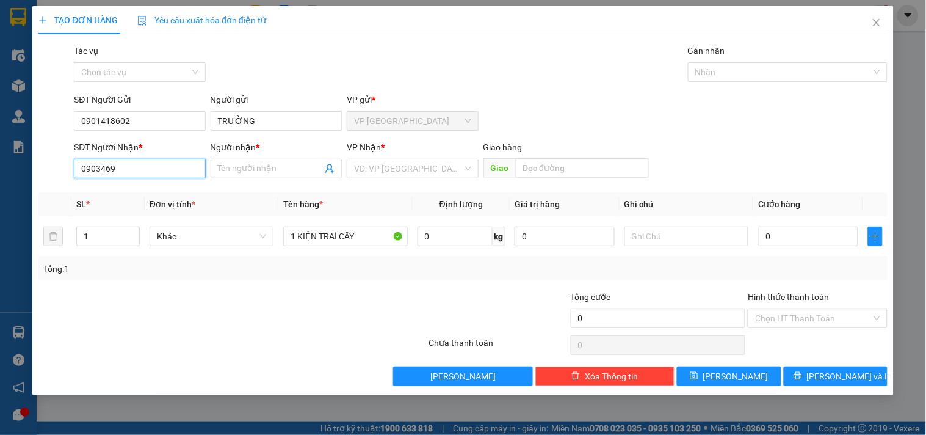
click at [127, 168] on input "0903469" at bounding box center [139, 169] width 131 height 20
click at [242, 167] on input "Người nhận *" at bounding box center [270, 168] width 104 height 13
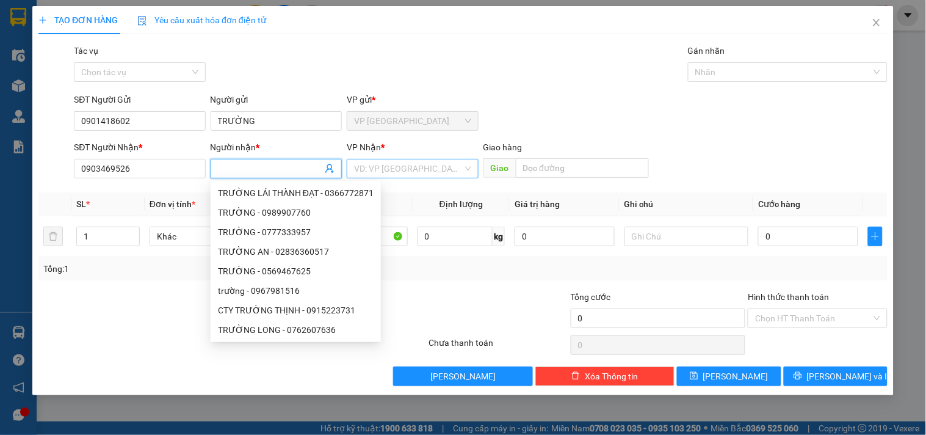
click at [369, 165] on input "search" at bounding box center [408, 168] width 108 height 18
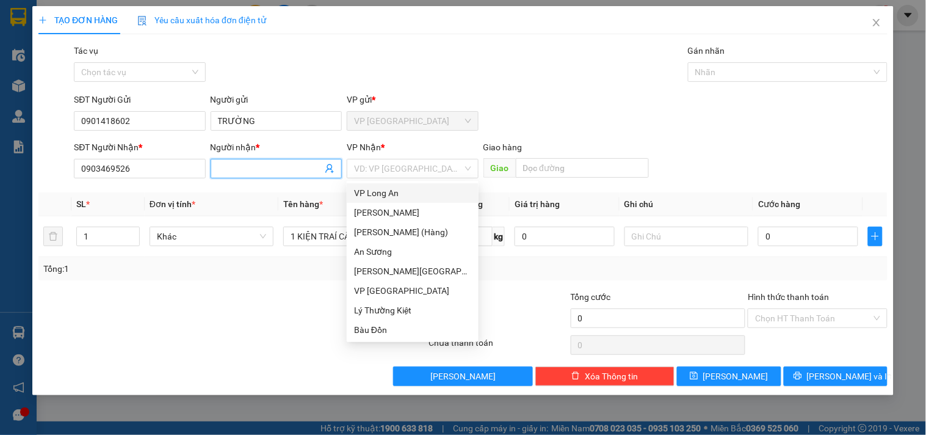
click at [247, 163] on input "Người nhận *" at bounding box center [270, 168] width 104 height 13
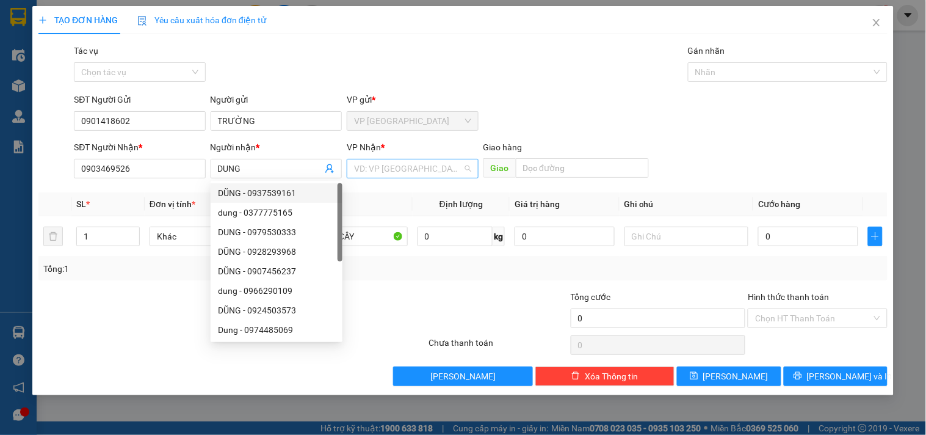
click at [429, 162] on input "search" at bounding box center [408, 168] width 108 height 18
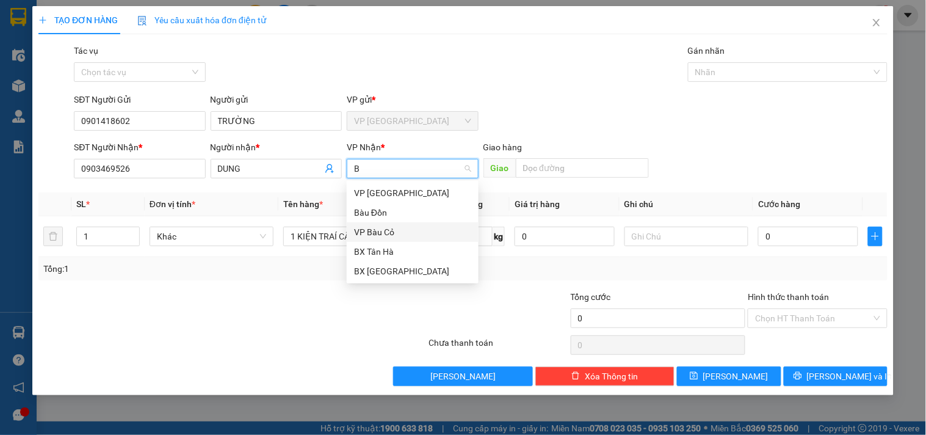
click at [392, 233] on div "VP Bàu Cỏ" at bounding box center [412, 231] width 117 height 13
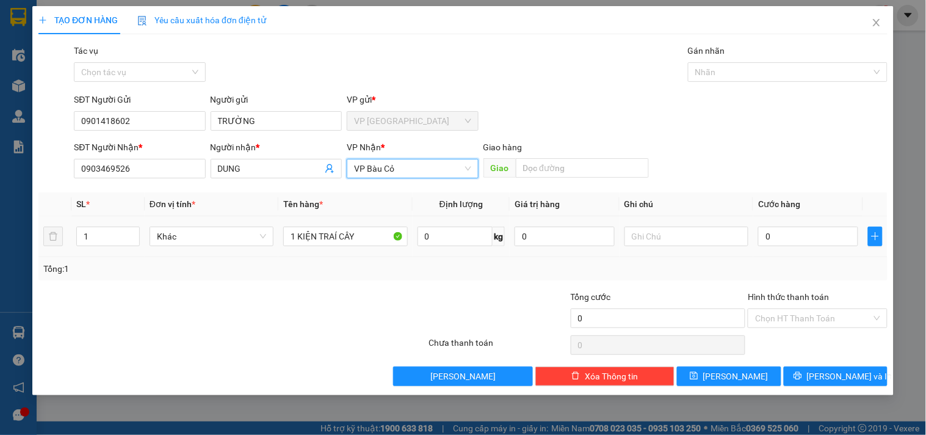
click at [756, 234] on td "0" at bounding box center [808, 236] width 110 height 41
click at [763, 234] on input "0" at bounding box center [808, 237] width 100 height 20
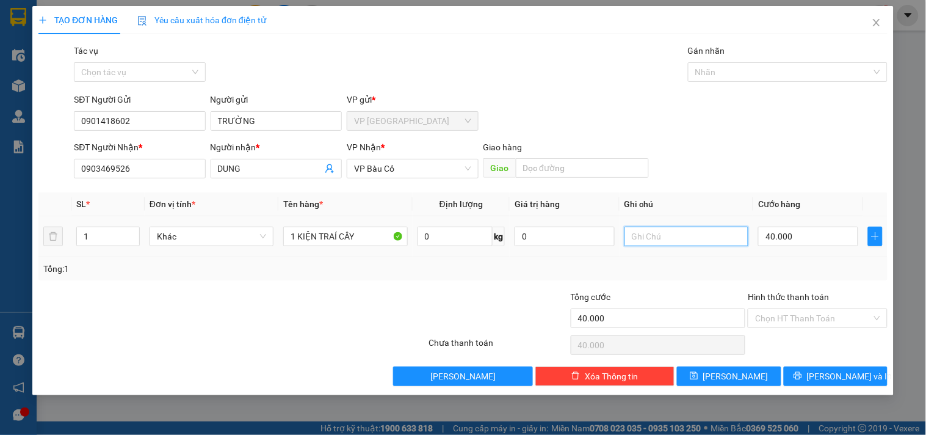
click at [703, 233] on input "text" at bounding box center [687, 237] width 124 height 20
click at [771, 316] on input "Hình thức thanh toán" at bounding box center [813, 318] width 116 height 18
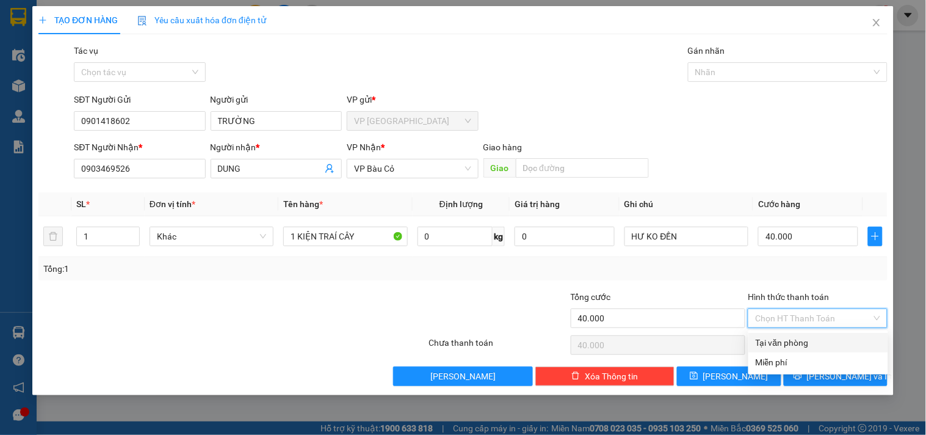
click at [757, 337] on div "Tại văn phòng" at bounding box center [818, 342] width 125 height 13
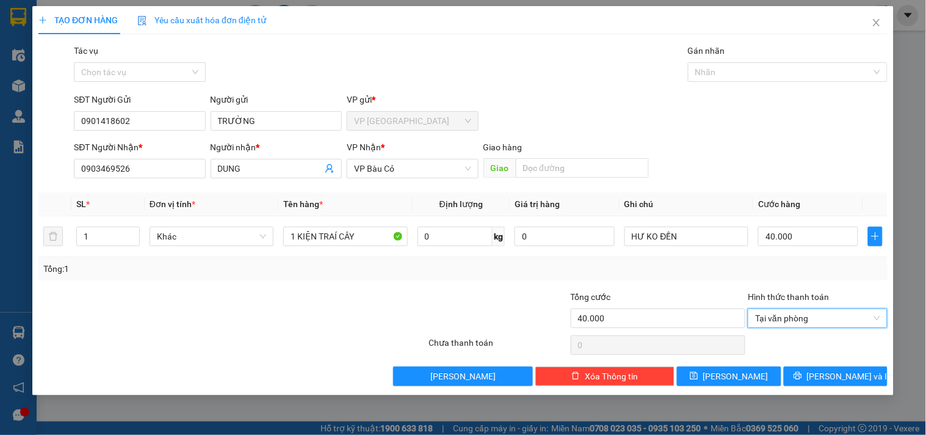
click at [706, 286] on div "Transit Pickup Surcharge Ids Transit Deliver Surcharge Ids Transit Deliver Surc…" at bounding box center [462, 215] width 849 height 342
click at [802, 377] on icon "printer" at bounding box center [798, 375] width 9 height 9
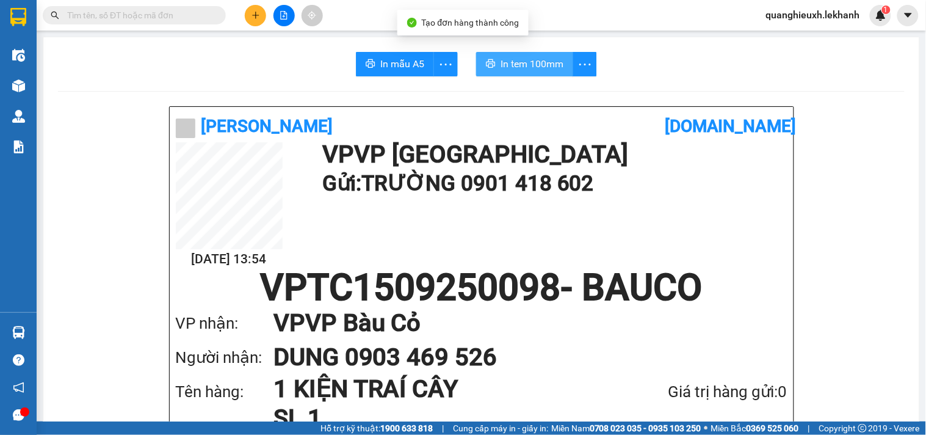
click at [491, 59] on button "In tem 100mm" at bounding box center [524, 64] width 97 height 24
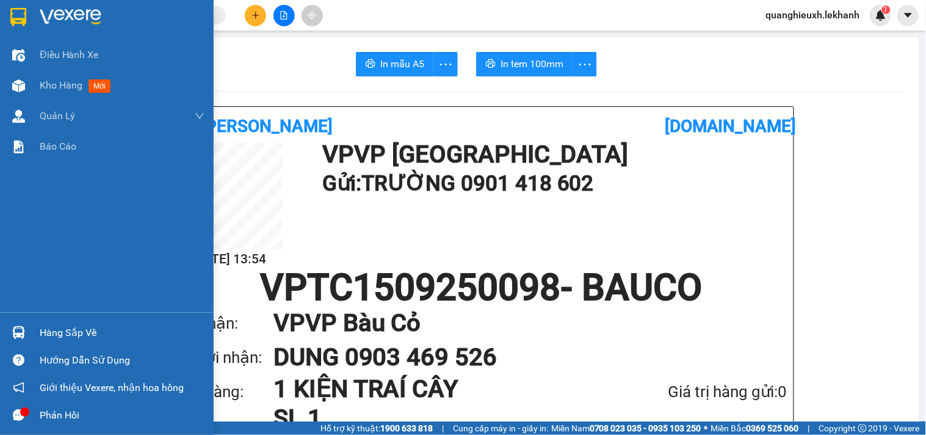
click at [37, 20] on div at bounding box center [107, 20] width 214 height 40
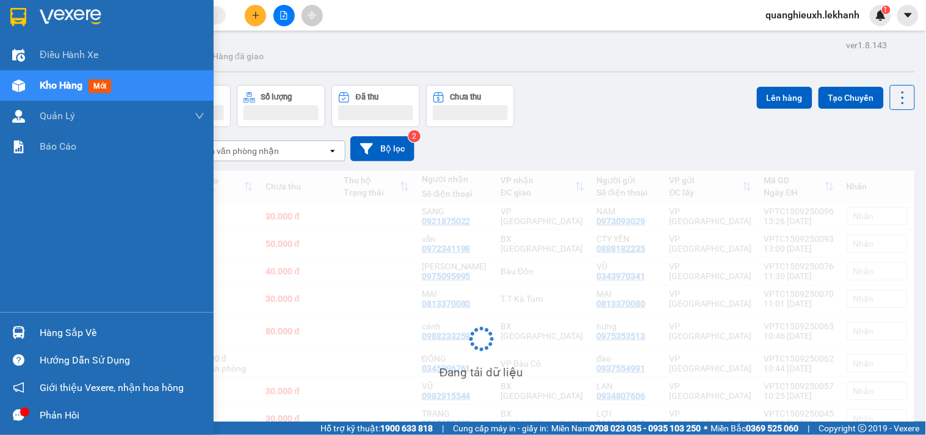
click at [38, 6] on div at bounding box center [107, 20] width 214 height 40
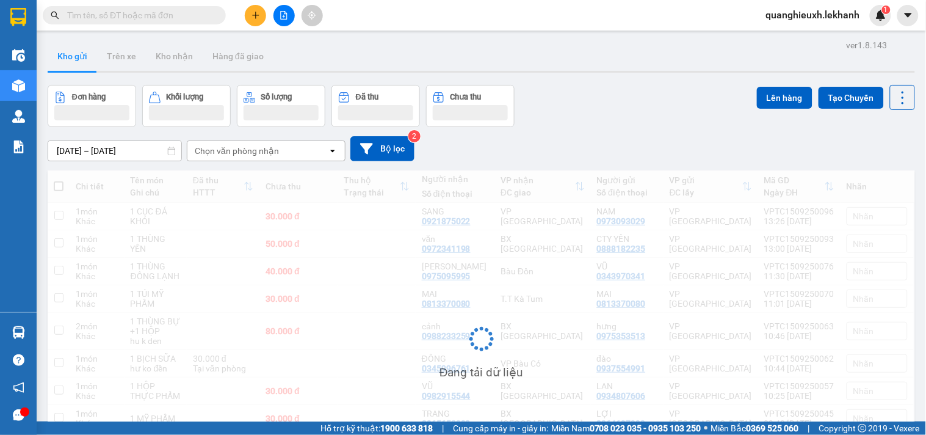
click at [523, 63] on div "Kho gửi Trên xe Kho nhận Hàng đã giao" at bounding box center [482, 58] width 868 height 32
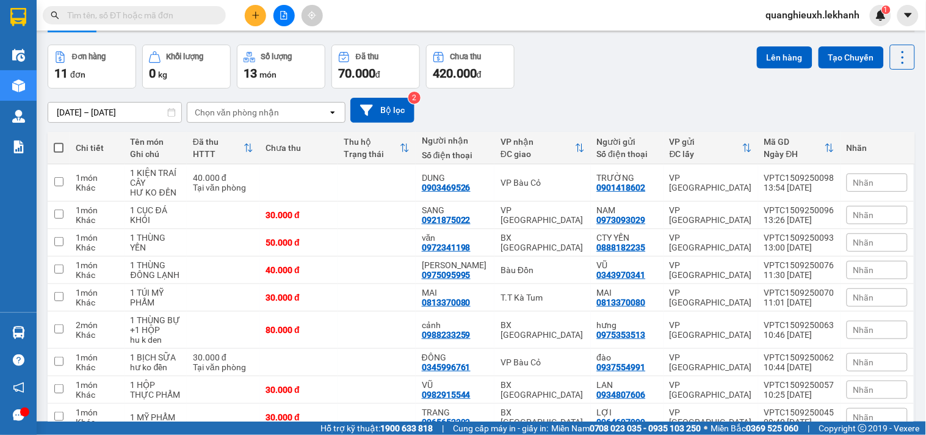
scroll to position [41, 0]
click at [249, 12] on button at bounding box center [255, 15] width 21 height 21
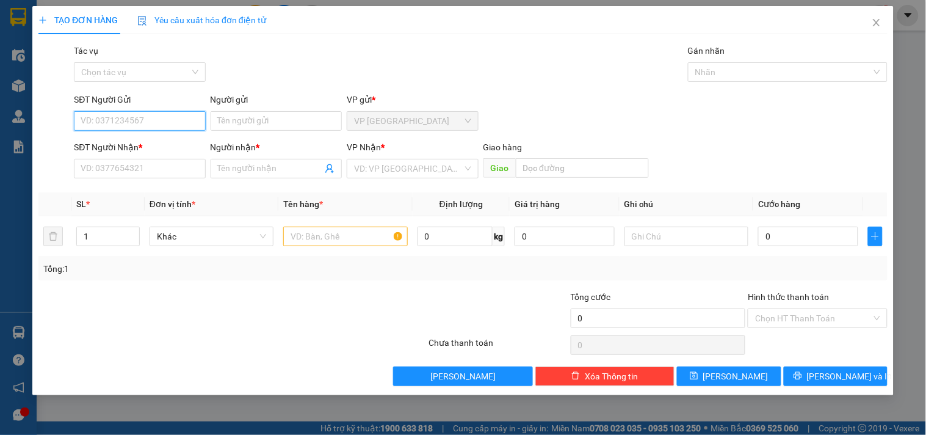
click at [176, 122] on input "SĐT Người Gửi" at bounding box center [139, 121] width 131 height 20
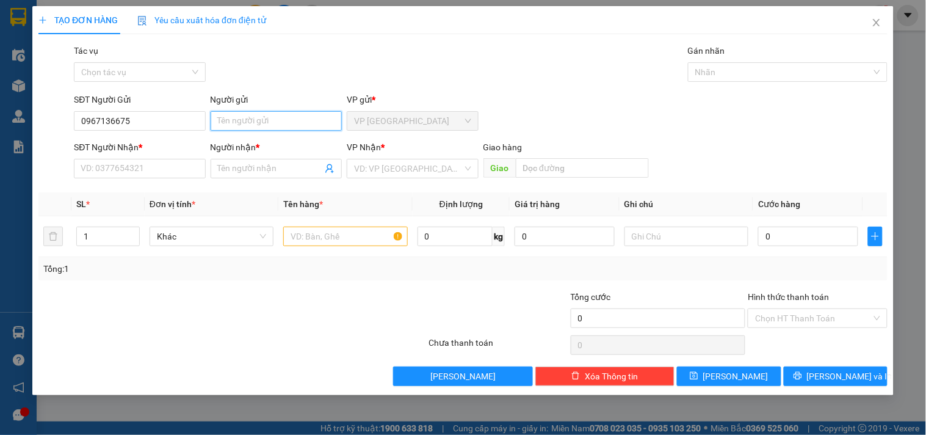
click at [260, 118] on input "Người gửi" at bounding box center [276, 121] width 131 height 20
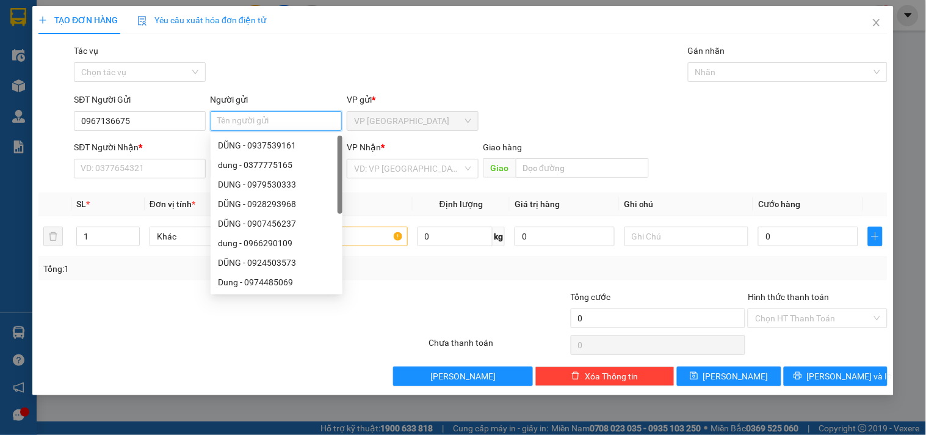
click at [260, 118] on input "Người gửi" at bounding box center [276, 121] width 131 height 20
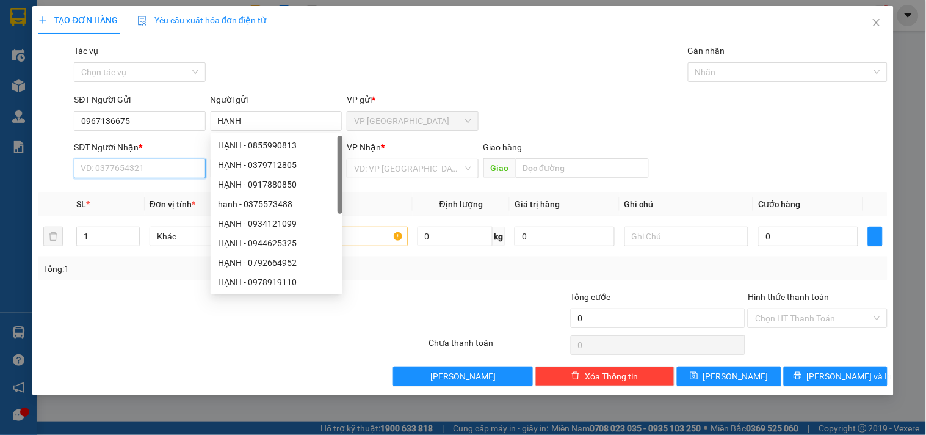
click at [98, 170] on input "SĐT Người Nhận *" at bounding box center [139, 169] width 131 height 20
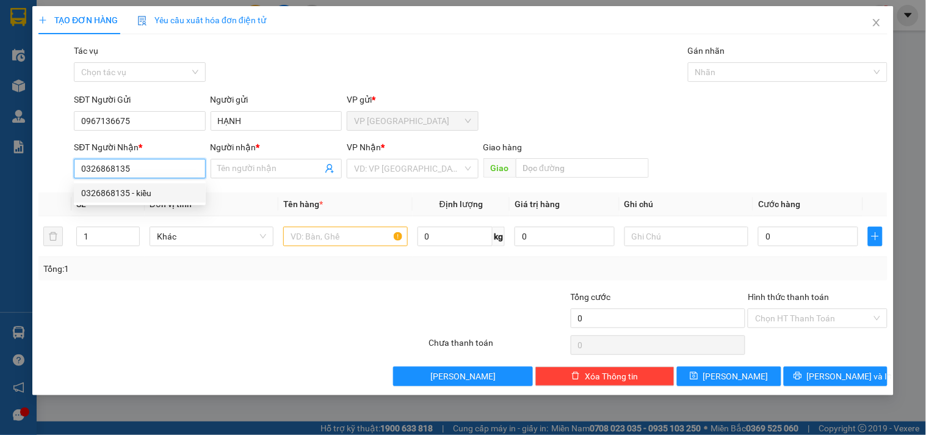
click at [159, 195] on div "0326868135 - kiều" at bounding box center [139, 192] width 117 height 13
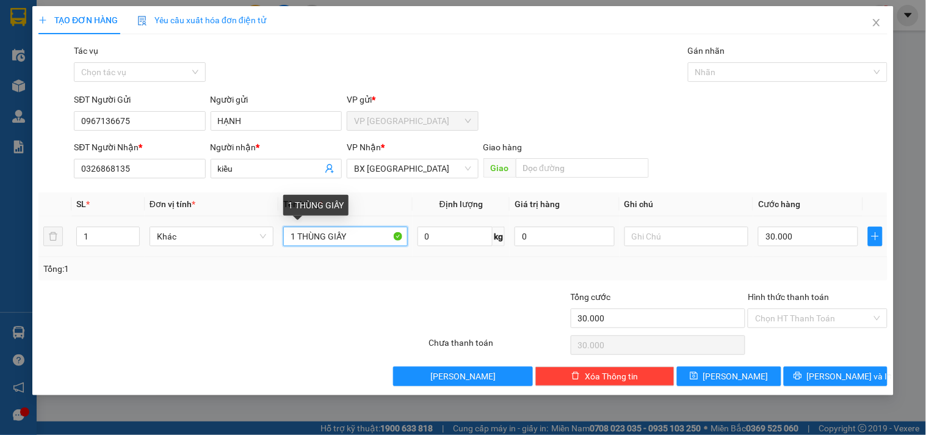
click at [363, 233] on input "1 THÙNG GIẤY" at bounding box center [345, 237] width 124 height 20
drag, startPoint x: 363, startPoint y: 233, endPoint x: 170, endPoint y: 245, distance: 193.4
click at [170, 245] on tr "1 Khác 1 THÙNG GIẤY 0 kg 0 30.000" at bounding box center [462, 236] width 849 height 41
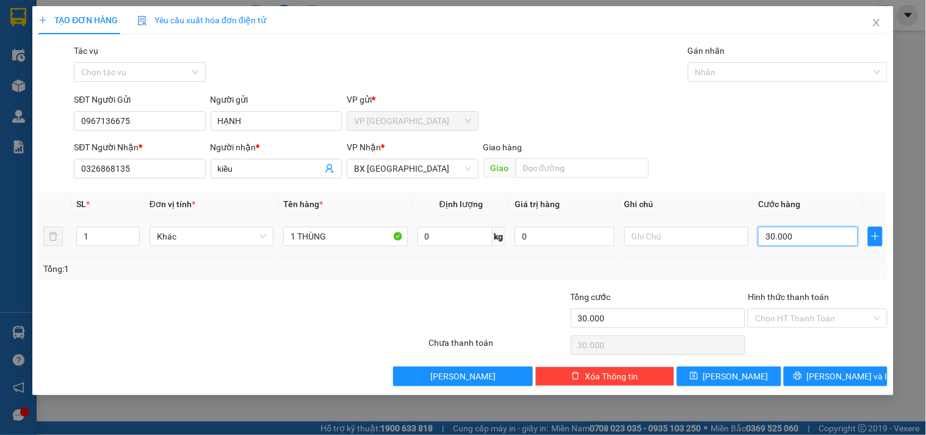
click at [788, 238] on input "30.000" at bounding box center [808, 237] width 100 height 20
click at [681, 233] on input "text" at bounding box center [687, 237] width 124 height 20
click at [807, 371] on button "[PERSON_NAME] và In" at bounding box center [836, 376] width 104 height 20
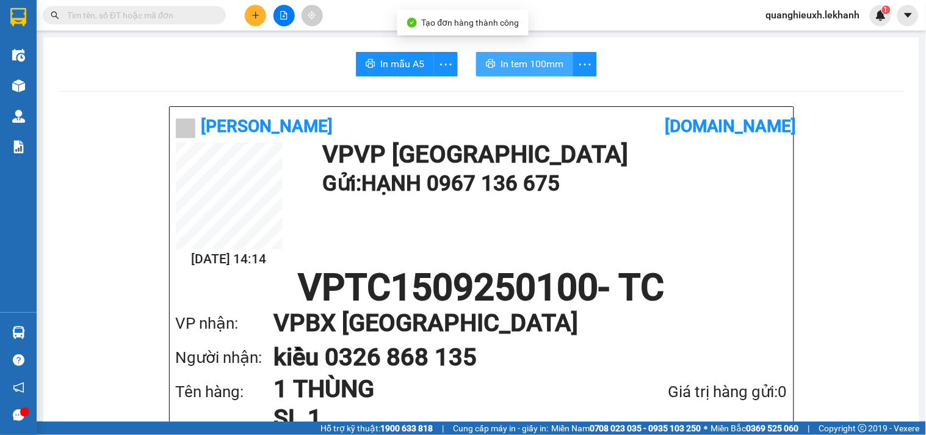
click at [535, 62] on span "In tem 100mm" at bounding box center [532, 63] width 63 height 15
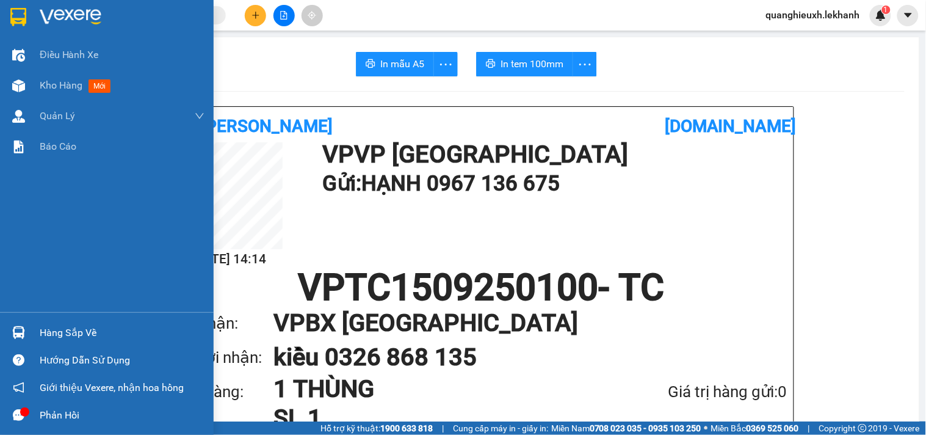
click at [32, 8] on div at bounding box center [107, 20] width 214 height 40
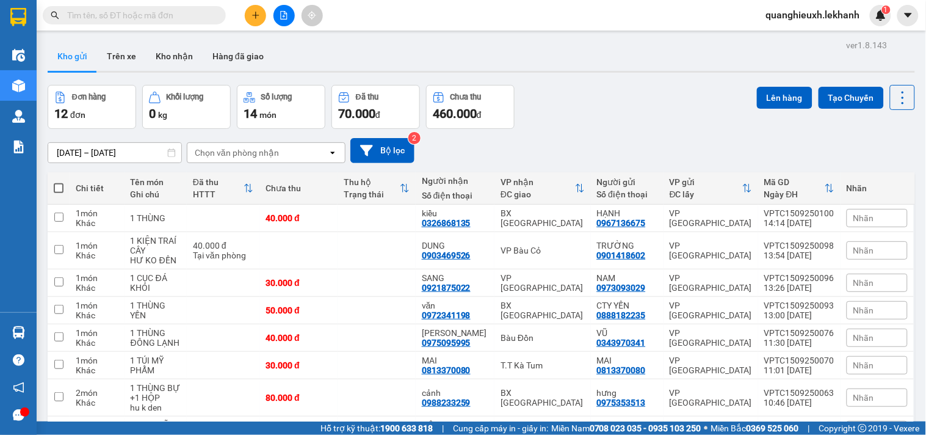
click at [256, 9] on button at bounding box center [255, 15] width 21 height 21
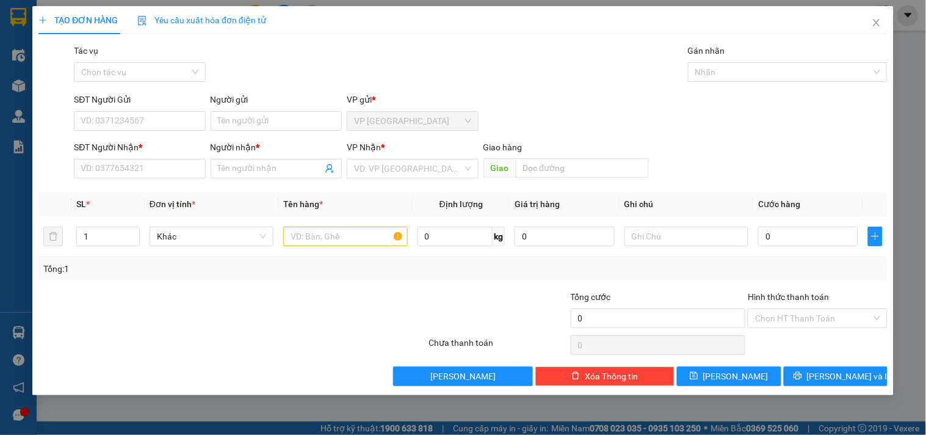
click at [128, 131] on div "SĐT Người Gửi VD: 0371234567" at bounding box center [139, 114] width 131 height 43
click at [141, 120] on input "SĐT Người Gửi" at bounding box center [139, 121] width 131 height 20
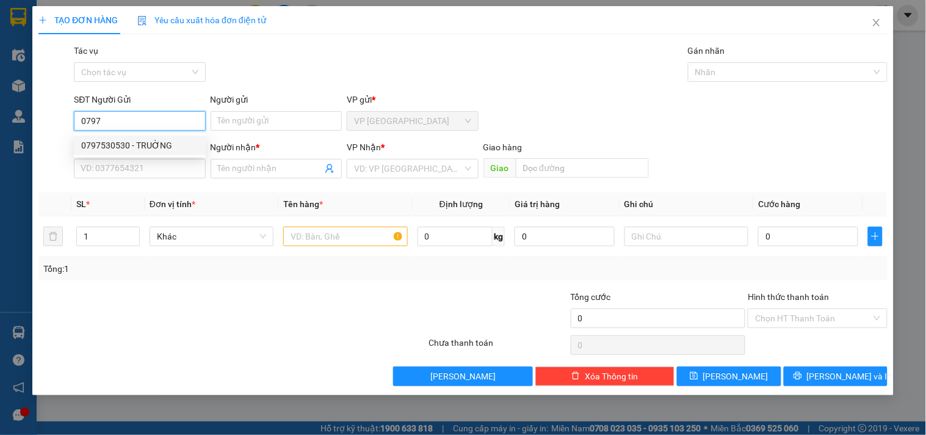
click at [142, 145] on div "0797530530 - TRUỜNG" at bounding box center [139, 145] width 117 height 13
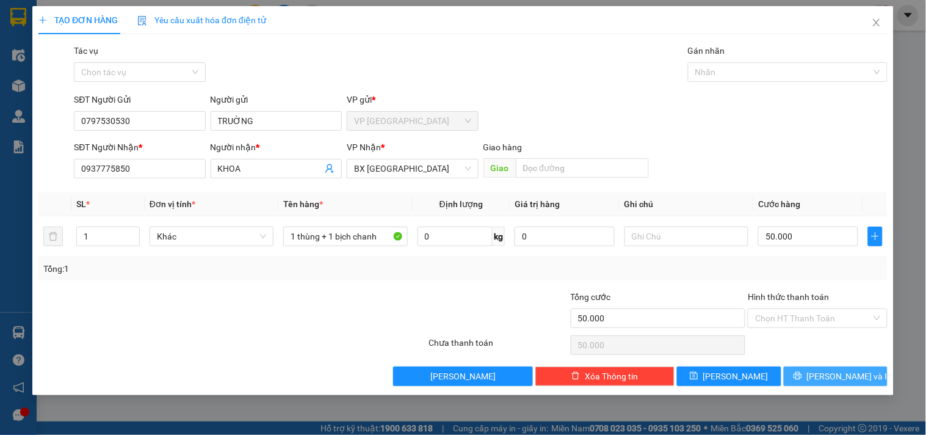
click at [805, 371] on button "[PERSON_NAME] và In" at bounding box center [836, 376] width 104 height 20
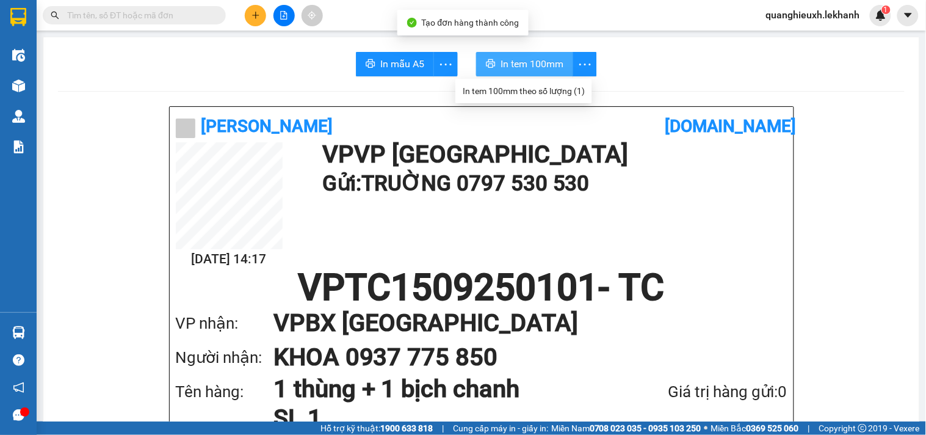
click at [544, 57] on span "In tem 100mm" at bounding box center [532, 63] width 63 height 15
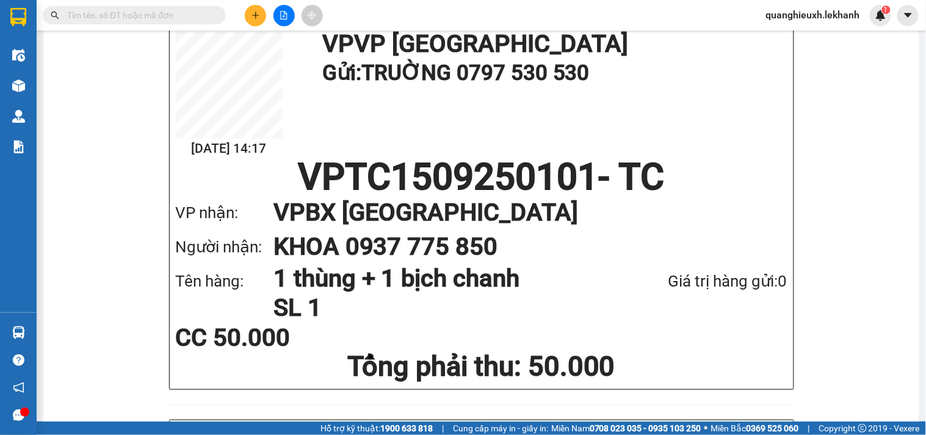
scroll to position [84, 0]
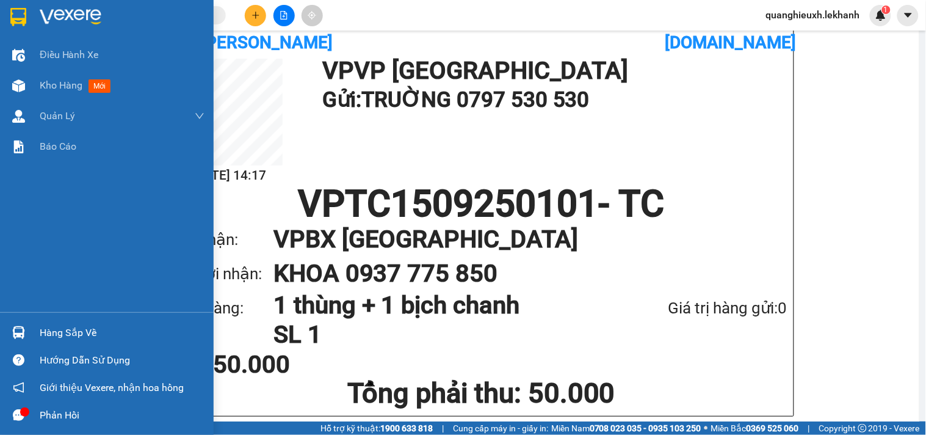
click at [27, 16] on div at bounding box center [18, 16] width 21 height 21
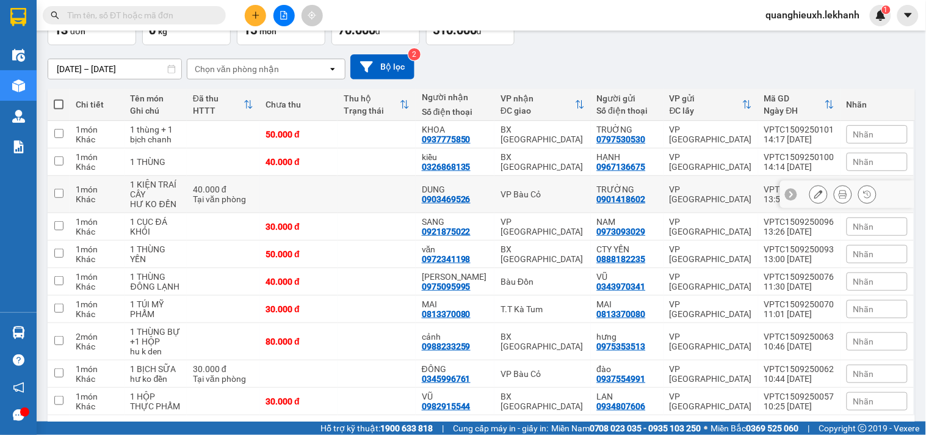
click at [839, 190] on icon at bounding box center [843, 194] width 9 height 9
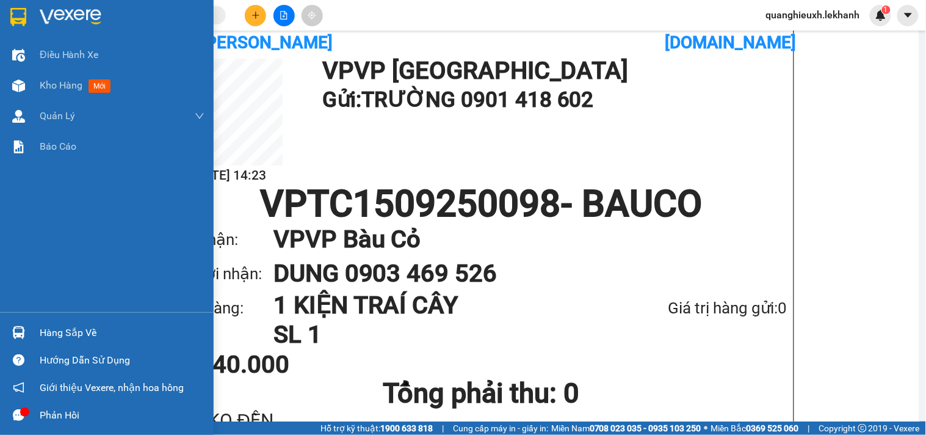
click at [58, 17] on img at bounding box center [71, 17] width 62 height 18
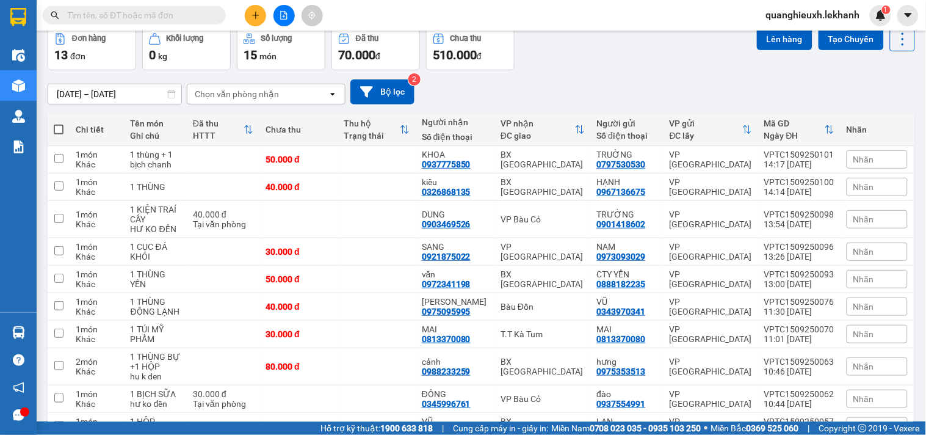
scroll to position [56, 0]
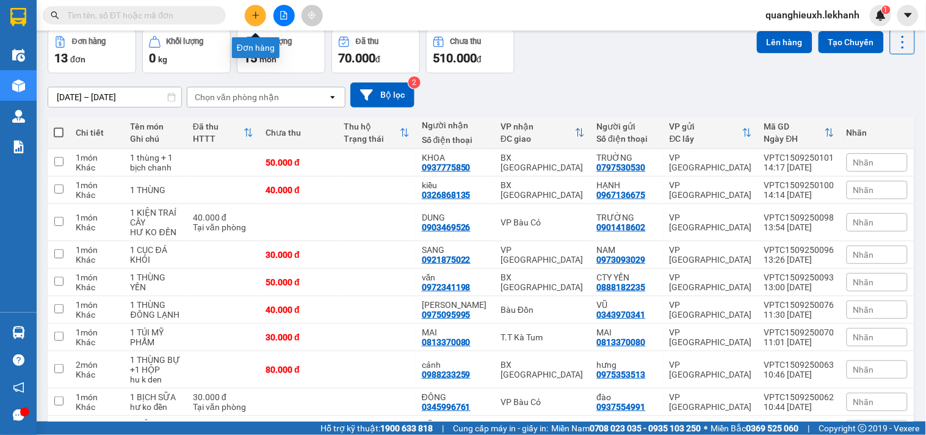
click at [252, 16] on icon "plus" at bounding box center [256, 15] width 9 height 9
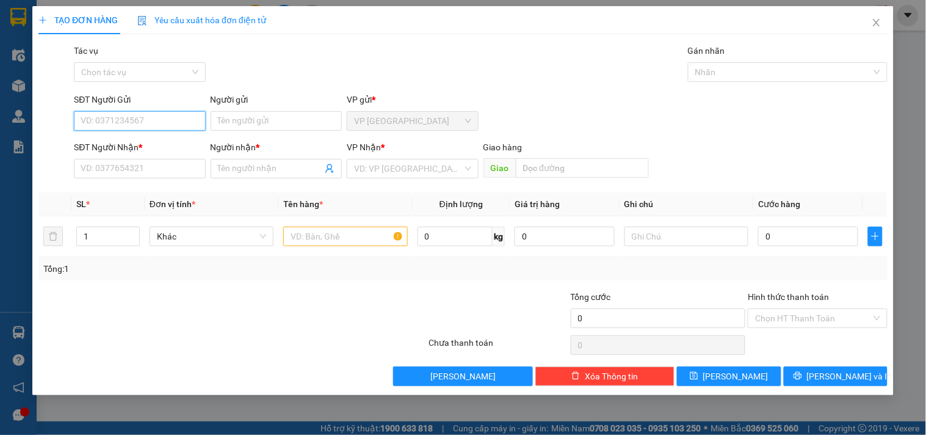
click at [123, 126] on input "SĐT Người Gửi" at bounding box center [139, 121] width 131 height 20
click at [123, 123] on input "SĐT Người Gửi" at bounding box center [139, 121] width 131 height 20
click at [382, 166] on input "search" at bounding box center [408, 168] width 108 height 18
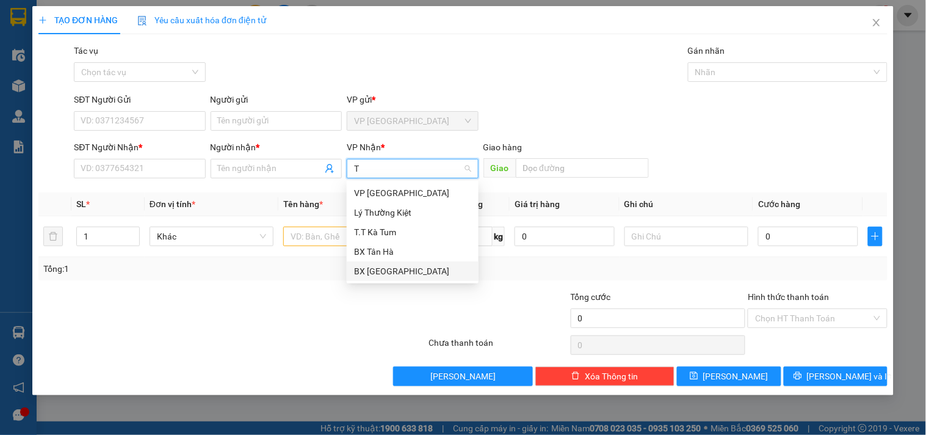
click at [406, 273] on div "BX [GEOGRAPHIC_DATA]" at bounding box center [412, 270] width 117 height 13
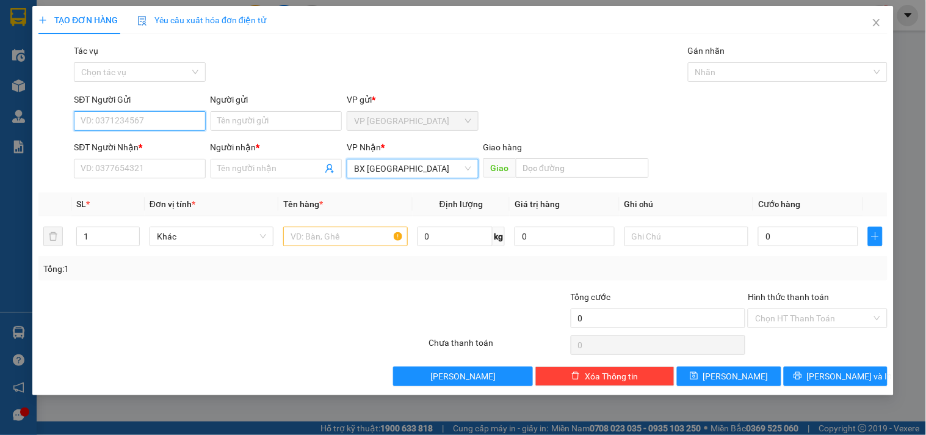
click at [167, 118] on input "SĐT Người Gửi" at bounding box center [139, 121] width 131 height 20
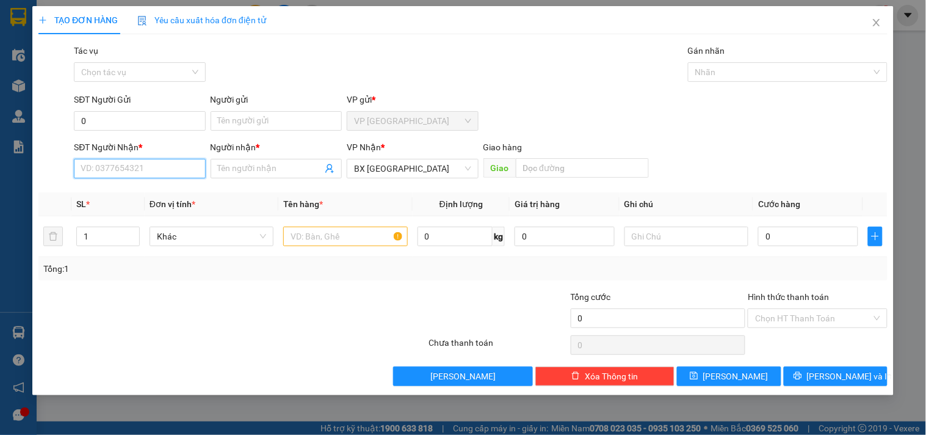
click at [133, 161] on input "SĐT Người Nhận *" at bounding box center [139, 169] width 131 height 20
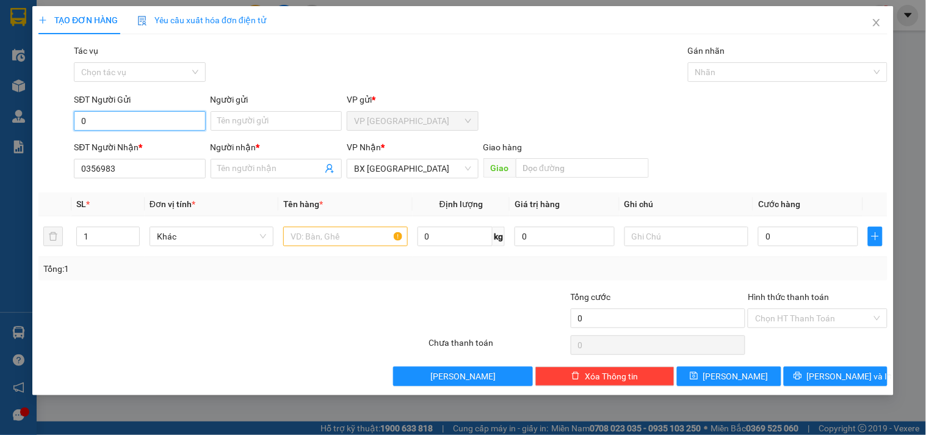
click at [104, 126] on input "0" at bounding box center [139, 121] width 131 height 20
click at [303, 127] on input "Người gửi" at bounding box center [276, 121] width 131 height 20
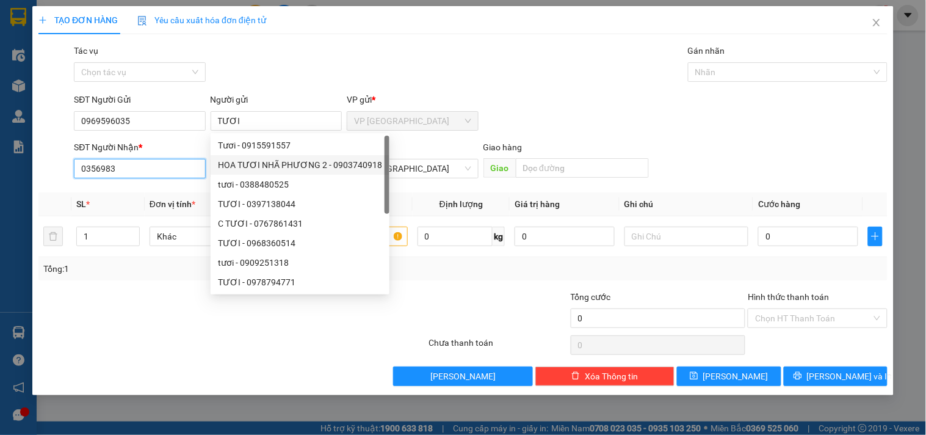
click at [138, 166] on input "0356983" at bounding box center [139, 169] width 131 height 20
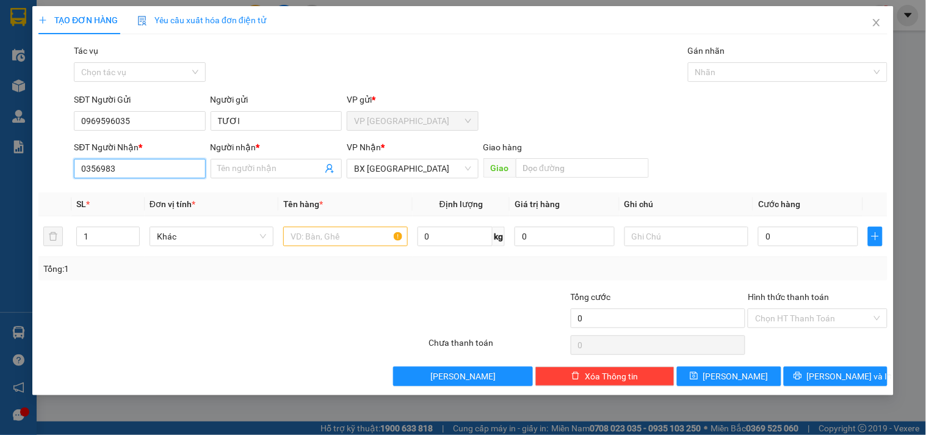
click at [145, 169] on input "0356983" at bounding box center [139, 169] width 131 height 20
click at [145, 170] on input "0356983" at bounding box center [139, 169] width 131 height 20
drag, startPoint x: 153, startPoint y: 172, endPoint x: 34, endPoint y: 172, distance: 118.4
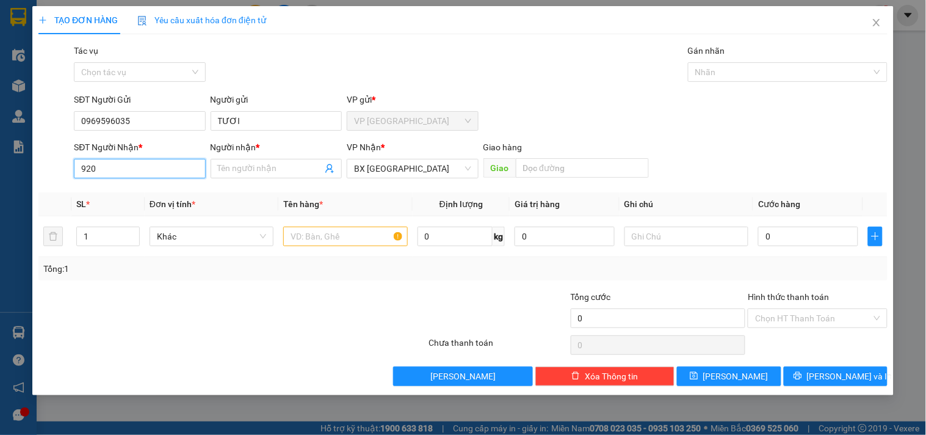
click at [34, 172] on div "TẠO ĐƠN HÀNG Yêu cầu xuất hóa đơn điện tử Transit Pickup Surcharge Ids Transit …" at bounding box center [462, 200] width 861 height 389
click at [282, 169] on input "Người nhận *" at bounding box center [270, 168] width 104 height 13
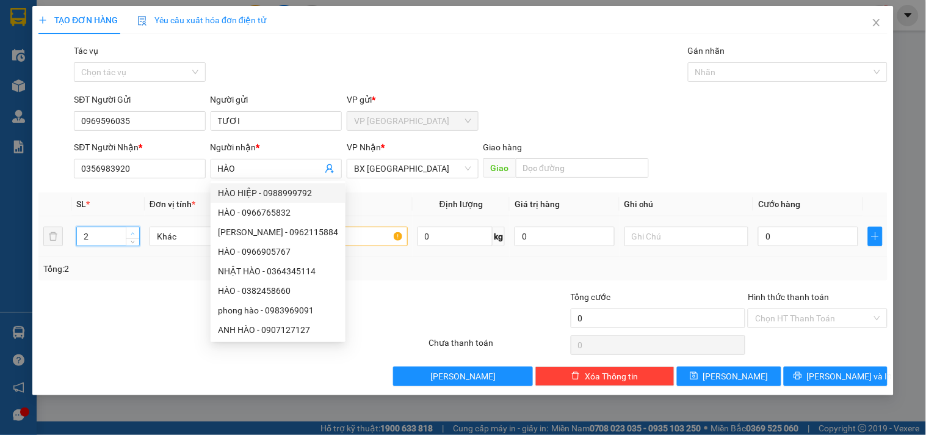
click at [135, 230] on span "up" at bounding box center [132, 233] width 7 height 7
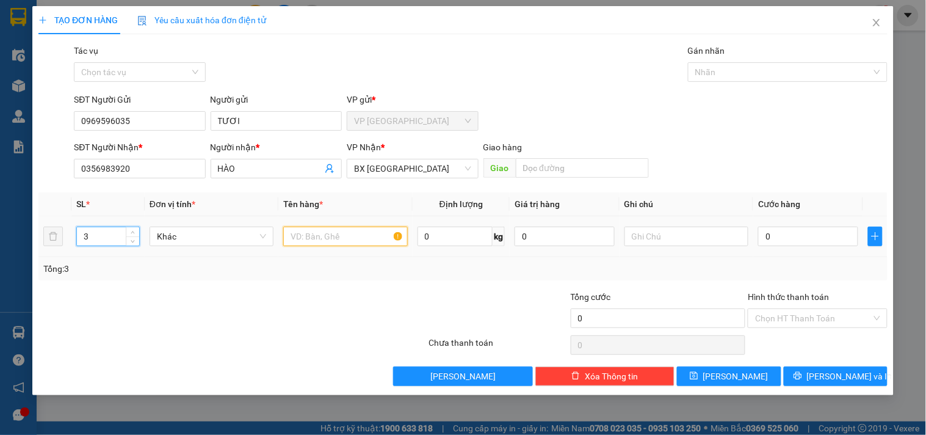
click at [310, 239] on input "text" at bounding box center [345, 237] width 124 height 20
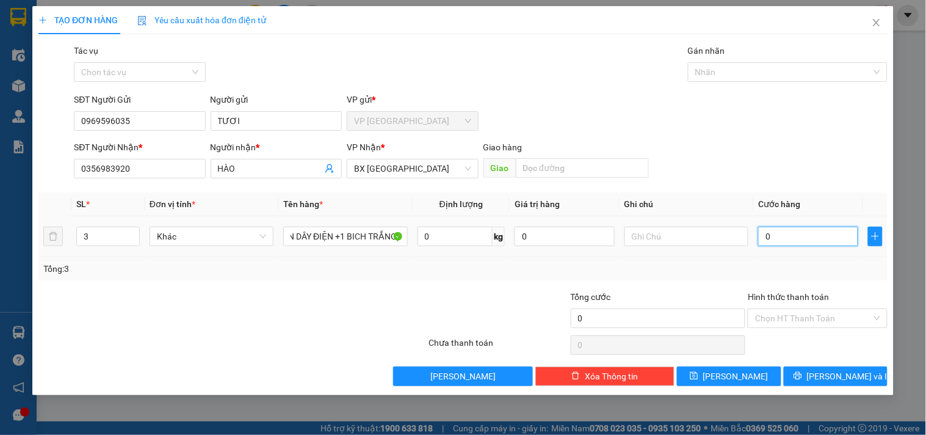
click at [814, 246] on input "0" at bounding box center [808, 237] width 100 height 20
click at [786, 316] on input "Hình thức thanh toán" at bounding box center [813, 318] width 116 height 18
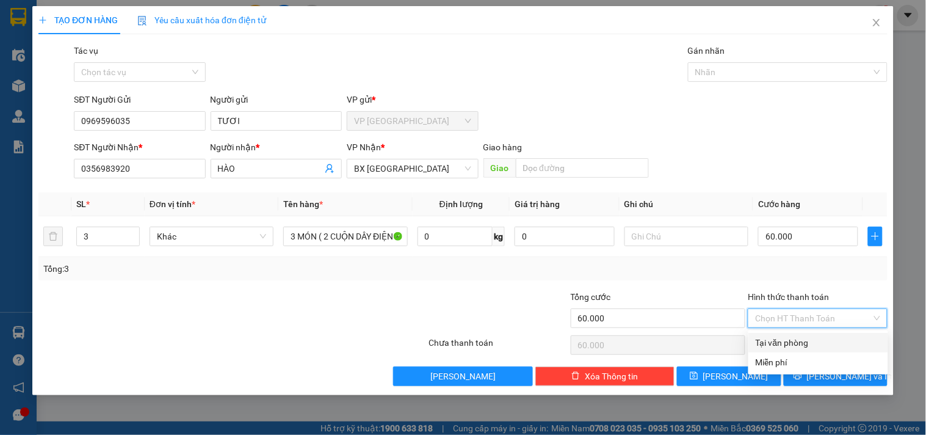
click at [783, 338] on div "Tại văn phòng" at bounding box center [818, 342] width 125 height 13
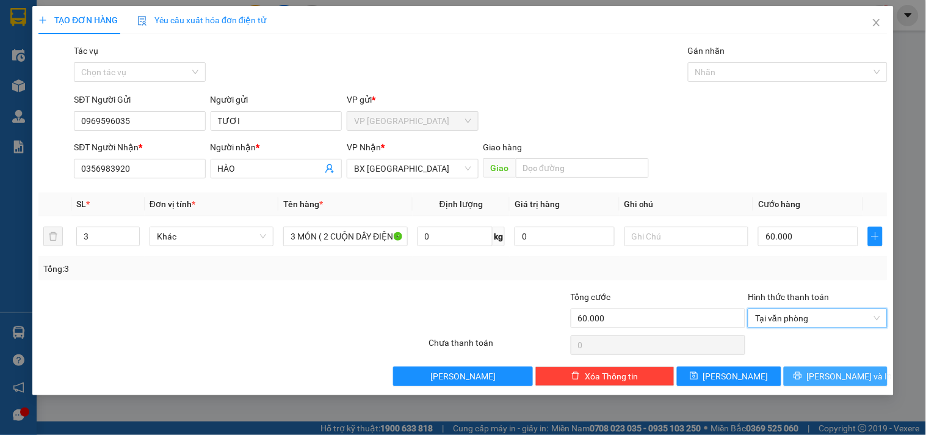
click at [822, 376] on button "[PERSON_NAME] và In" at bounding box center [836, 376] width 104 height 20
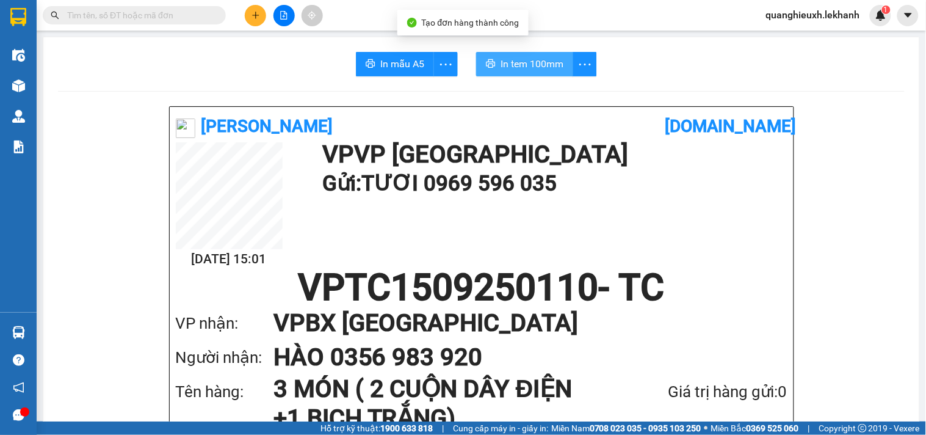
click at [507, 57] on span "In tem 100mm" at bounding box center [532, 63] width 63 height 15
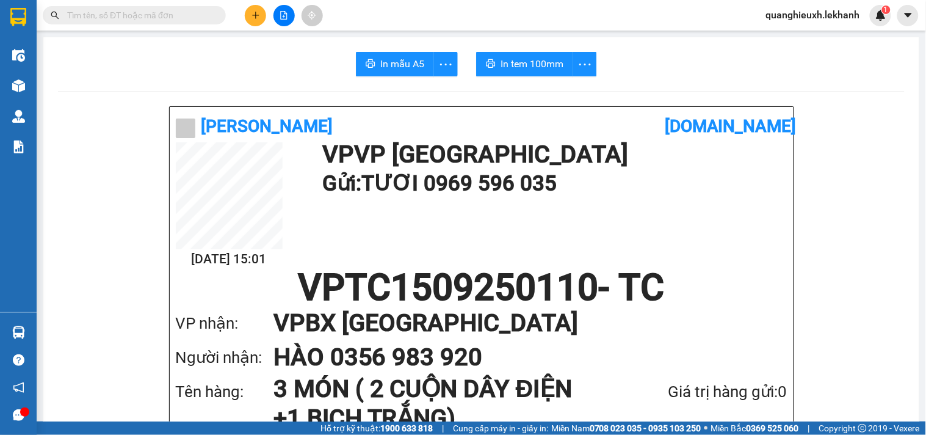
click at [593, 59] on div "In mẫu A5 In tem 100mm" at bounding box center [481, 64] width 847 height 24
click at [579, 63] on icon "more" at bounding box center [585, 64] width 12 height 2
click at [572, 93] on div "In tem 100mm theo số lượng (3)" at bounding box center [524, 90] width 122 height 13
click at [534, 60] on span "In tem 100mm" at bounding box center [532, 63] width 63 height 15
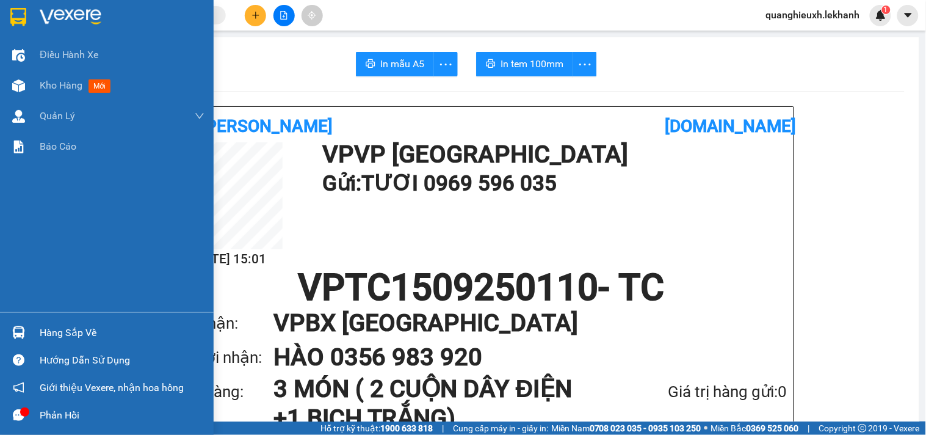
click at [60, 9] on img at bounding box center [71, 17] width 62 height 18
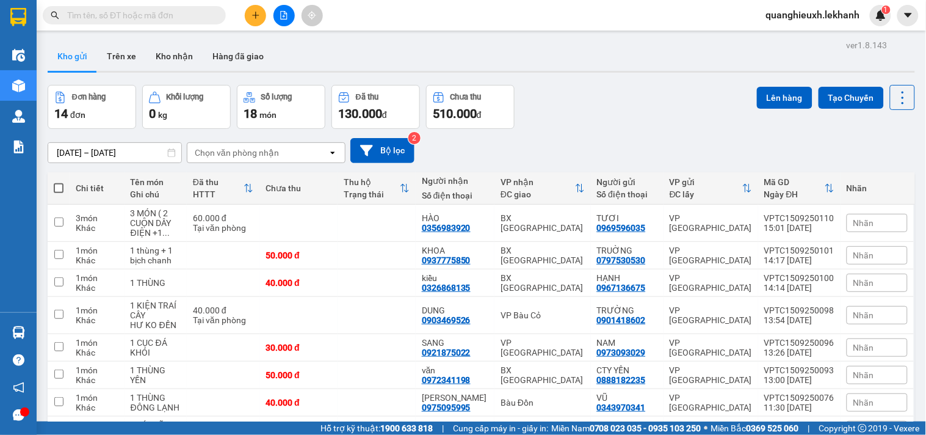
click at [241, 6] on div at bounding box center [284, 15] width 92 height 21
click at [249, 16] on button at bounding box center [255, 15] width 21 height 21
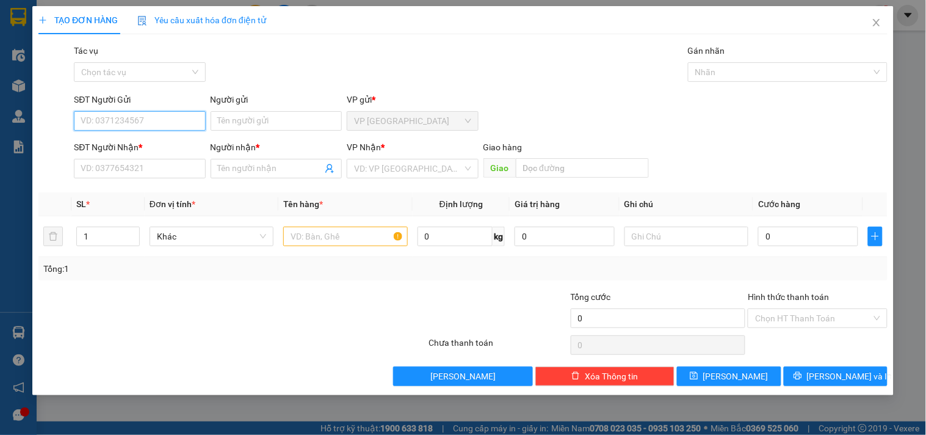
click at [139, 125] on input "SĐT Người Gửi" at bounding box center [139, 121] width 131 height 20
click at [132, 118] on input "SĐT Người Gửi" at bounding box center [139, 121] width 131 height 20
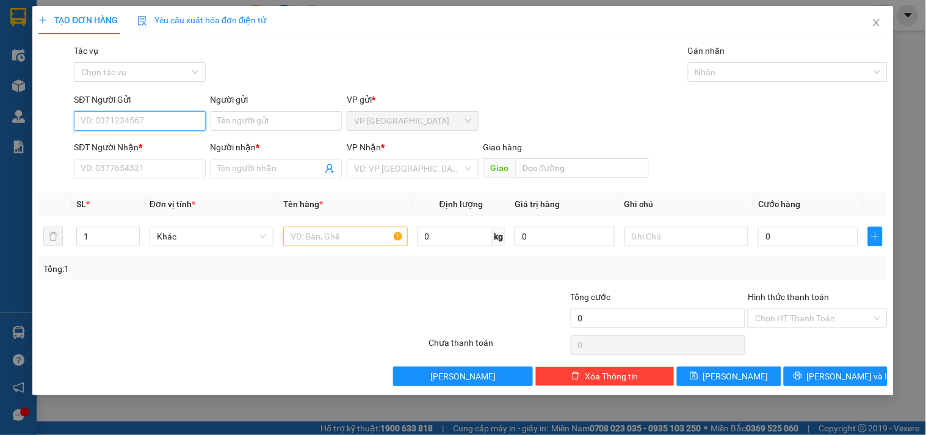
click at [132, 118] on input "SĐT Người Gửi" at bounding box center [139, 121] width 131 height 20
click at [138, 123] on input "SĐT Người Gửi" at bounding box center [139, 121] width 131 height 20
click at [137, 122] on input "SĐT Người Gửi" at bounding box center [139, 121] width 131 height 20
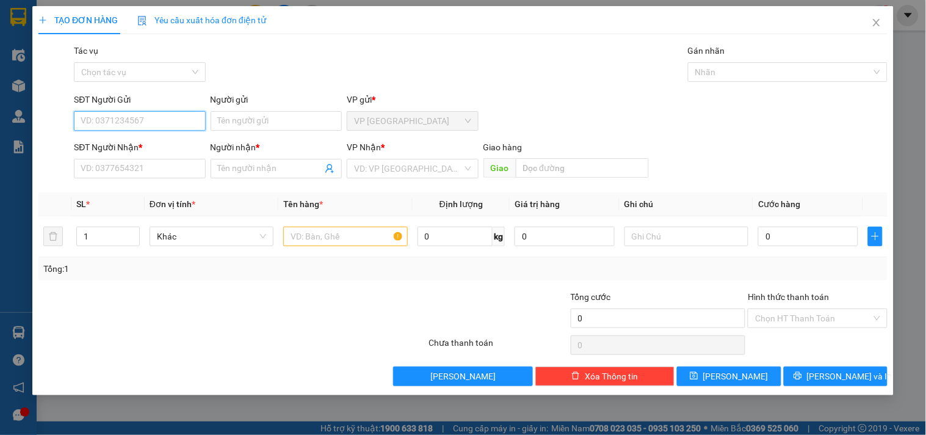
click at [137, 122] on input "SĐT Người Gửi" at bounding box center [139, 121] width 131 height 20
click at [136, 121] on input "SĐT Người Gửi" at bounding box center [139, 121] width 131 height 20
click at [138, 119] on input "0" at bounding box center [139, 121] width 131 height 20
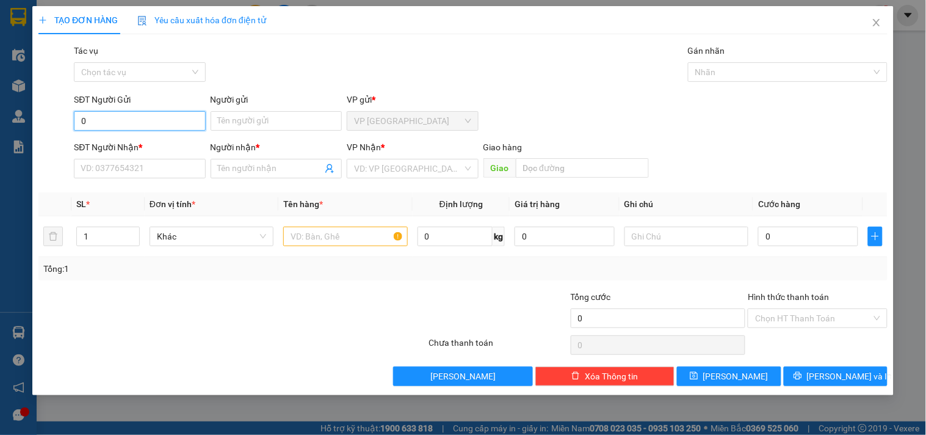
click at [172, 117] on input "0" at bounding box center [139, 121] width 131 height 20
type input "0981668025"
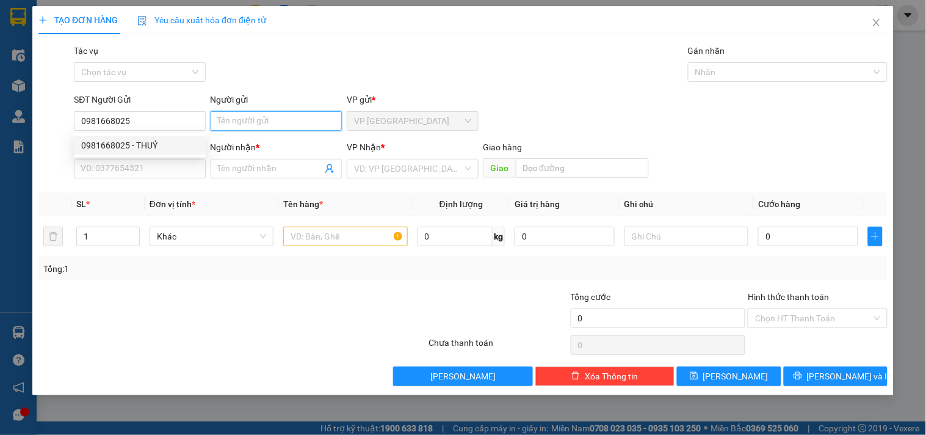
click at [283, 119] on input "Người gửi" at bounding box center [276, 121] width 131 height 20
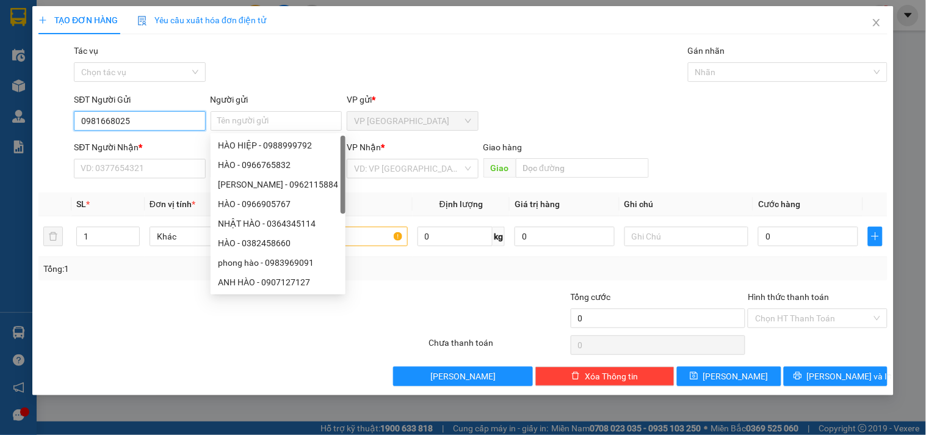
click at [163, 125] on input "0981668025" at bounding box center [139, 121] width 131 height 20
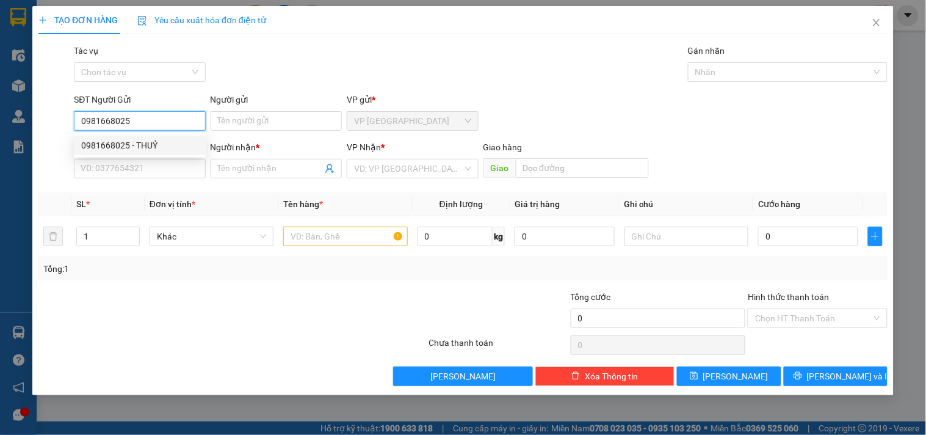
click at [173, 148] on div "0981668025 - THUỶ" at bounding box center [139, 145] width 117 height 13
type input "THUỶ"
type input "0969996972"
type input "QUYÊN"
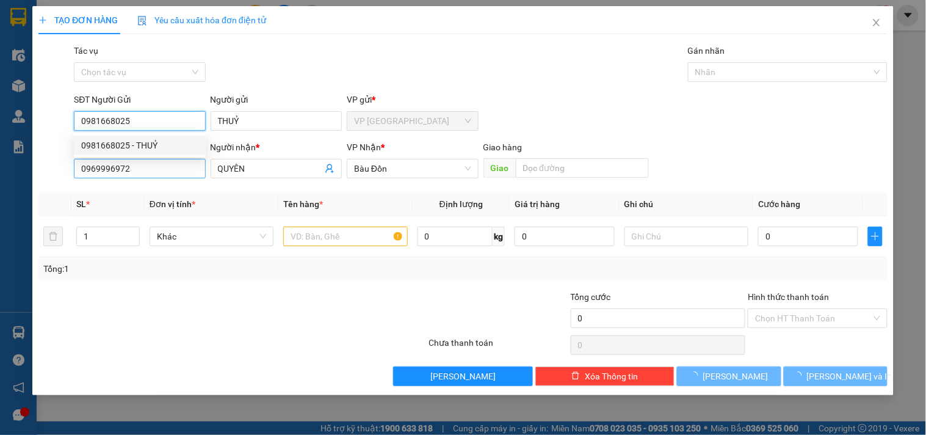
type input "30.000"
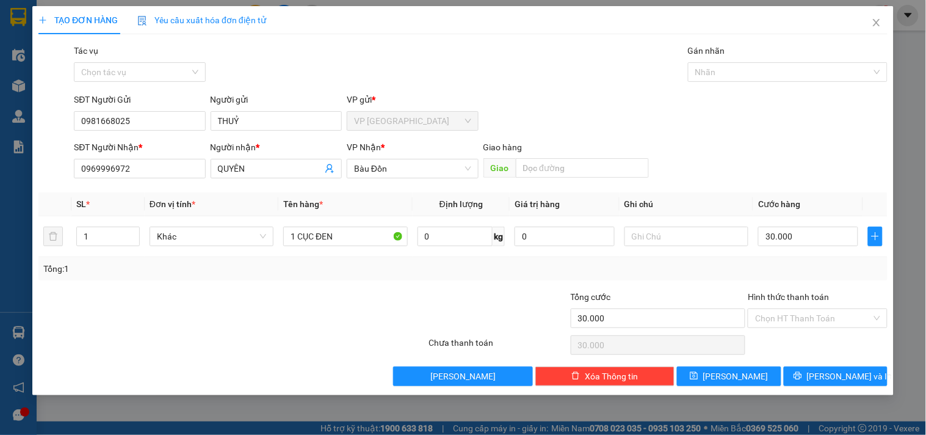
click at [161, 109] on div "SĐT Người Gửi" at bounding box center [139, 102] width 131 height 18
click at [846, 375] on span "[PERSON_NAME] và In" at bounding box center [849, 375] width 85 height 13
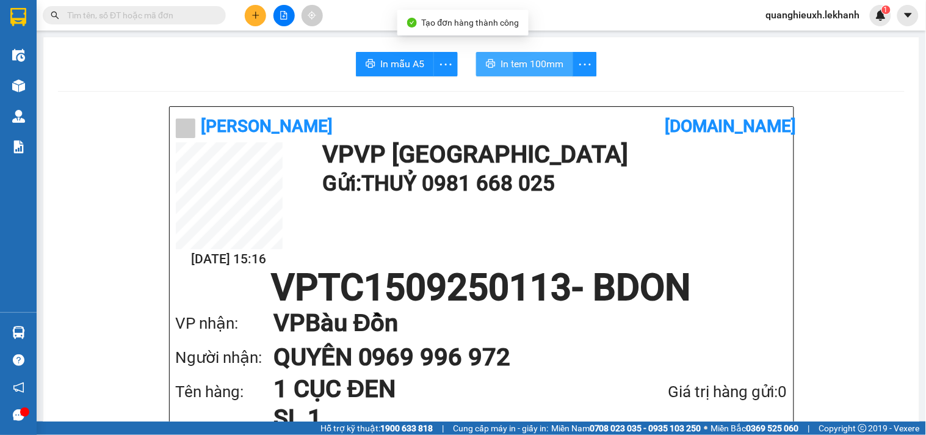
click at [525, 72] on button "In tem 100mm" at bounding box center [524, 64] width 97 height 24
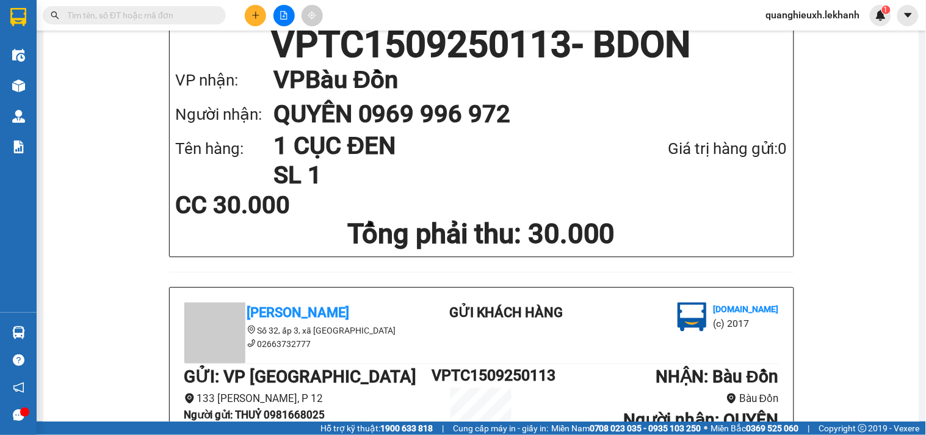
scroll to position [186, 0]
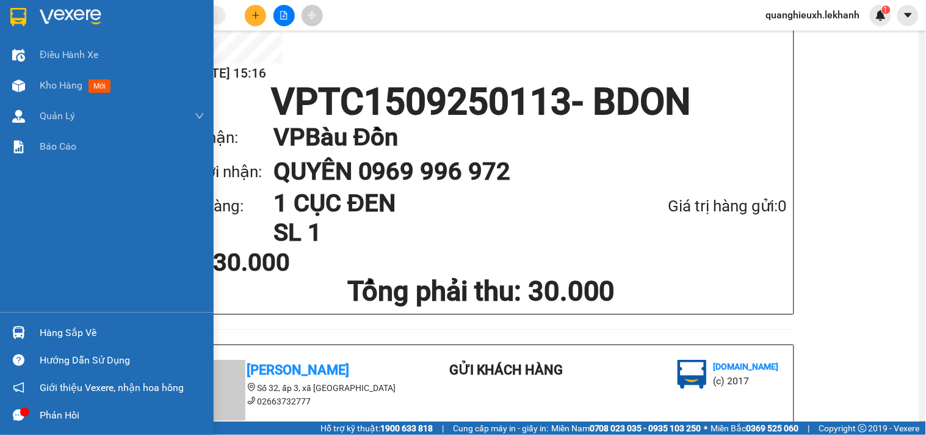
click at [43, 16] on img at bounding box center [71, 17] width 62 height 18
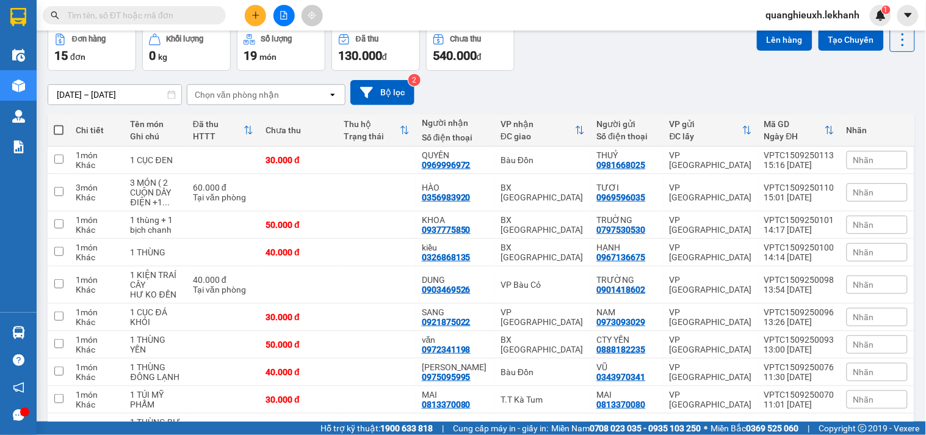
scroll to position [13, 0]
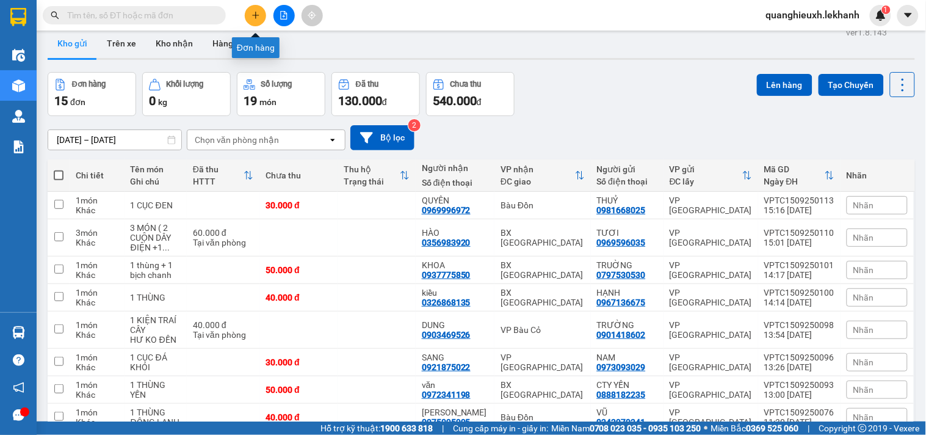
click at [253, 11] on icon "plus" at bounding box center [256, 15] width 9 height 9
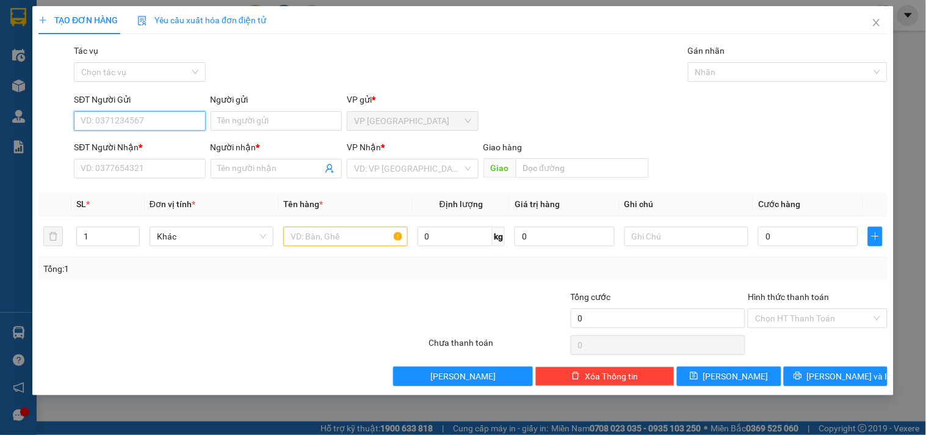
click at [142, 113] on input "SĐT Người Gửi" at bounding box center [139, 121] width 131 height 20
type input "0933264667"
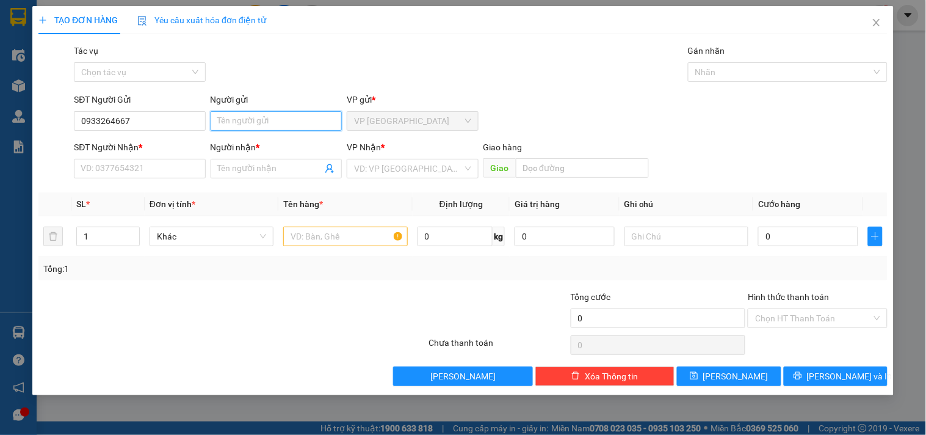
click at [291, 120] on input "Người gửi" at bounding box center [276, 121] width 131 height 20
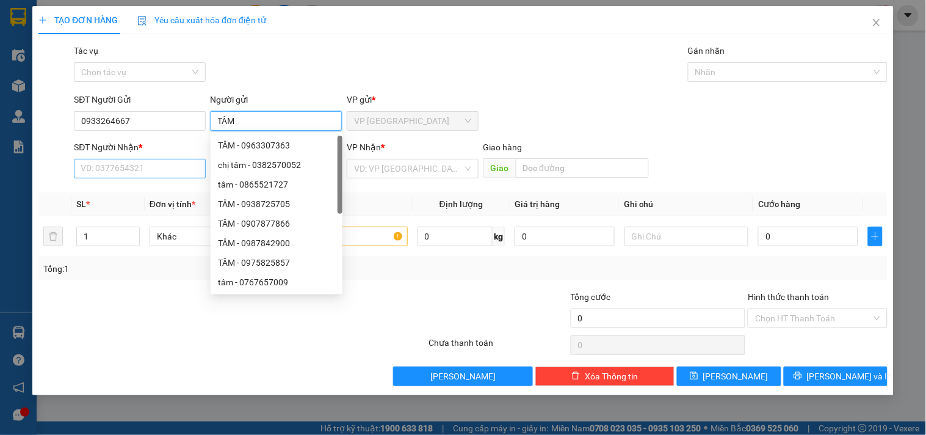
type input "TÂM"
click at [111, 165] on input "SĐT Người Nhận *" at bounding box center [139, 169] width 131 height 20
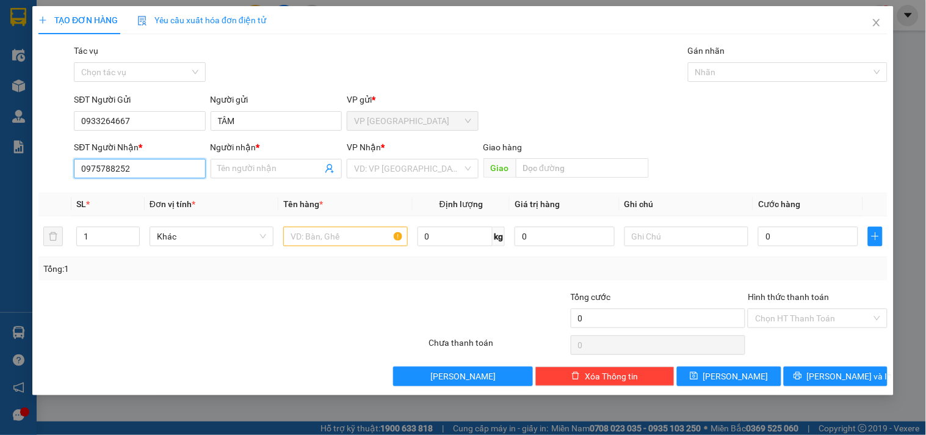
type input "0975788252"
click at [248, 183] on div "Người nhận * Tên người nhận" at bounding box center [276, 161] width 131 height 43
click at [248, 159] on span at bounding box center [276, 169] width 131 height 20
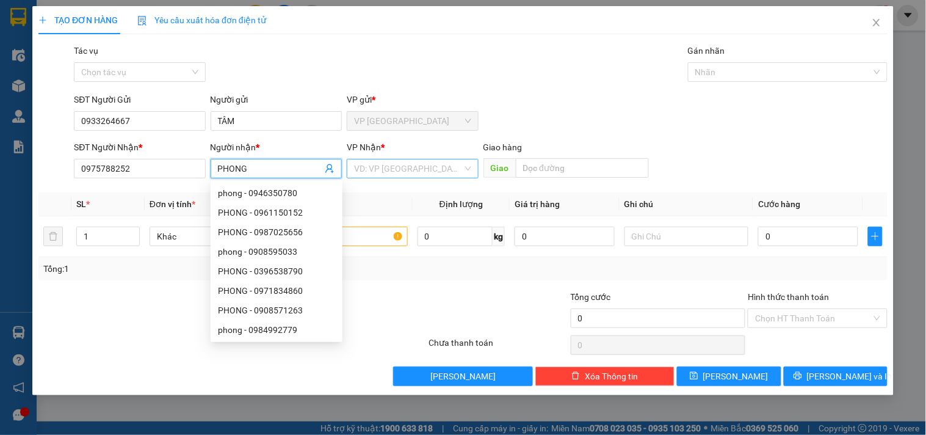
type input "PHONG"
click at [371, 167] on input "search" at bounding box center [408, 168] width 108 height 18
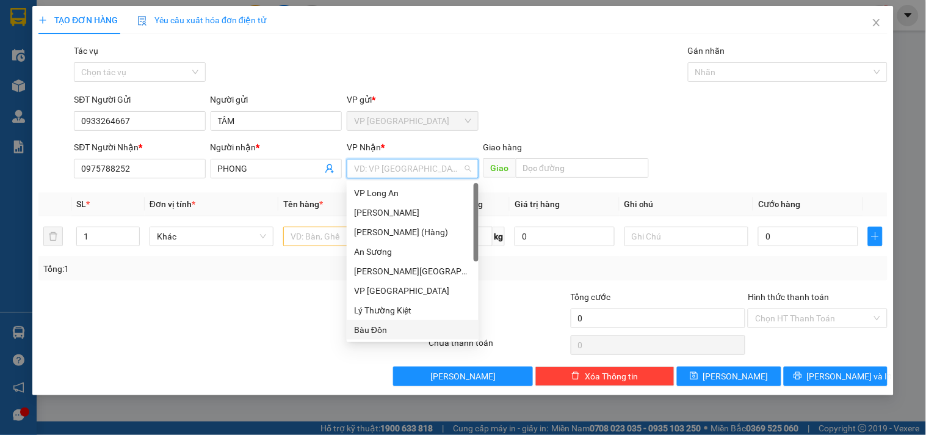
click at [382, 331] on div "Bàu Đồn" at bounding box center [412, 329] width 117 height 13
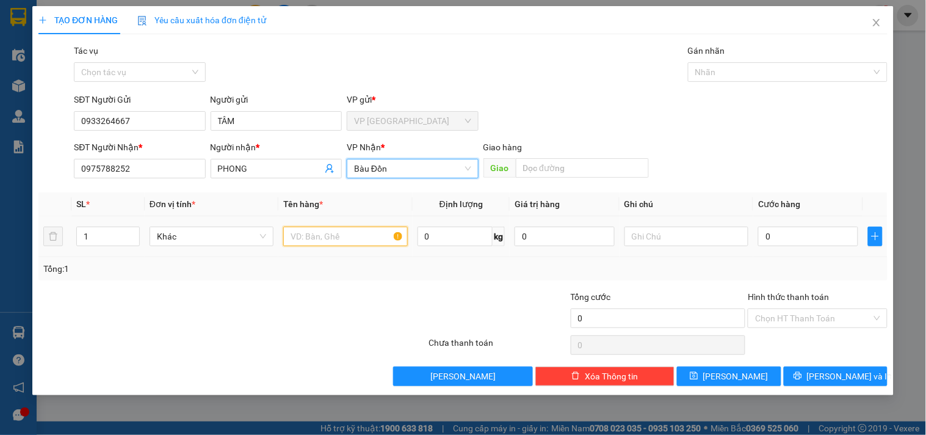
click at [320, 238] on input "text" at bounding box center [345, 237] width 124 height 20
click at [137, 234] on span "Increase Value" at bounding box center [132, 232] width 13 height 11
click at [136, 234] on span "up" at bounding box center [132, 233] width 7 height 7
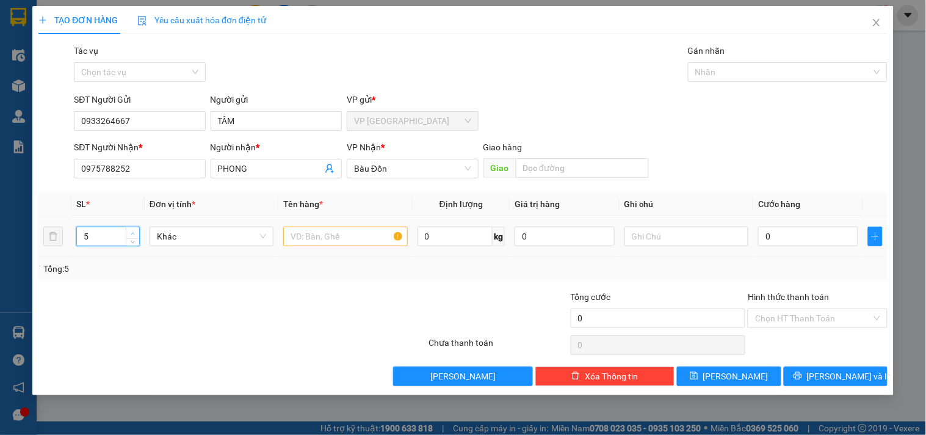
type input "6"
click at [136, 234] on span "up" at bounding box center [132, 233] width 7 height 7
click at [361, 234] on input "text" at bounding box center [345, 237] width 124 height 20
click at [349, 236] on input "text" at bounding box center [345, 237] width 124 height 20
click at [350, 236] on input "6 MÓN" at bounding box center [345, 237] width 124 height 20
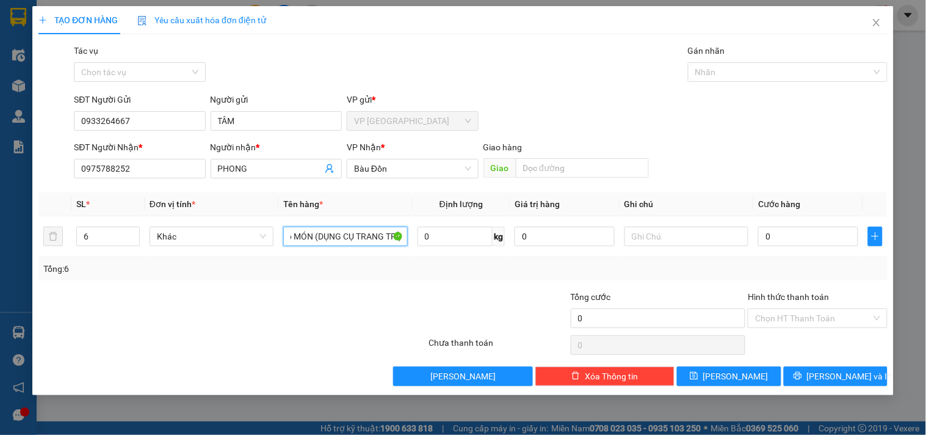
scroll to position [0, 7]
type input "6 MÓN (DỤNG CỤ TRANG TRÍ)"
click at [637, 231] on div at bounding box center [687, 236] width 124 height 24
click at [650, 236] on input "text" at bounding box center [687, 237] width 124 height 20
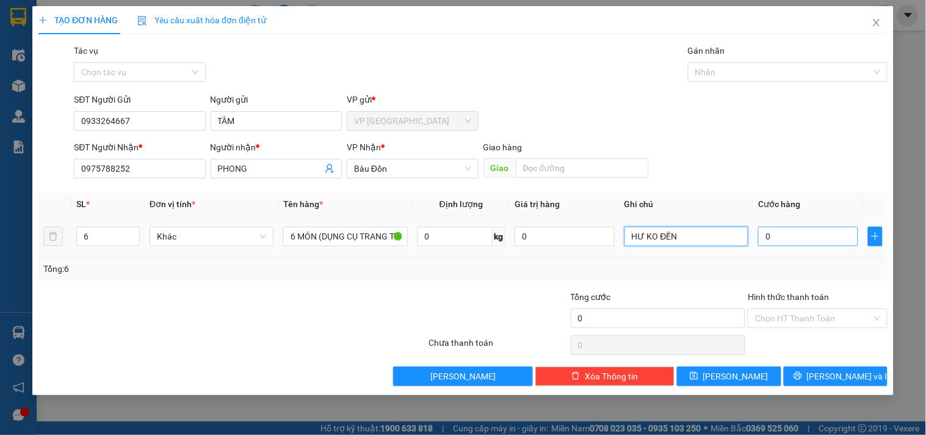
type input "HƯ KO ĐỀN"
click at [780, 233] on input "0" at bounding box center [808, 237] width 100 height 20
type input "1"
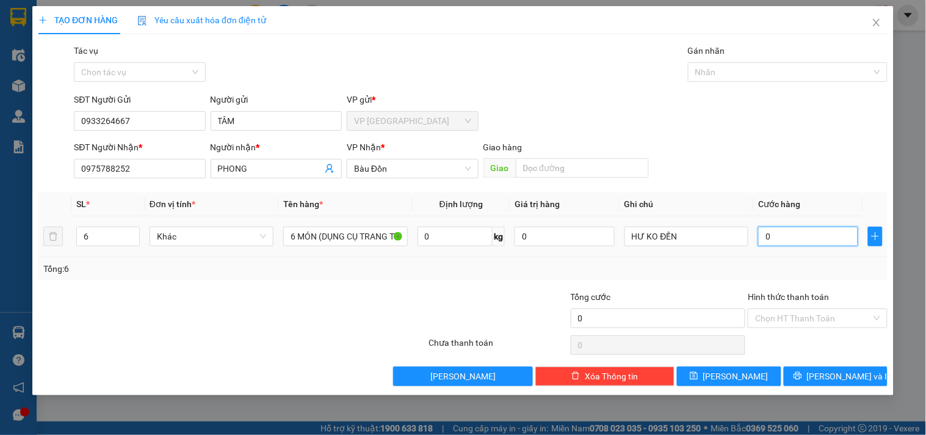
type input "1"
type input "10"
type input "100"
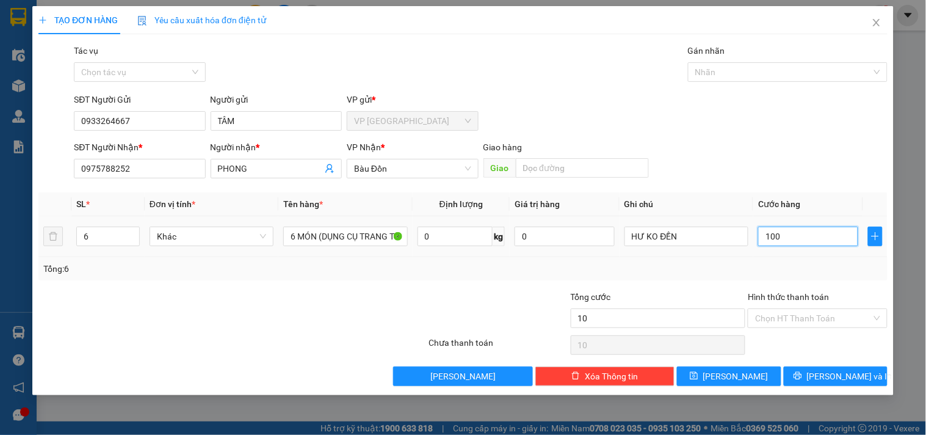
type input "100"
type input "1.000"
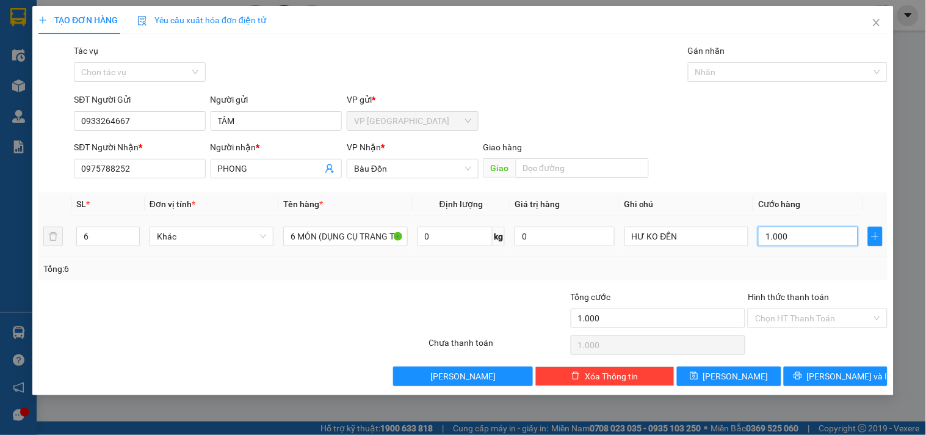
type input "10.000"
type input "100.000"
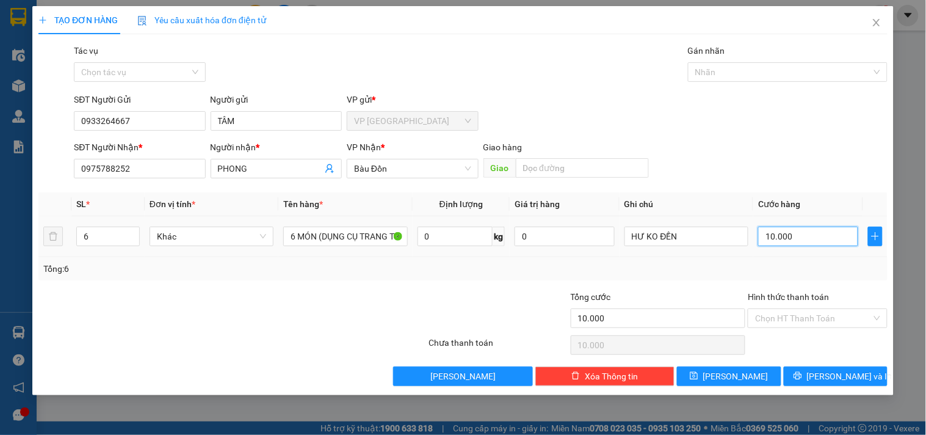
type input "100.000"
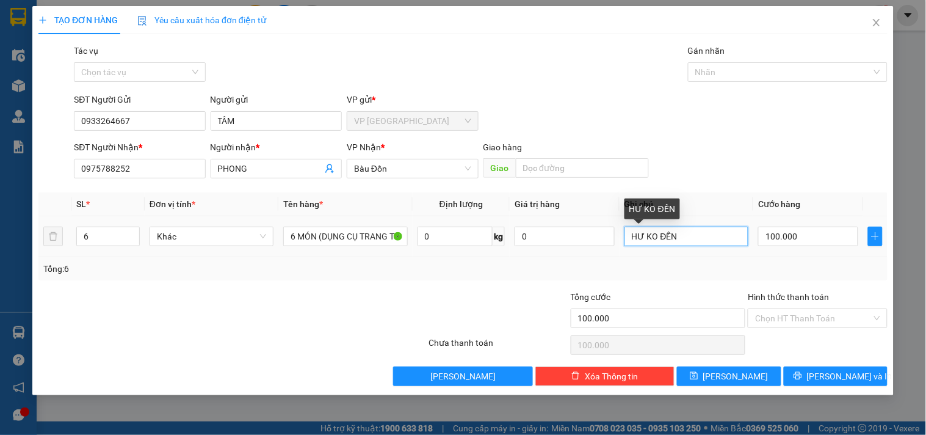
click at [698, 238] on input "HƯ KO ĐỀN" at bounding box center [687, 237] width 124 height 20
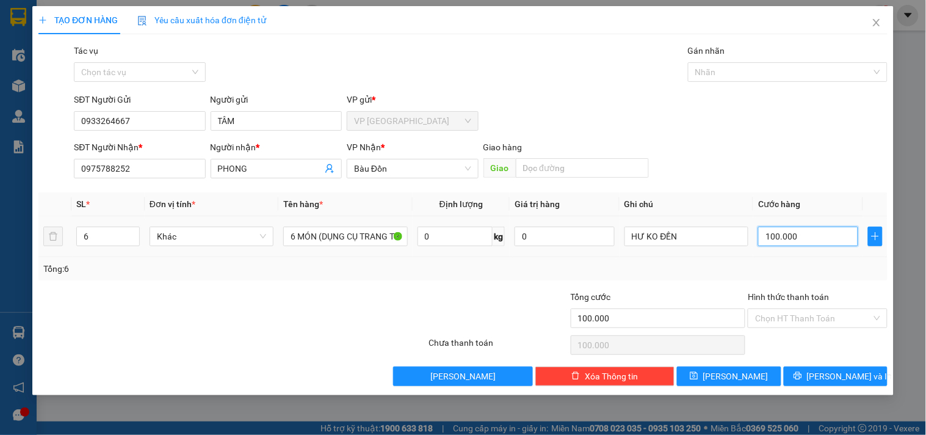
click at [814, 237] on input "100.000" at bounding box center [808, 237] width 100 height 20
click at [802, 241] on input "100.000" at bounding box center [808, 237] width 100 height 20
click at [810, 241] on input "100.000" at bounding box center [808, 237] width 100 height 20
drag, startPoint x: 807, startPoint y: 237, endPoint x: 725, endPoint y: 241, distance: 82.5
click at [725, 241] on tr "6 Khác 6 MÓN (DỤNG CỤ TRANG TRÍ) 0 kg 0 HƯ KO ĐỀN 100.000" at bounding box center [462, 236] width 849 height 41
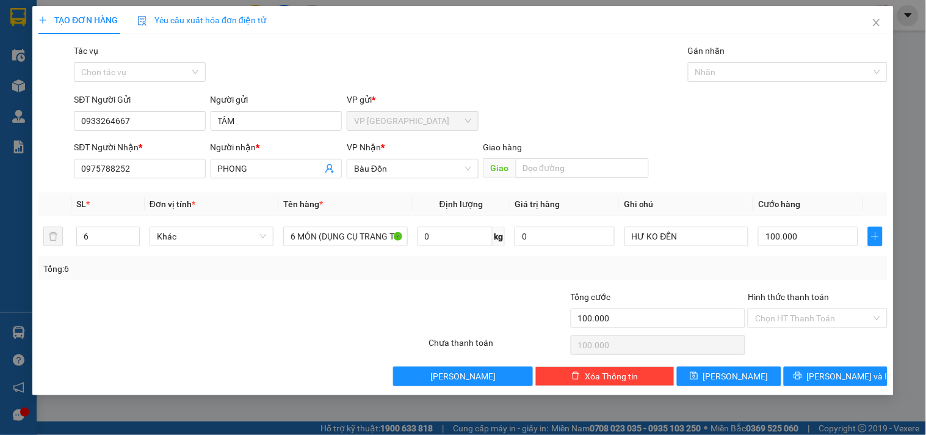
click at [719, 282] on div "Transit Pickup Surcharge Ids Transit Deliver Surcharge Ids Transit Deliver Surc…" at bounding box center [462, 215] width 849 height 342
click at [826, 375] on span "[PERSON_NAME] và In" at bounding box center [849, 375] width 85 height 13
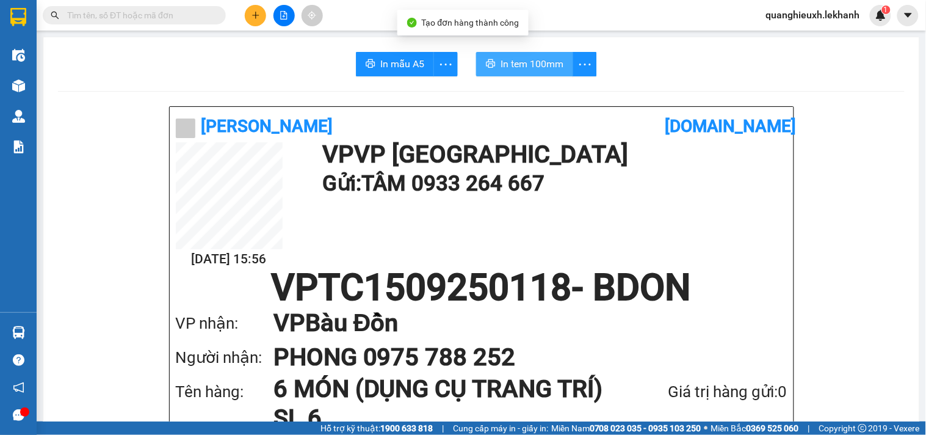
click at [503, 60] on span "In tem 100mm" at bounding box center [532, 63] width 63 height 15
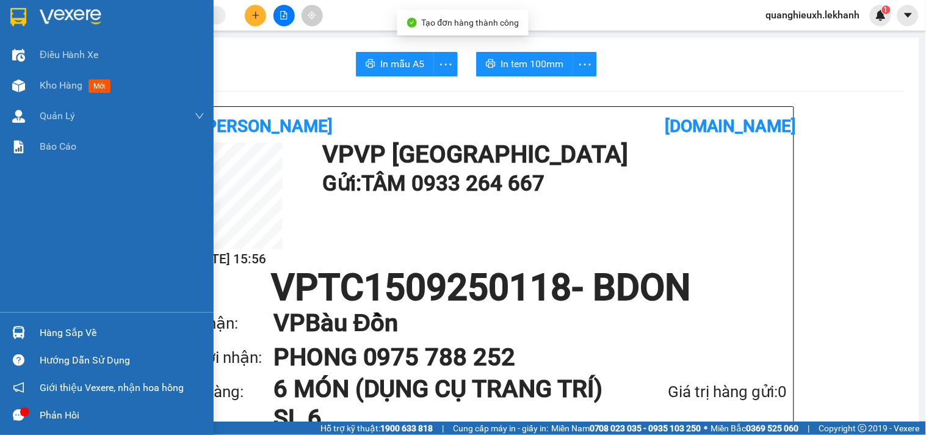
click at [51, 10] on img at bounding box center [71, 17] width 62 height 18
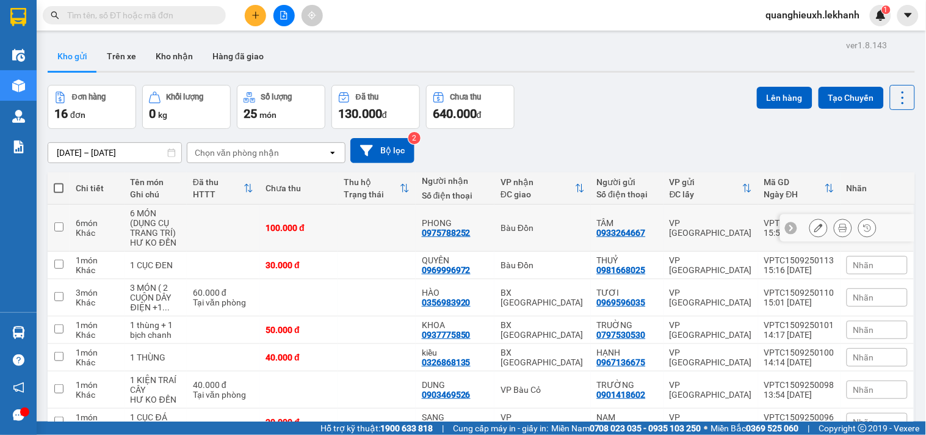
click at [847, 228] on div at bounding box center [843, 228] width 67 height 18
click at [839, 227] on icon at bounding box center [843, 227] width 9 height 9
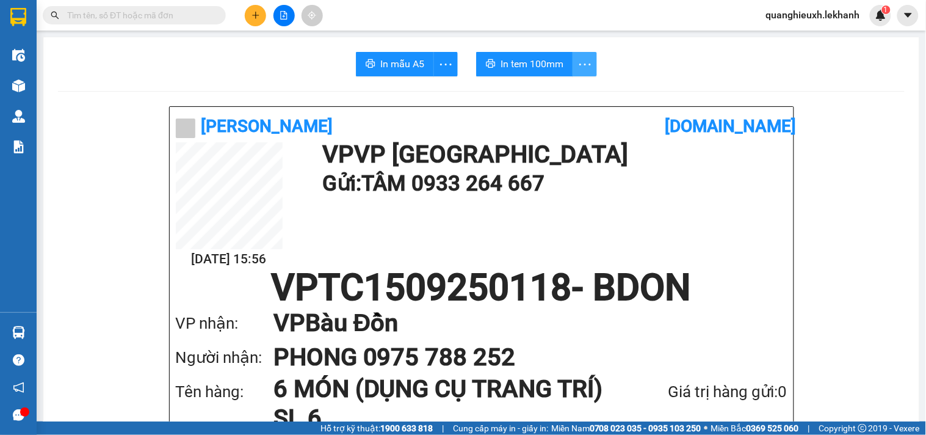
click at [582, 59] on icon "more" at bounding box center [585, 64] width 15 height 15
click at [566, 90] on div "In tem 100mm theo số lượng (6)" at bounding box center [524, 90] width 122 height 13
click at [542, 70] on span "In tem 100mm" at bounding box center [532, 63] width 63 height 15
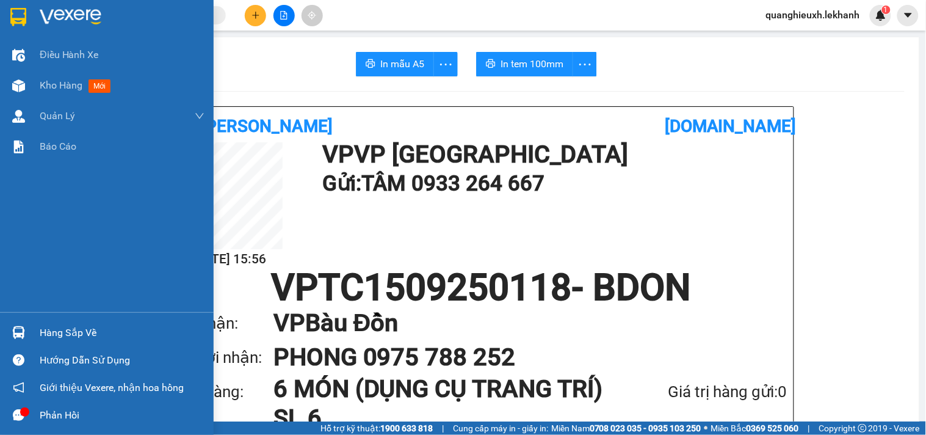
click at [35, 15] on div at bounding box center [107, 20] width 214 height 40
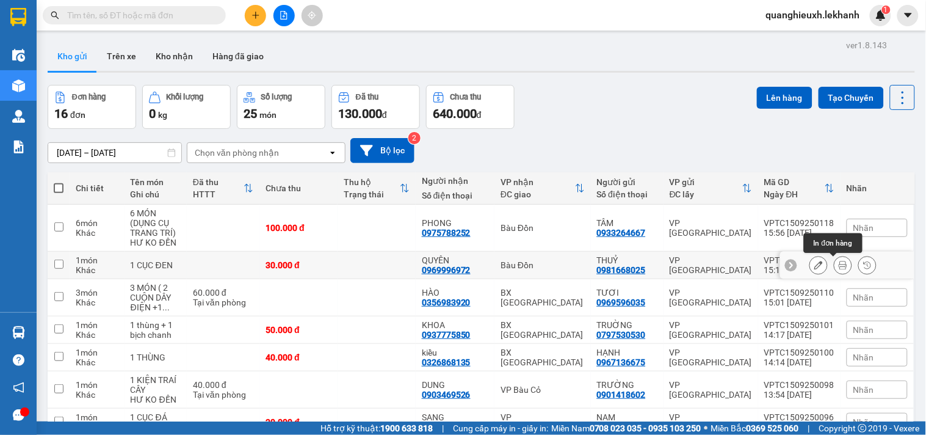
click at [839, 265] on icon at bounding box center [843, 265] width 9 height 9
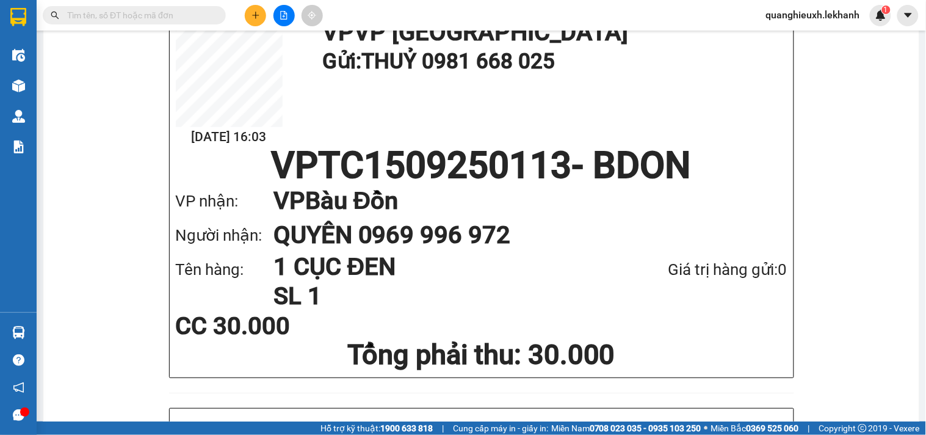
scroll to position [84, 0]
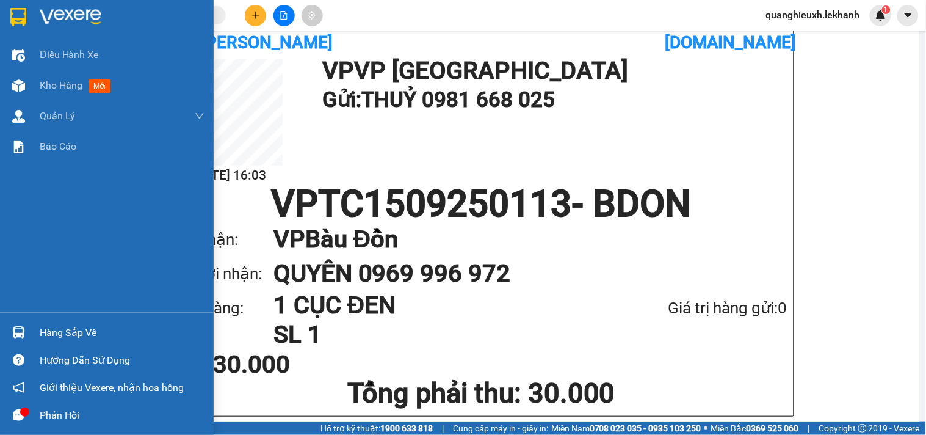
click at [27, 14] on div at bounding box center [18, 16] width 21 height 21
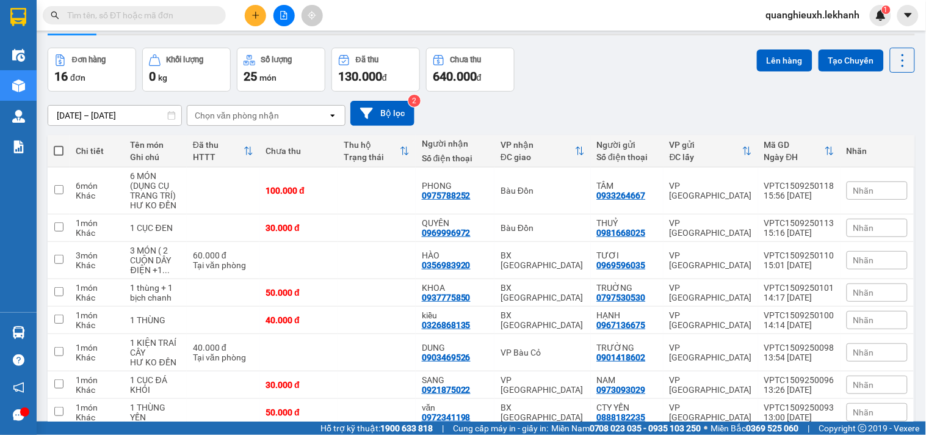
scroll to position [23, 0]
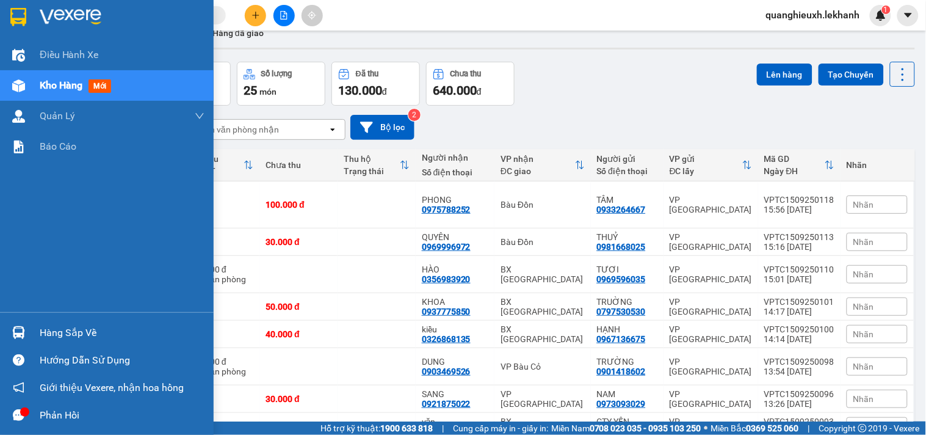
click at [40, 8] on img at bounding box center [71, 17] width 62 height 18
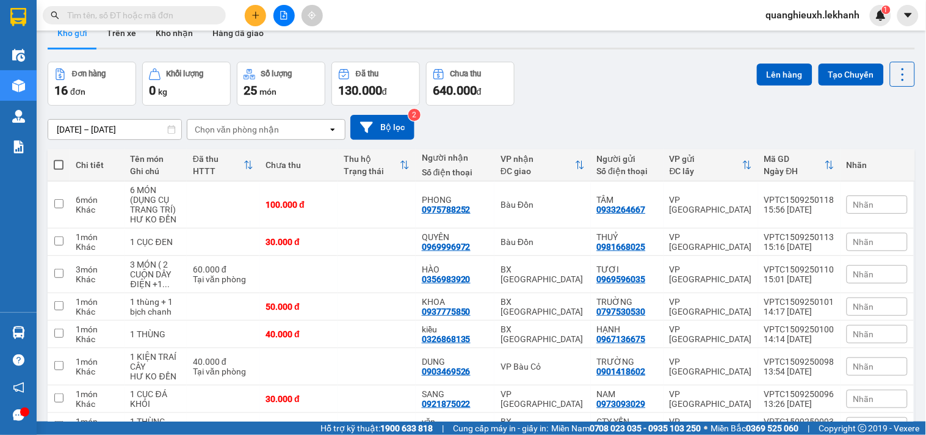
click at [256, 12] on icon "plus" at bounding box center [256, 15] width 9 height 9
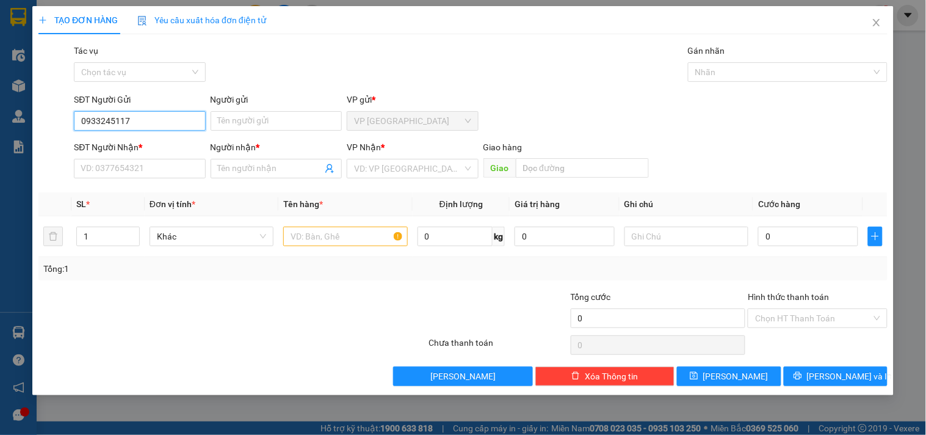
type input "0933245117"
click at [0, 350] on div "TẠO ĐƠN HÀNG Yêu cầu xuất hóa đơn điện tử Transit Pickup Surcharge Ids Transit …" at bounding box center [463, 217] width 926 height 435
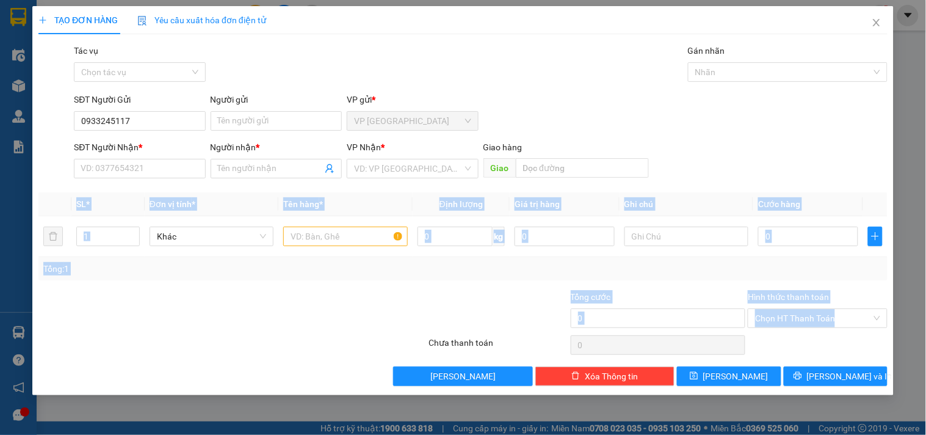
drag, startPoint x: 0, startPoint y: 350, endPoint x: 26, endPoint y: 237, distance: 116.6
click at [1, 255] on div "TẠO ĐƠN HÀNG Yêu cầu xuất hóa đơn điện tử Transit Pickup Surcharge Ids Transit …" at bounding box center [463, 217] width 926 height 435
click at [238, 125] on input "Người gửi" at bounding box center [276, 121] width 131 height 20
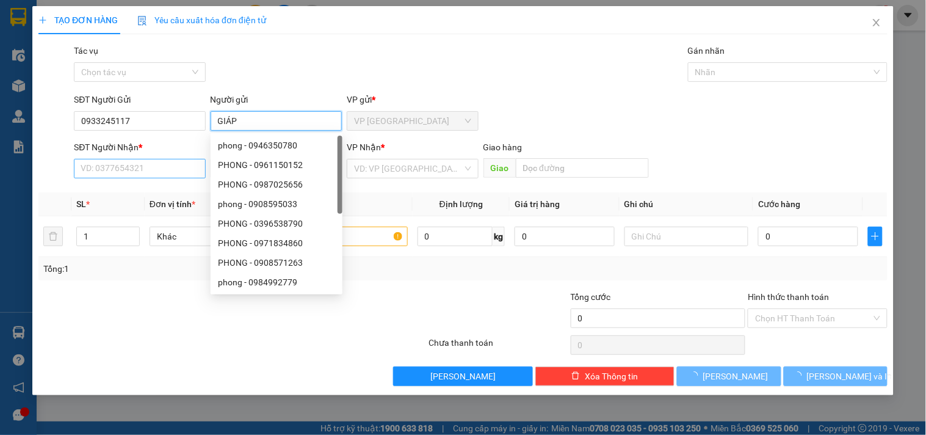
type input "GIÁP"
click at [139, 166] on input "SĐT Người Nhận *" at bounding box center [139, 169] width 131 height 20
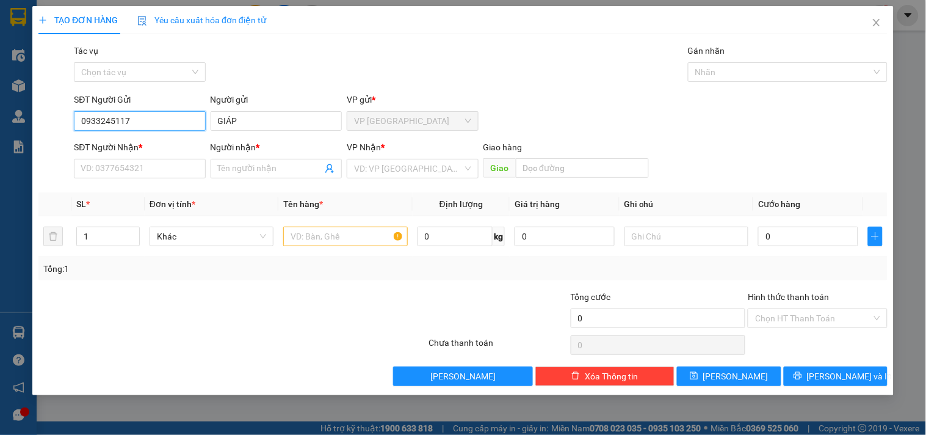
click at [129, 117] on input "0933245117" at bounding box center [139, 121] width 131 height 20
click at [117, 174] on input "SĐT Người Nhận *" at bounding box center [139, 169] width 131 height 20
click at [147, 121] on input "0933245117" at bounding box center [139, 121] width 131 height 20
drag, startPoint x: 147, startPoint y: 120, endPoint x: 0, endPoint y: 119, distance: 147.1
click at [0, 119] on div "TẠO ĐƠN HÀNG Yêu cầu xuất hóa đơn điện tử Transit Pickup Surcharge Ids Transit …" at bounding box center [463, 217] width 926 height 435
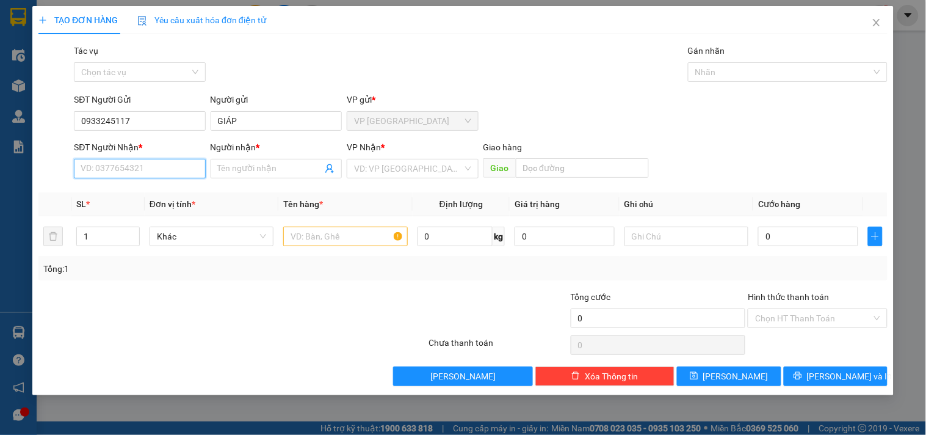
click at [88, 167] on input "SĐT Người Nhận *" at bounding box center [139, 169] width 131 height 20
paste input "0933245117"
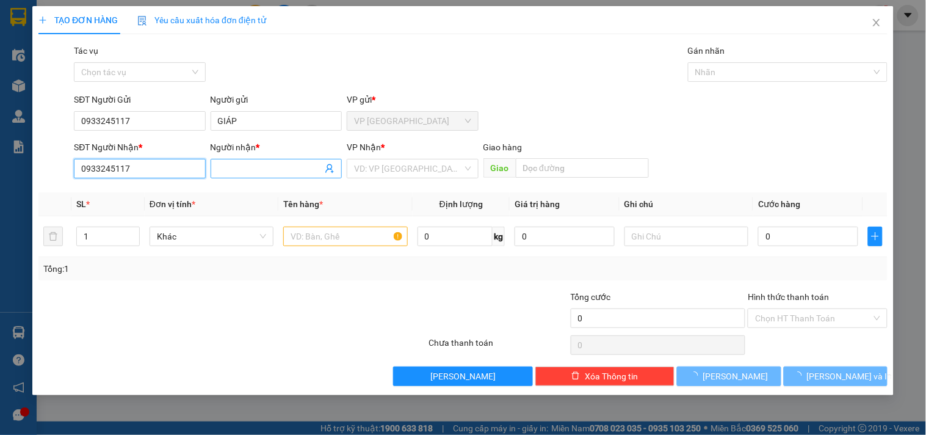
type input "0933245117"
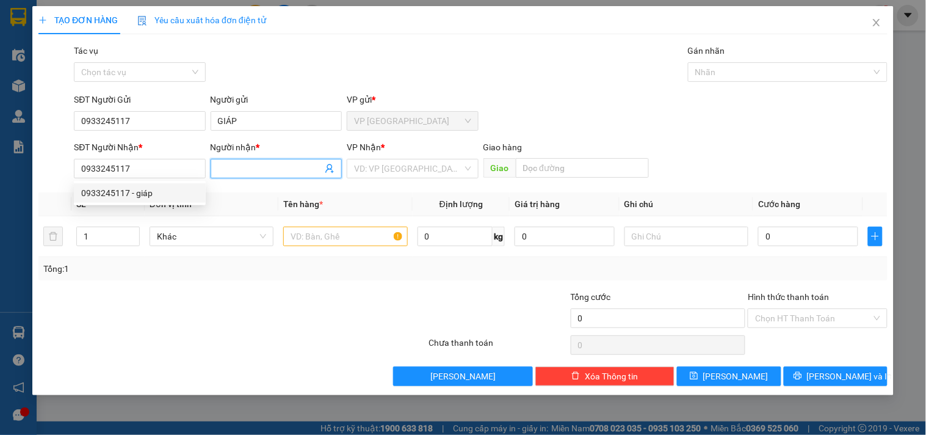
click at [243, 163] on input "Người nhận *" at bounding box center [270, 168] width 104 height 13
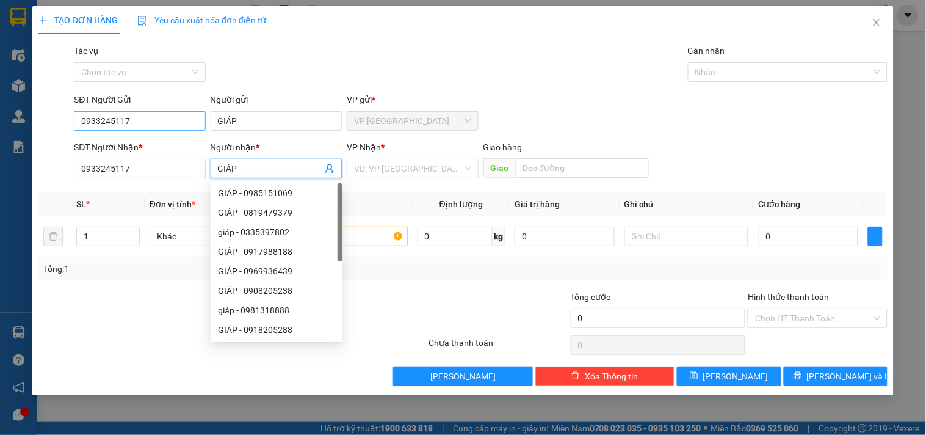
type input "GIÁP"
drag, startPoint x: 154, startPoint y: 118, endPoint x: 0, endPoint y: 131, distance: 154.9
click at [0, 131] on div "TẠO ĐƠN HÀNG Yêu cầu xuất hóa đơn điện tử Transit Pickup Surcharge Ids Transit …" at bounding box center [463, 217] width 926 height 435
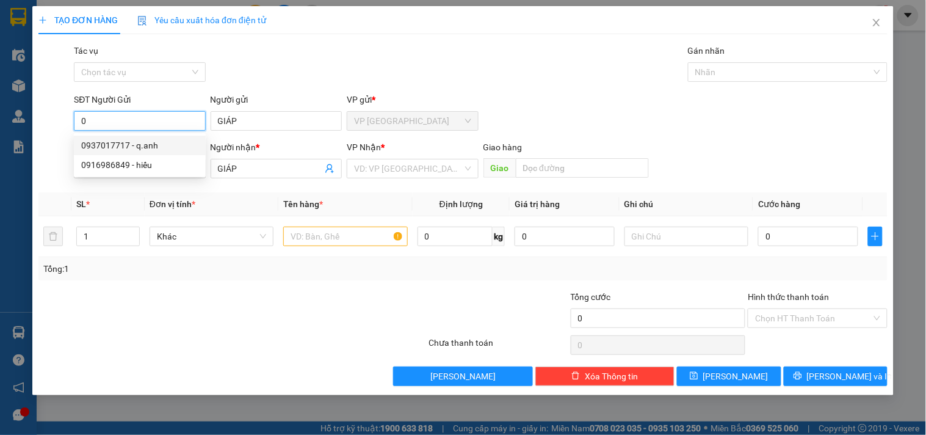
click at [138, 119] on input "0" at bounding box center [139, 121] width 131 height 20
type input "0935000768"
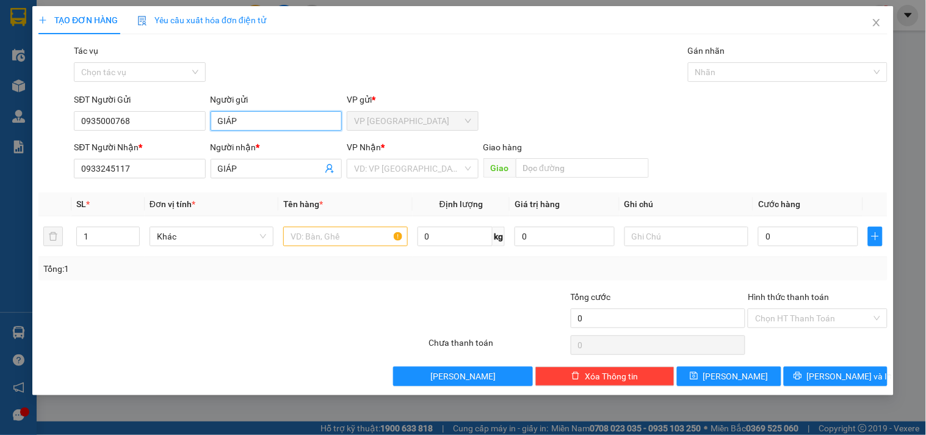
drag, startPoint x: 316, startPoint y: 123, endPoint x: 17, endPoint y: 116, distance: 299.2
click at [17, 116] on div "TẠO ĐƠN HÀNG Yêu cầu xuất hóa đơn điện tử Transit Pickup Surcharge Ids Transit …" at bounding box center [463, 217] width 926 height 435
type input "T"
type input "D"
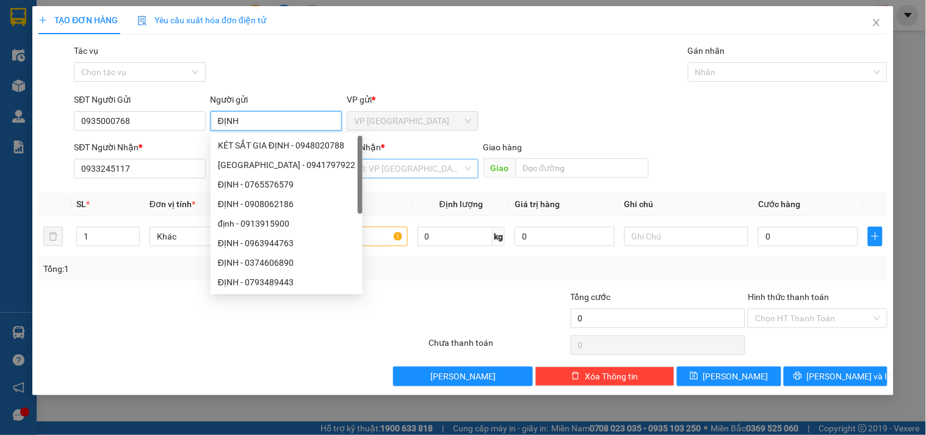
type input "ĐỊNH"
click at [392, 174] on input "search" at bounding box center [408, 168] width 108 height 18
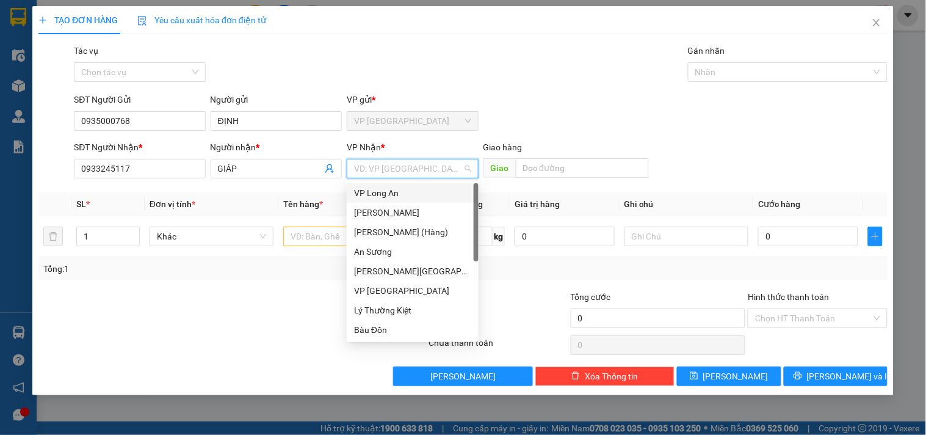
click at [383, 173] on input "search" at bounding box center [408, 168] width 108 height 18
type input "T"
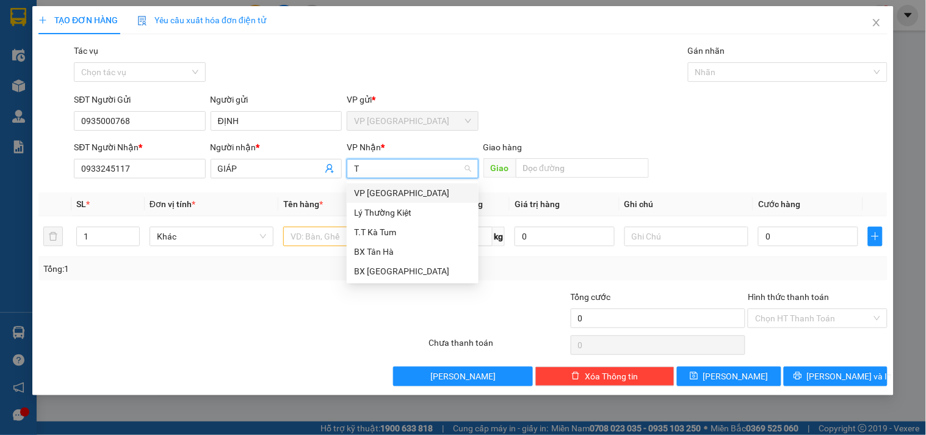
drag, startPoint x: 399, startPoint y: 163, endPoint x: 289, endPoint y: 158, distance: 109.4
click at [289, 158] on div "SĐT Người Nhận * 0933245117 Người nhận * GIÁP VP Nhận * T VD: VP Sài Gòn Giao h…" at bounding box center [480, 161] width 819 height 43
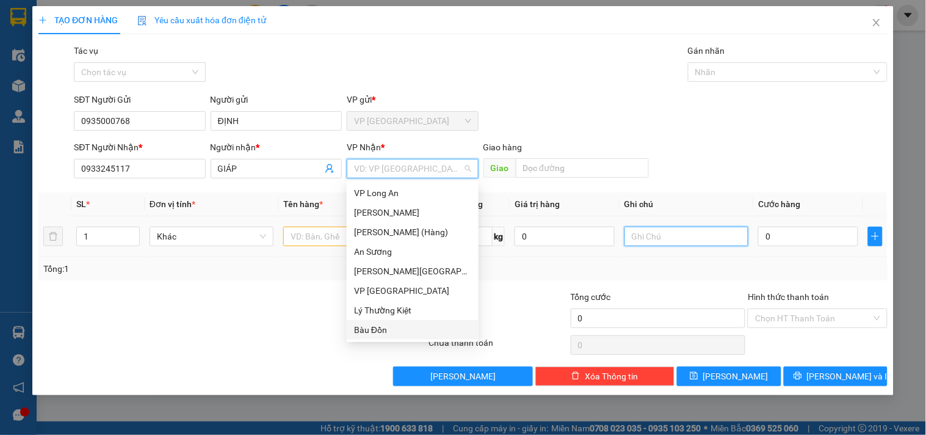
click at [667, 240] on input "text" at bounding box center [687, 237] width 124 height 20
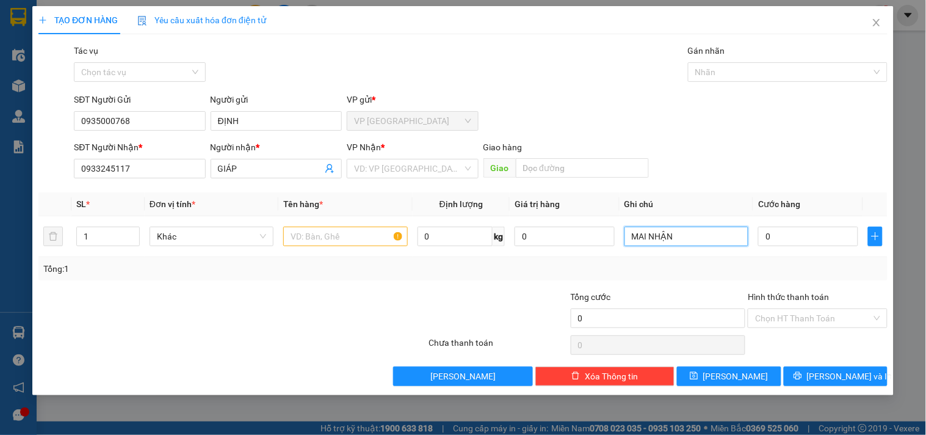
type input "MAI NHẬN"
click at [369, 159] on input "search" at bounding box center [408, 168] width 108 height 18
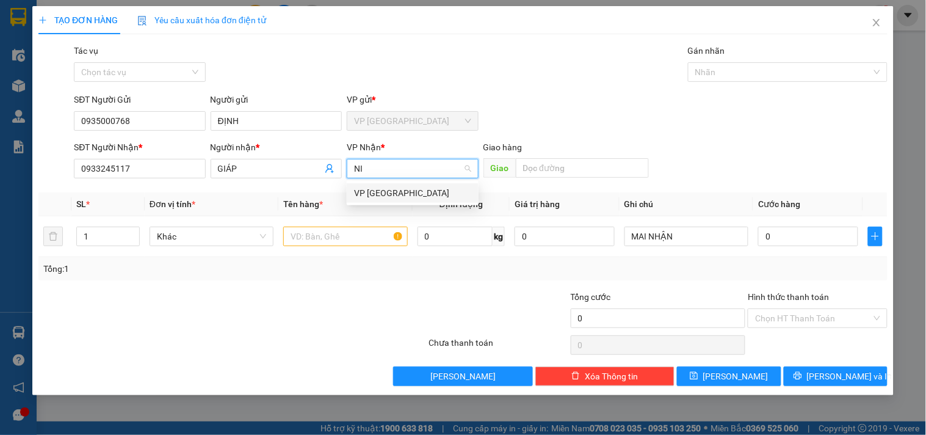
type input "NI"
click at [391, 178] on div "VP Nhận * VD: VP [GEOGRAPHIC_DATA]" at bounding box center [412, 161] width 131 height 43
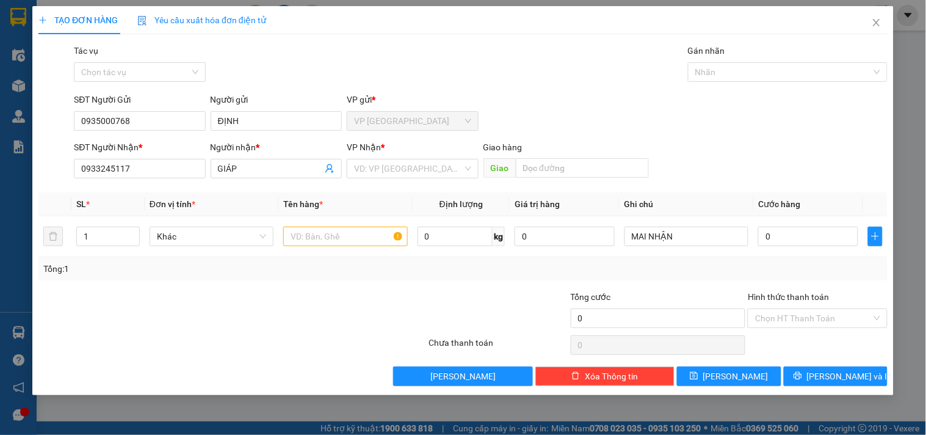
click at [386, 187] on div "Transit Pickup Surcharge Ids Transit Deliver Surcharge Ids Transit Deliver Surc…" at bounding box center [462, 215] width 849 height 342
click at [388, 168] on input "search" at bounding box center [408, 168] width 108 height 18
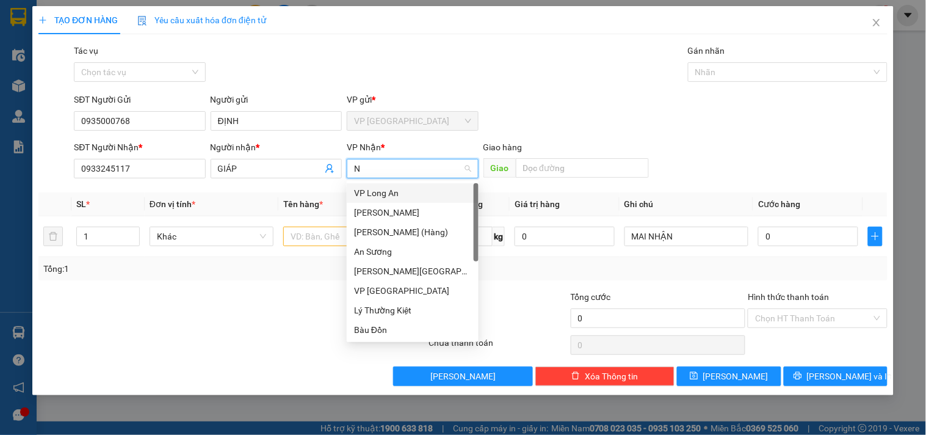
type input "NI"
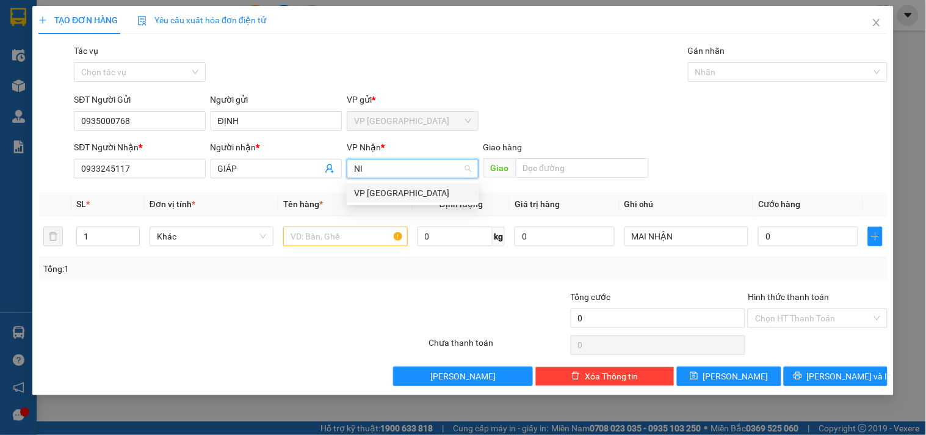
click at [380, 196] on div "VP [GEOGRAPHIC_DATA]" at bounding box center [412, 192] width 117 height 13
click at [354, 247] on div at bounding box center [345, 236] width 124 height 24
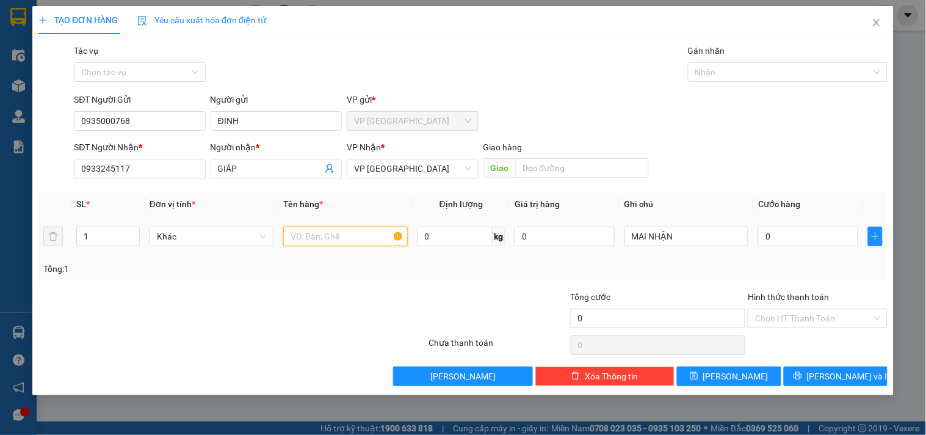
click at [346, 241] on input "text" at bounding box center [345, 237] width 124 height 20
type input "1 THÙNG"
click at [812, 244] on input "0" at bounding box center [808, 237] width 100 height 20
type input "4"
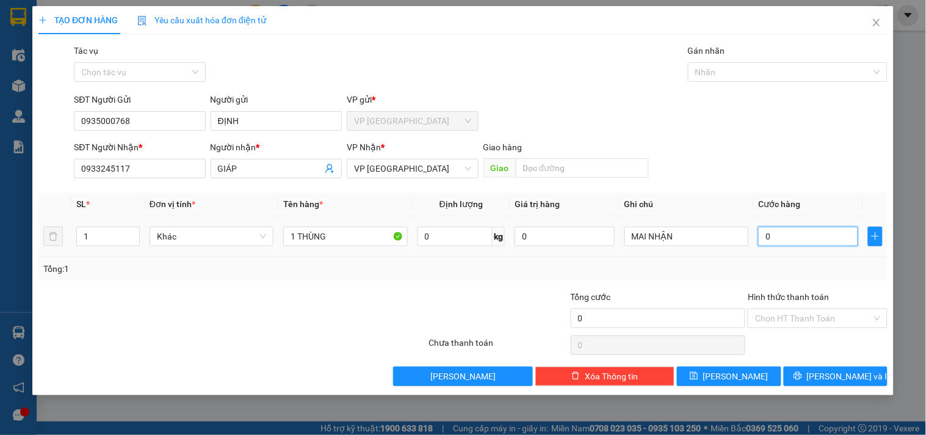
type input "4"
type input "40"
type input "400"
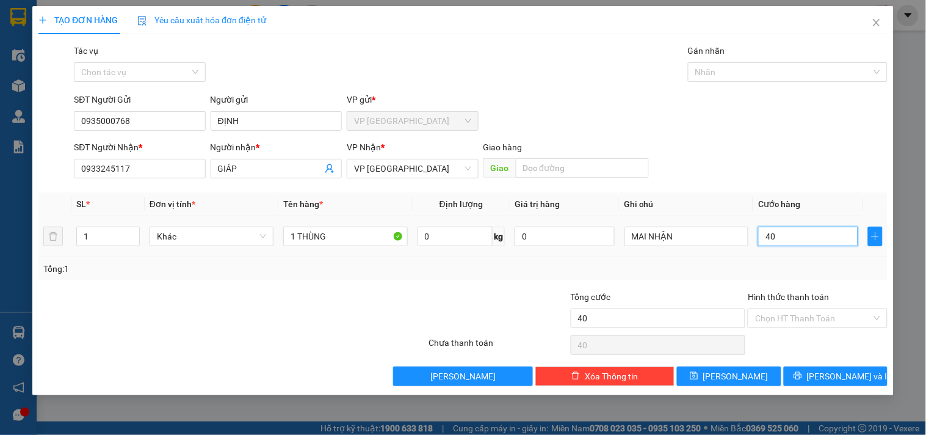
type input "400"
type input "4.000"
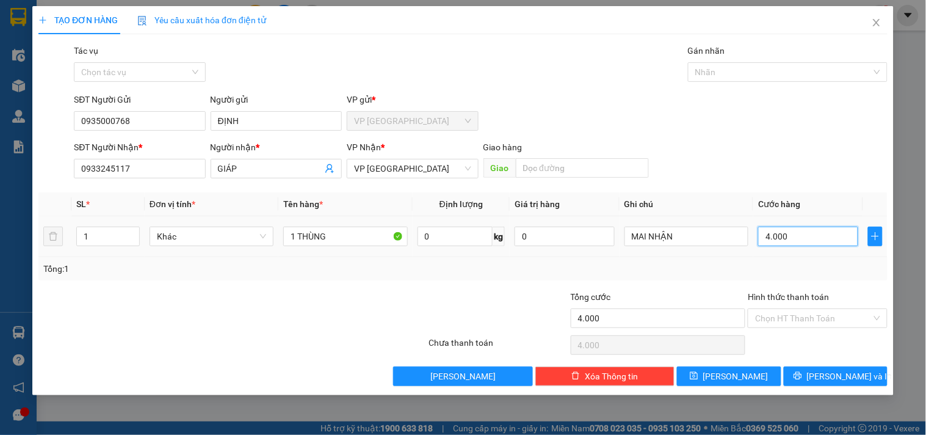
type input "40.000"
click at [841, 381] on span "[PERSON_NAME] và In" at bounding box center [849, 375] width 85 height 13
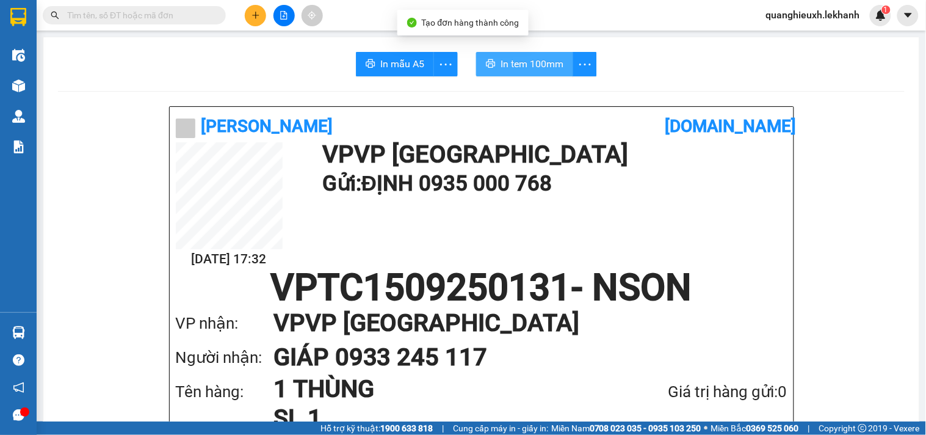
click at [513, 64] on span "In tem 100mm" at bounding box center [532, 63] width 63 height 15
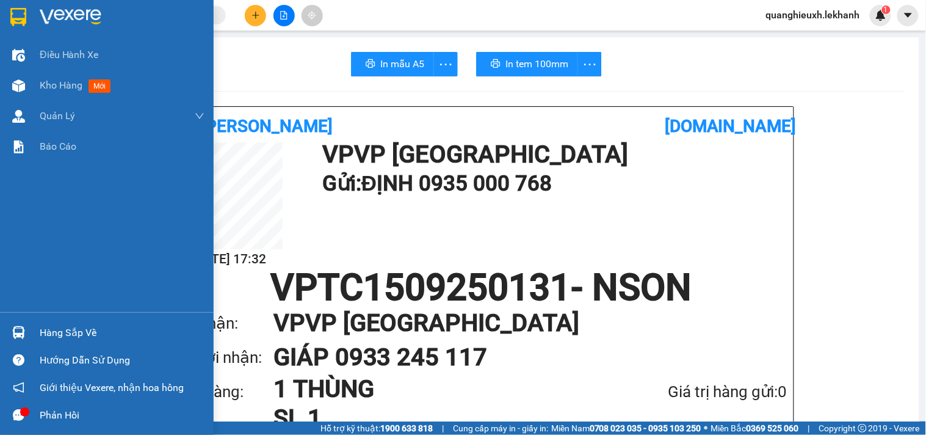
click at [49, 21] on img at bounding box center [71, 17] width 62 height 18
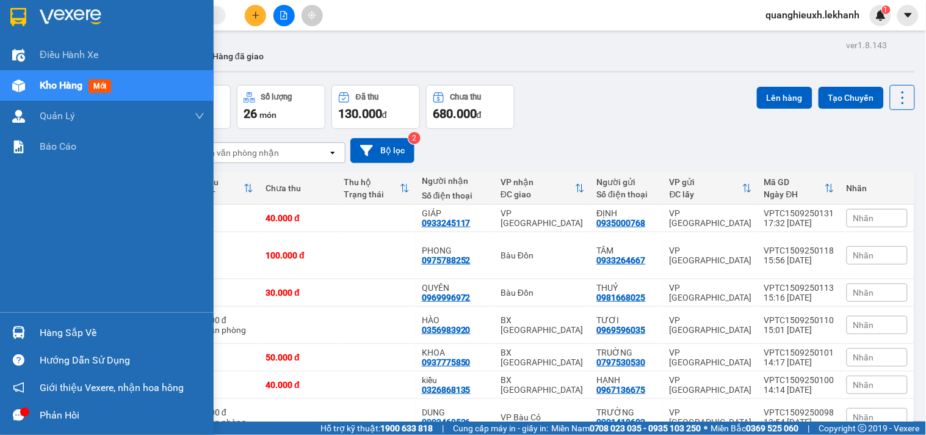
click at [67, 2] on div at bounding box center [107, 20] width 214 height 40
click at [67, 4] on div at bounding box center [107, 20] width 214 height 40
click at [31, 28] on div at bounding box center [107, 20] width 214 height 40
click at [27, 23] on div at bounding box center [18, 16] width 21 height 21
